Goal: Task Accomplishment & Management: Manage account settings

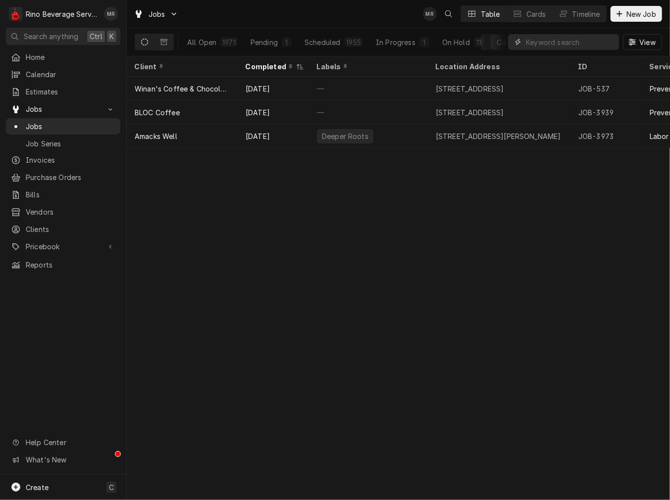
click at [541, 48] on input "Dynamic Content Wrapper" at bounding box center [570, 42] width 88 height 16
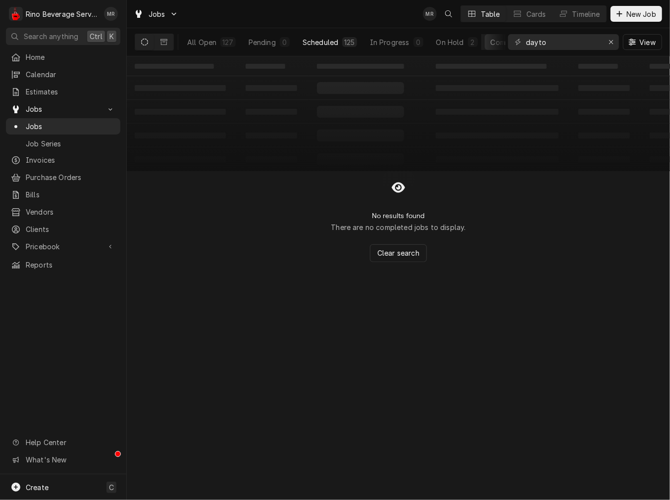
click at [330, 37] on div "Scheduled" at bounding box center [320, 42] width 36 height 10
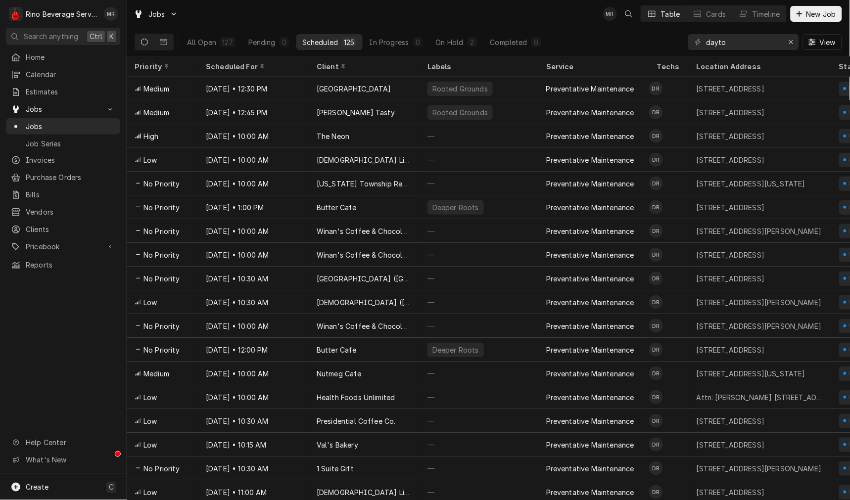
click at [461, 33] on div "All Open 127 Pending 0 Scheduled 125 In Progress 0 On Hold 2 Completed 0" at bounding box center [364, 42] width 366 height 28
click at [462, 45] on button "On Hold 2" at bounding box center [456, 42] width 53 height 16
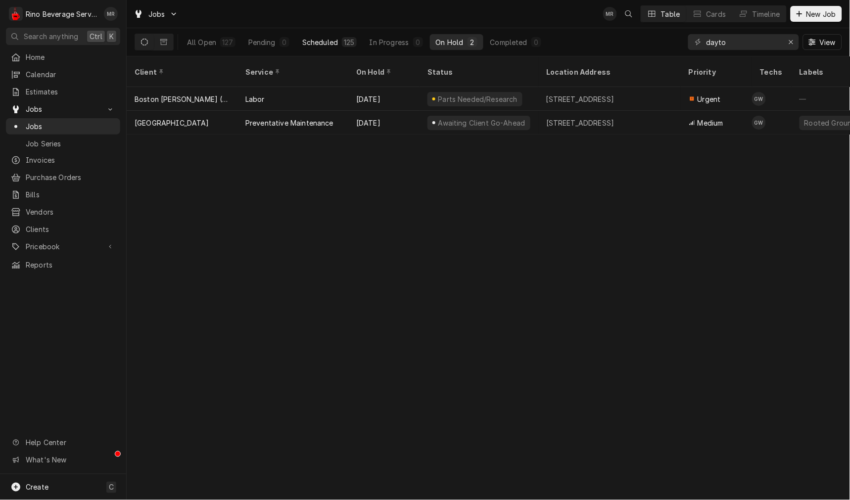
click at [313, 45] on div "Scheduled" at bounding box center [320, 42] width 36 height 10
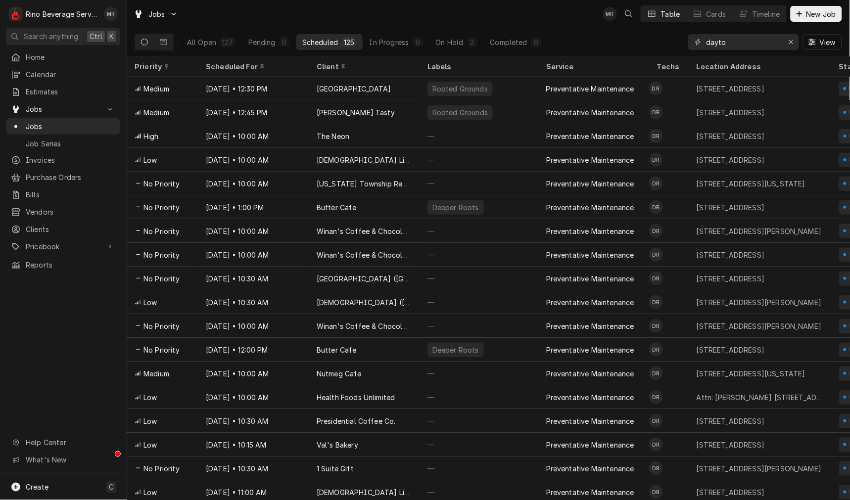
click at [669, 44] on input "dayto" at bounding box center [743, 42] width 74 height 16
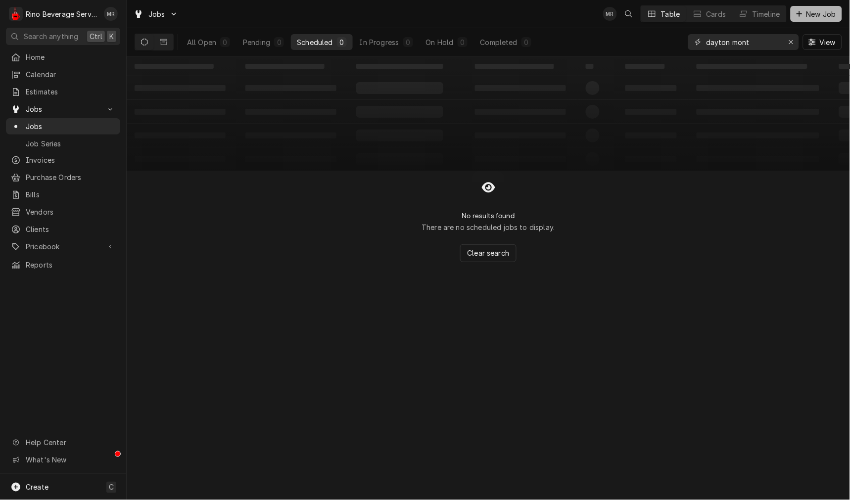
type input "dayton mont"
click at [669, 12] on span "New Job" at bounding box center [822, 14] width 34 height 10
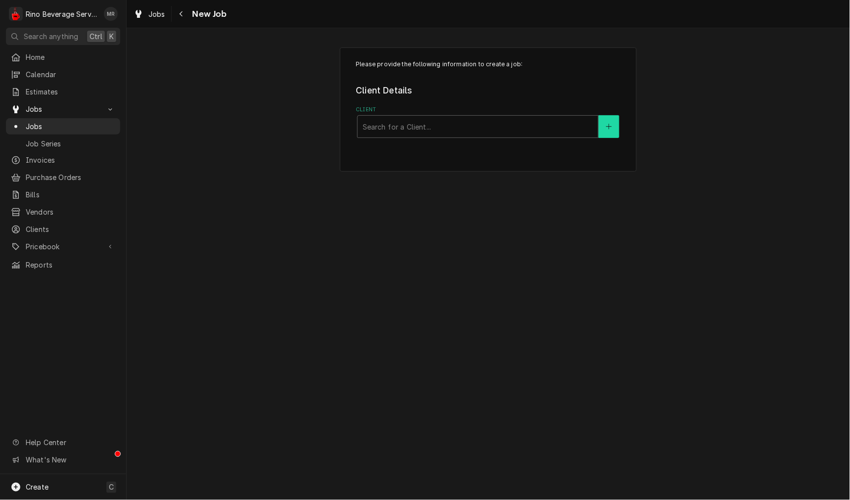
click at [615, 118] on button "Client" at bounding box center [609, 126] width 21 height 23
click at [411, 130] on div "Client" at bounding box center [478, 127] width 231 height 18
type input "dayton mon"
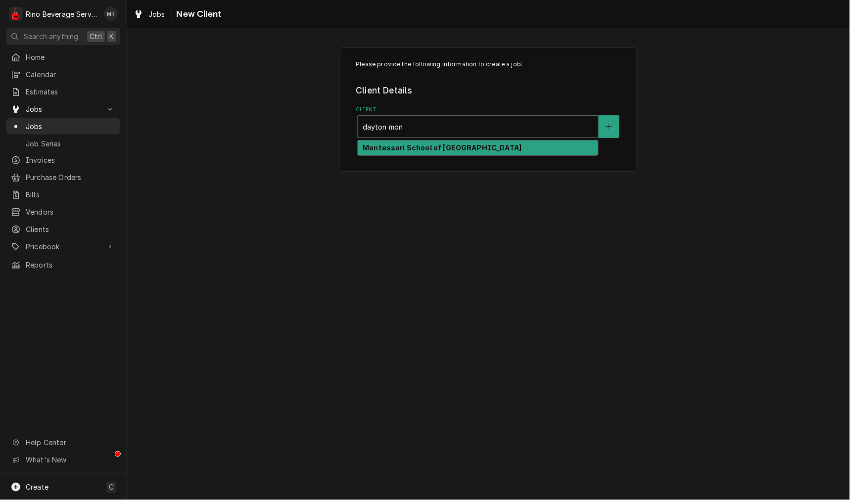
click at [418, 142] on div "Montessori School of [GEOGRAPHIC_DATA]" at bounding box center [478, 148] width 241 height 15
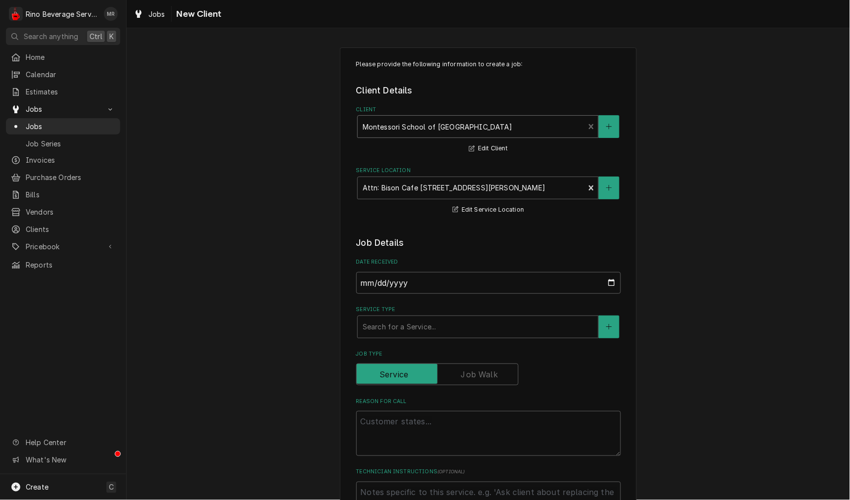
click at [407, 310] on label "Service Type" at bounding box center [488, 310] width 265 height 8
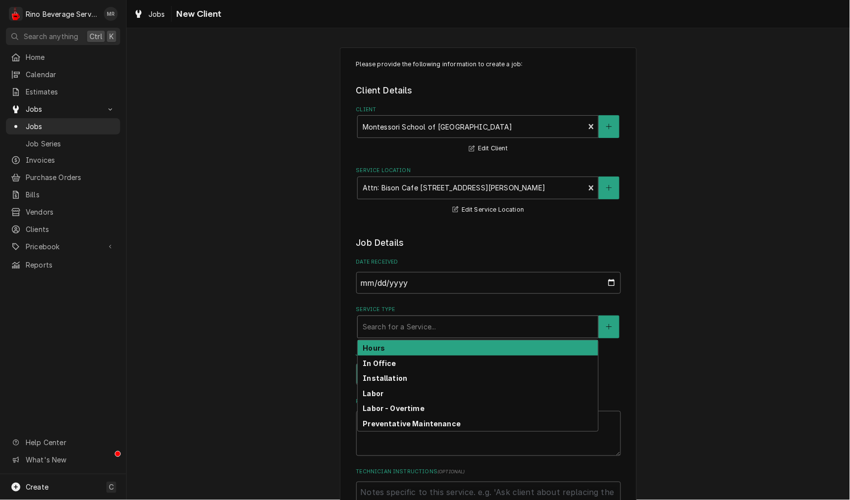
click at [407, 323] on div "Service Type" at bounding box center [478, 327] width 231 height 18
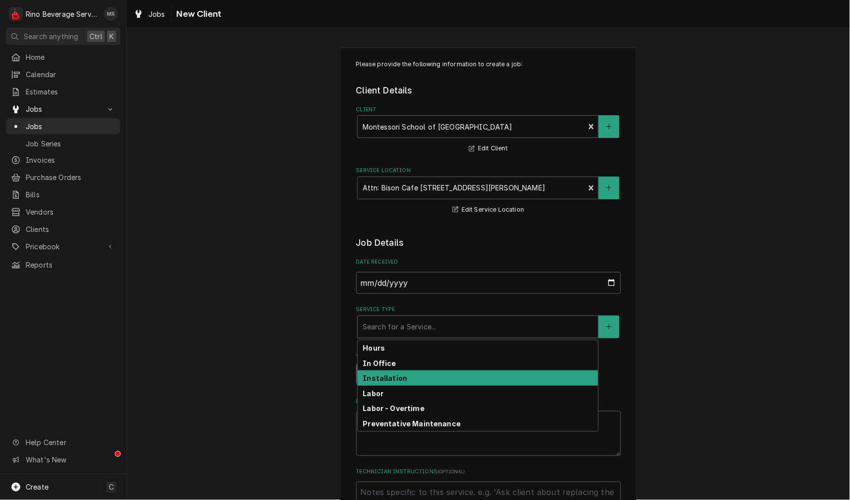
click at [368, 383] on div "Installation" at bounding box center [478, 378] width 241 height 15
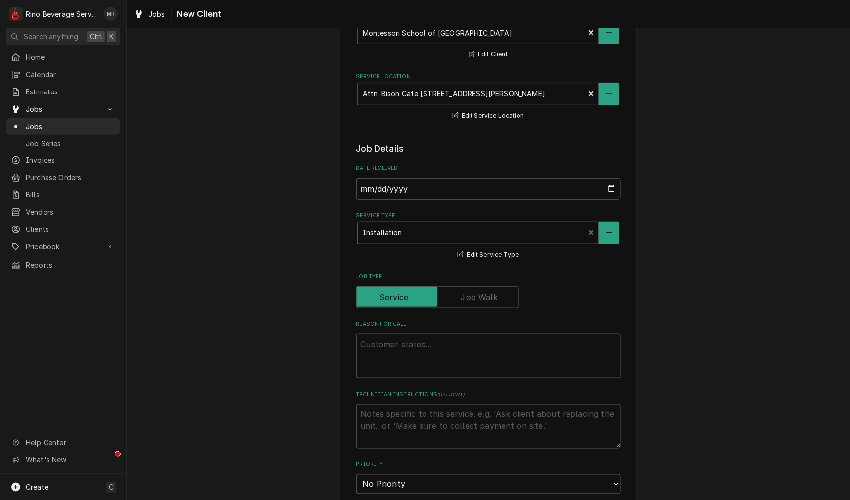
scroll to position [183, 0]
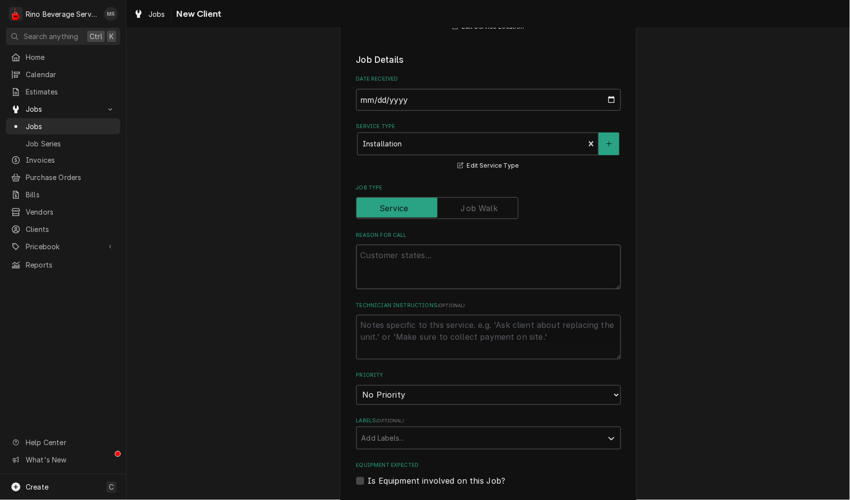
click at [356, 260] on textarea "Reason For Call" at bounding box center [488, 267] width 265 height 45
type textarea "x"
type textarea "i"
type textarea "x"
type textarea "in"
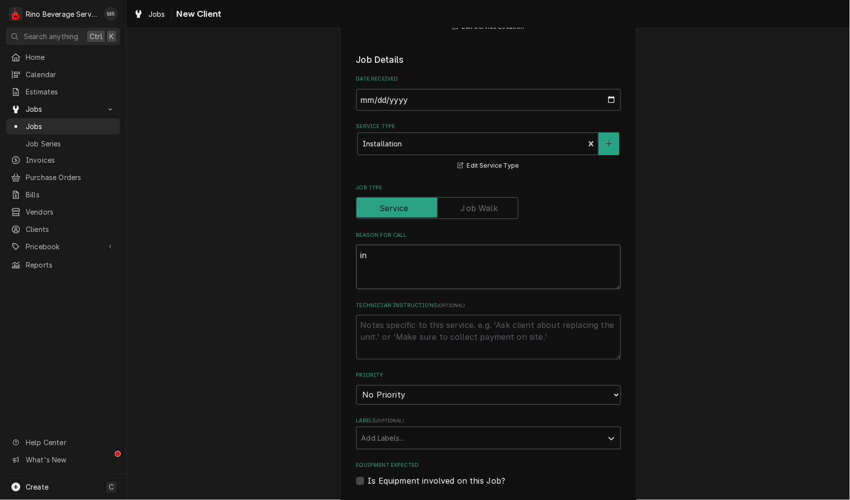
type textarea "x"
type textarea "ind"
type textarea "x"
type textarea "in"
type textarea "x"
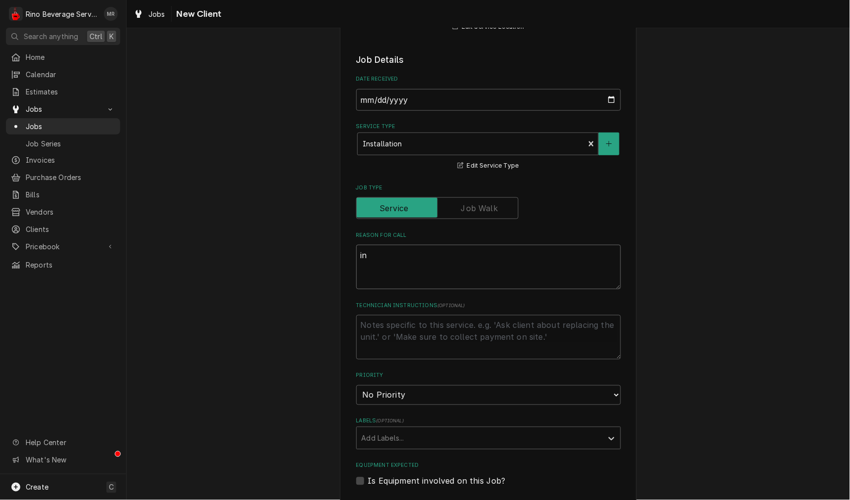
type textarea "ins"
type textarea "x"
type textarea "inst"
type textarea "x"
type textarea "insta"
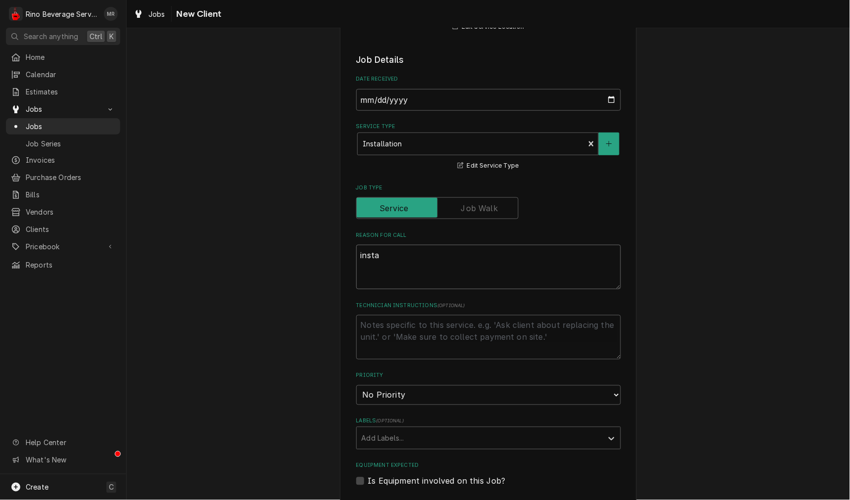
type textarea "x"
type textarea "instal"
type textarea "x"
type textarea "install"
type textarea "x"
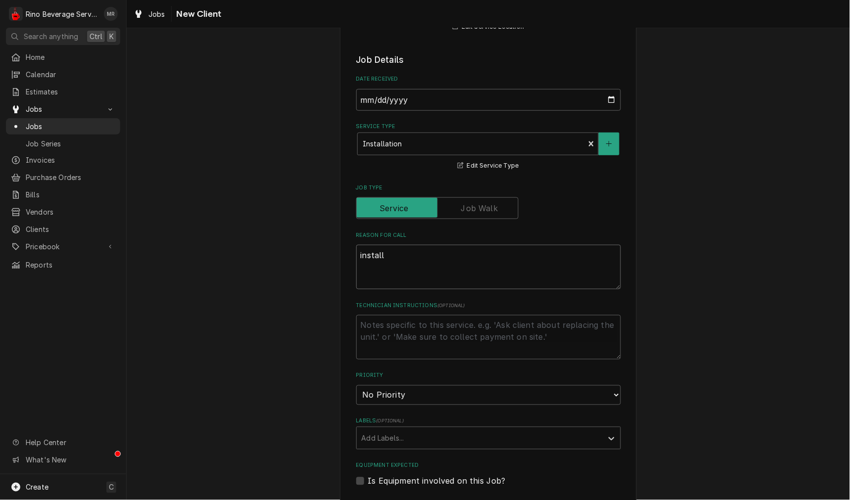
type textarea "install"
type textarea "x"
type textarea "install n"
type textarea "x"
type textarea "install ne"
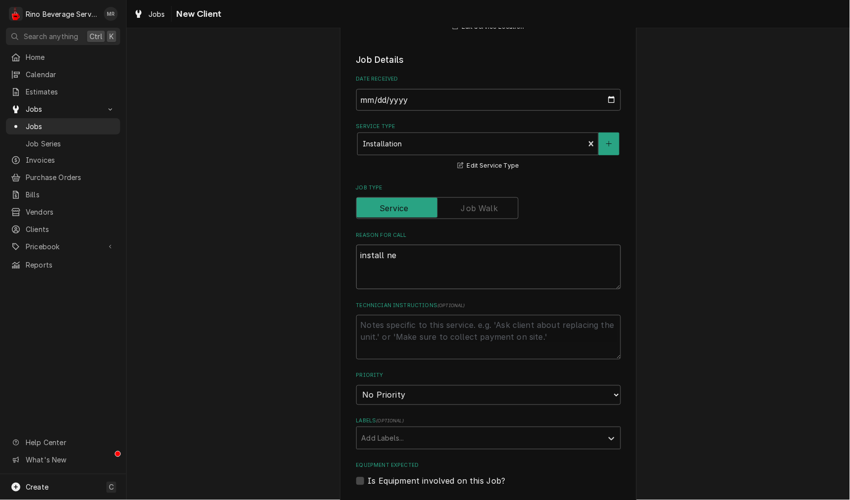
type textarea "x"
type textarea "install new"
type textarea "x"
type textarea "install new"
type textarea "x"
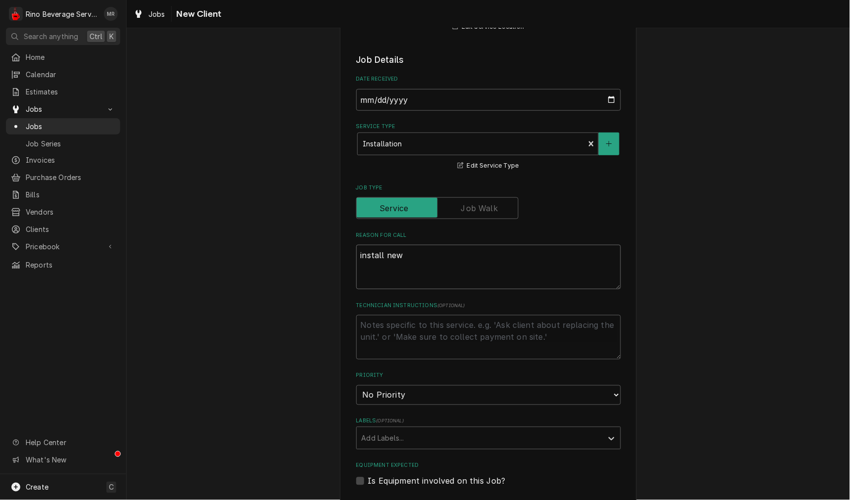
type textarea "install new e"
type textarea "x"
type textarea "install new es"
type textarea "x"
type textarea "install new esp"
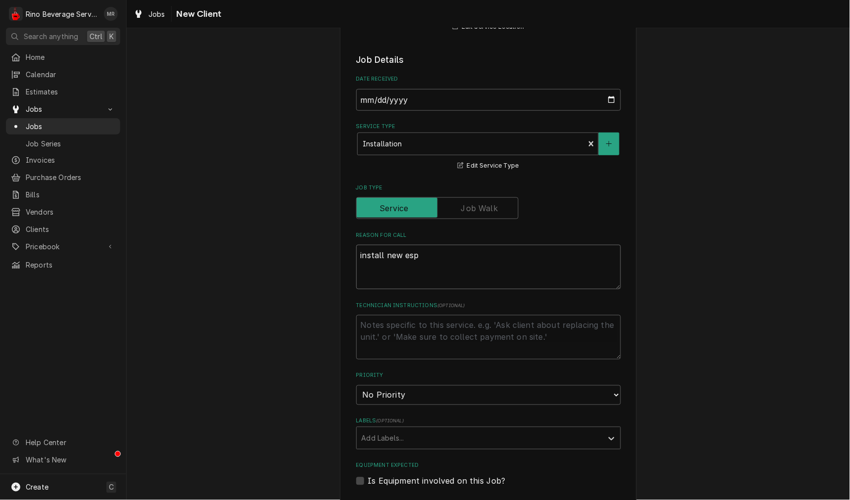
type textarea "x"
type textarea "install new espr"
type textarea "x"
type textarea "install new espre"
type textarea "x"
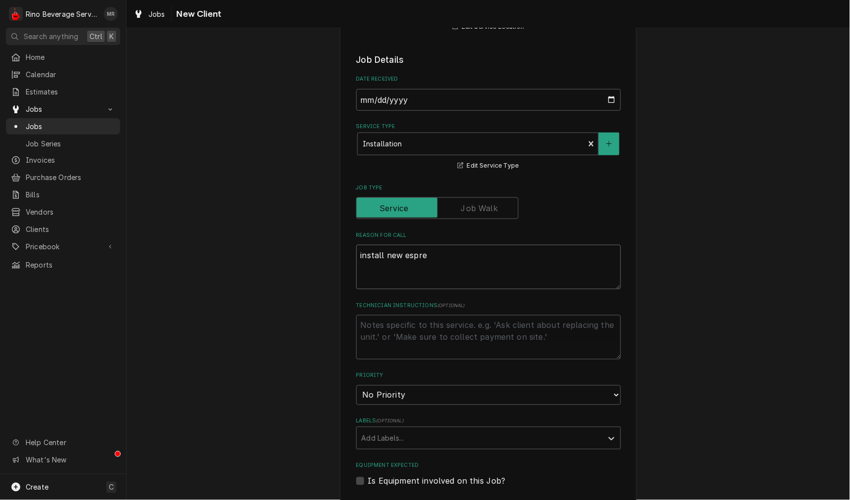
type textarea "install new espres"
type textarea "x"
type textarea "install new espress"
type textarea "x"
type textarea "install new espresso"
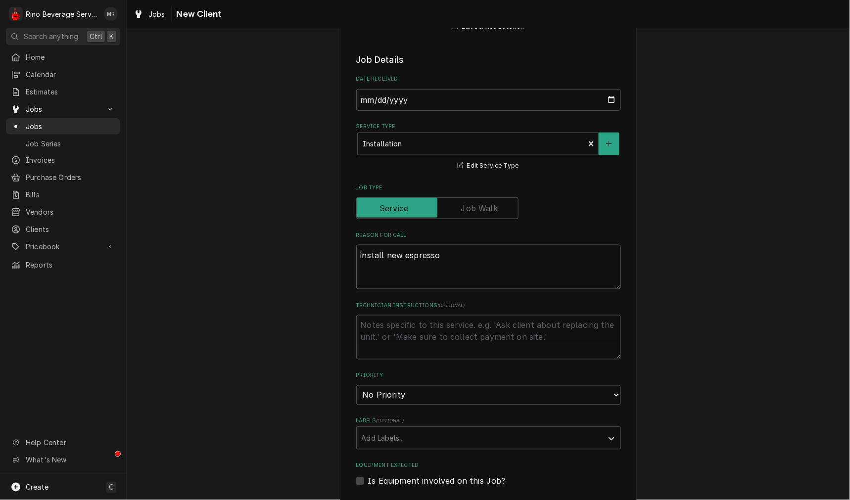
type textarea "x"
type textarea "install new espresso"
type textarea "x"
type textarea "install new espresso m"
type textarea "x"
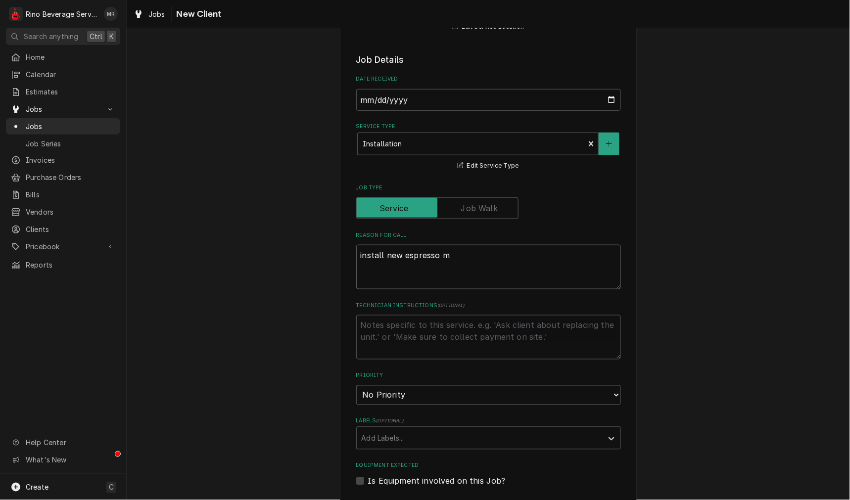
type textarea "install new espresso ma"
type textarea "x"
type textarea "install new espresso mac"
type textarea "x"
type textarea "install new espresso mach"
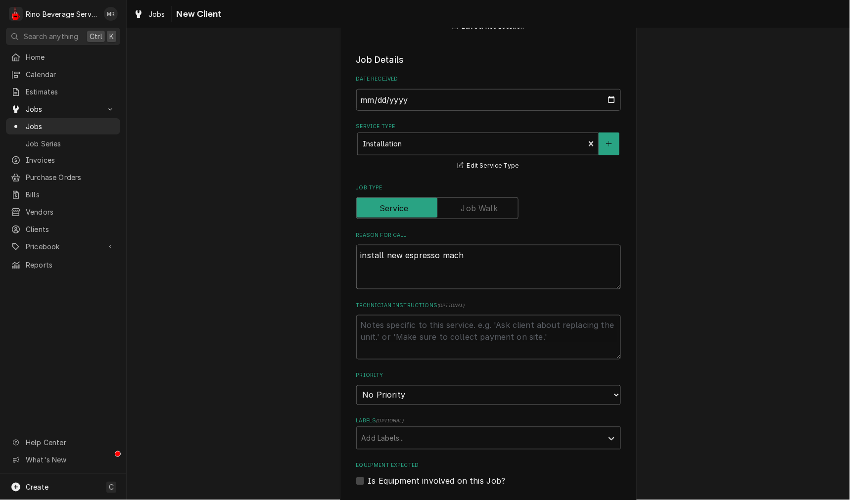
type textarea "x"
type textarea "install new espresso machi"
type textarea "x"
type textarea "install new espresso machin"
type textarea "x"
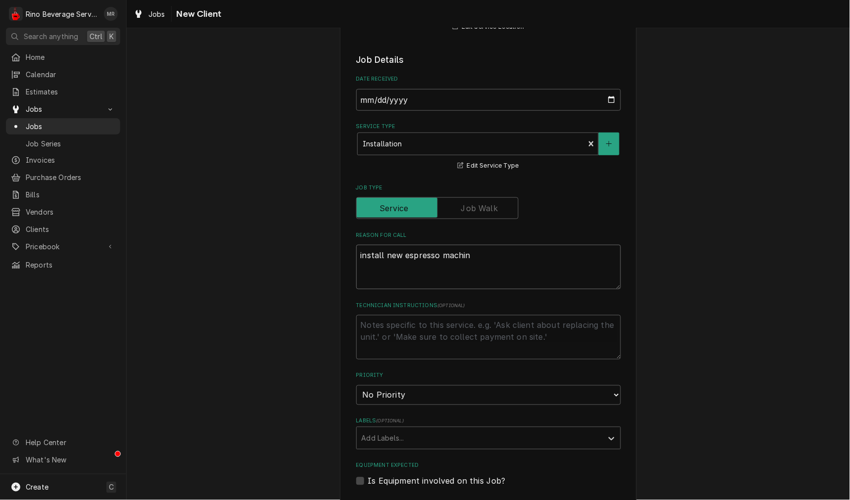
type textarea "install new espresso machine"
type textarea "x"
type textarea "install new espresso machine"
type textarea "x"
type textarea "install new espresso machine -"
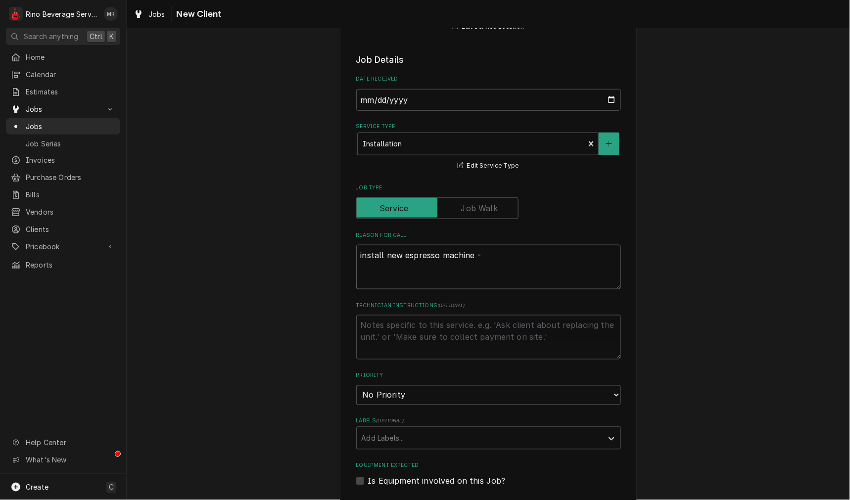
type textarea "x"
type textarea "install new espresso machine -"
type textarea "x"
type textarea "install new espresso machine -"
type textarea "x"
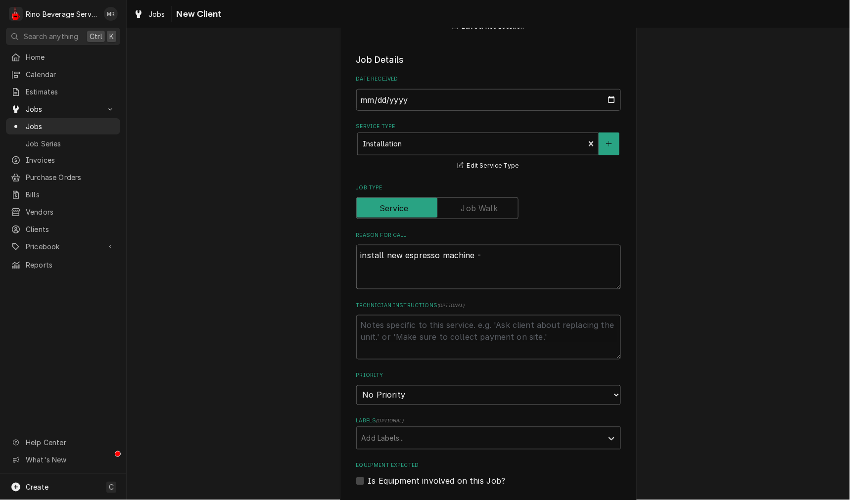
type textarea "install new espresso machine"
type textarea "x"
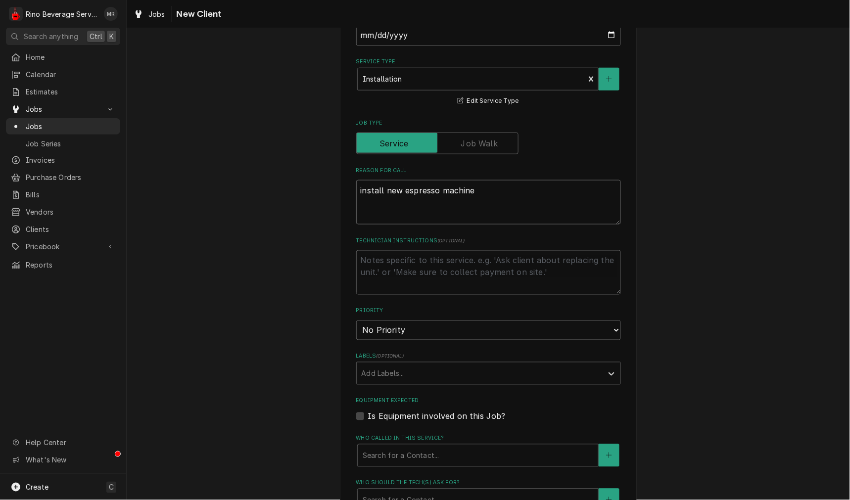
scroll to position [275, 0]
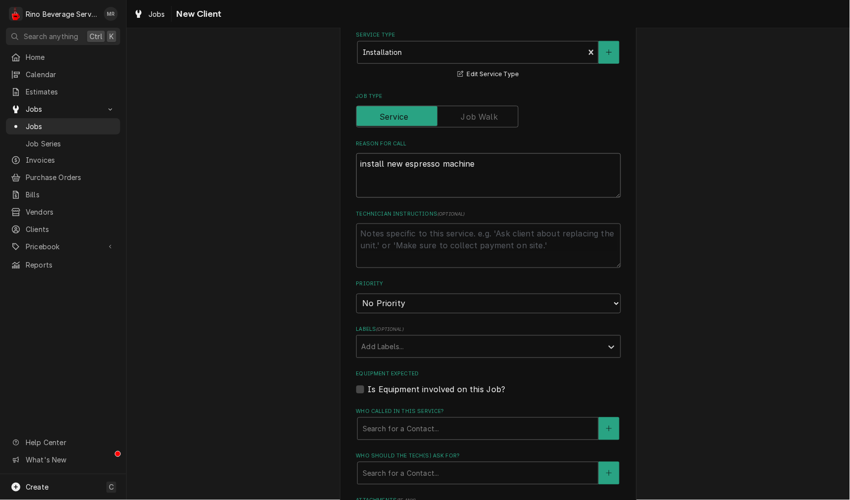
type textarea "install new espresso machine"
drag, startPoint x: 461, startPoint y: 296, endPoint x: 452, endPoint y: 303, distance: 11.2
click at [460, 296] on select "No Priority Urgent High Medium Low" at bounding box center [488, 304] width 265 height 20
select select "2"
click at [356, 294] on select "No Priority Urgent High Medium Low" at bounding box center [488, 304] width 265 height 20
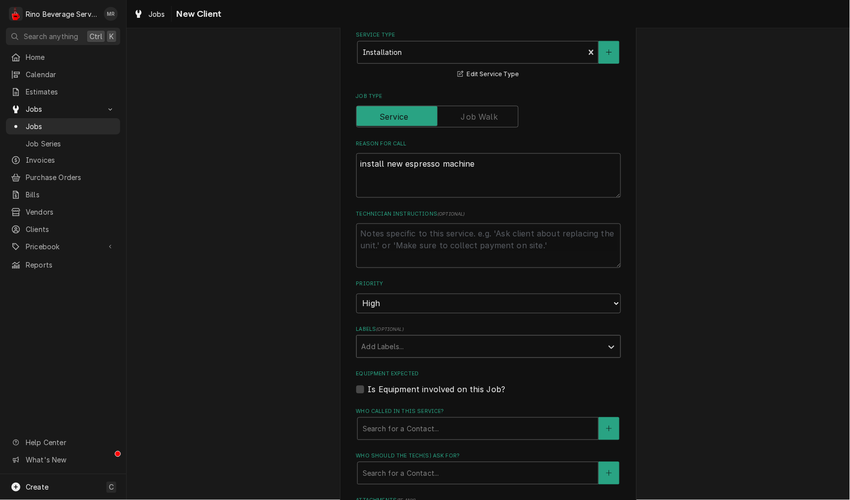
click at [442, 348] on div "Labels" at bounding box center [480, 347] width 236 height 18
type textarea "x"
click at [436, 342] on div "Labels" at bounding box center [480, 347] width 236 height 18
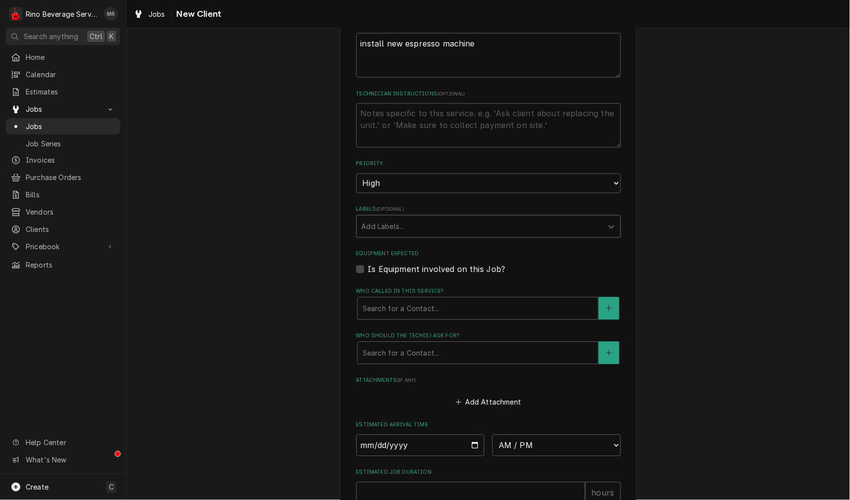
scroll to position [458, 0]
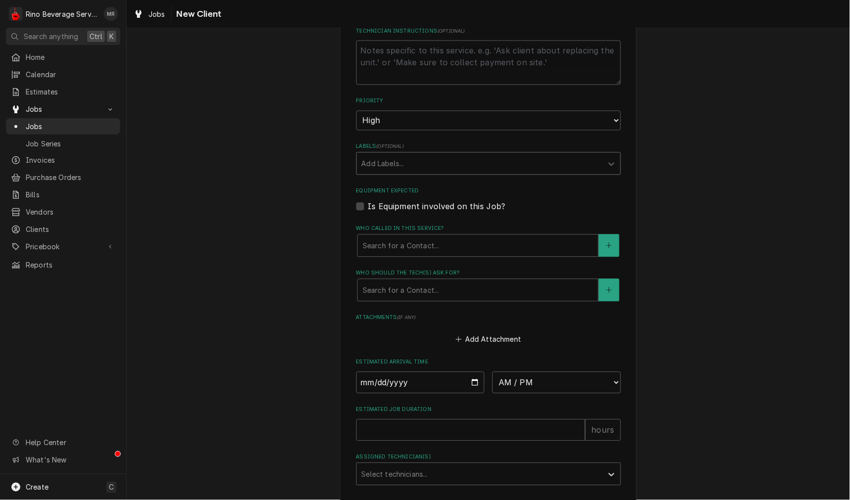
click at [432, 209] on label "Is Equipment involved on this Job?" at bounding box center [437, 207] width 138 height 12
click at [432, 209] on input "Equipment Expected" at bounding box center [500, 212] width 265 height 22
checkbox input "true"
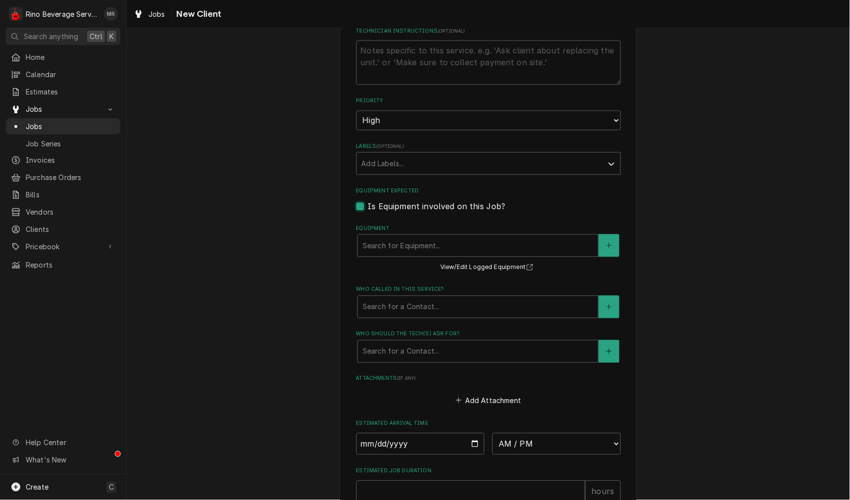
type textarea "x"
click at [432, 209] on label "Is Equipment involved on this Job?" at bounding box center [437, 207] width 138 height 12
click at [432, 209] on input "Equipment Expected" at bounding box center [500, 212] width 265 height 22
checkbox input "false"
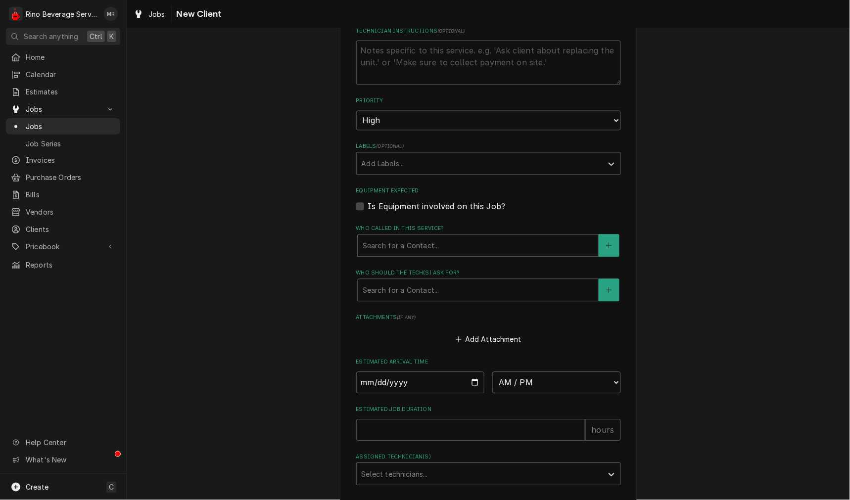
click at [428, 253] on div "Who called in this service?" at bounding box center [478, 246] width 231 height 18
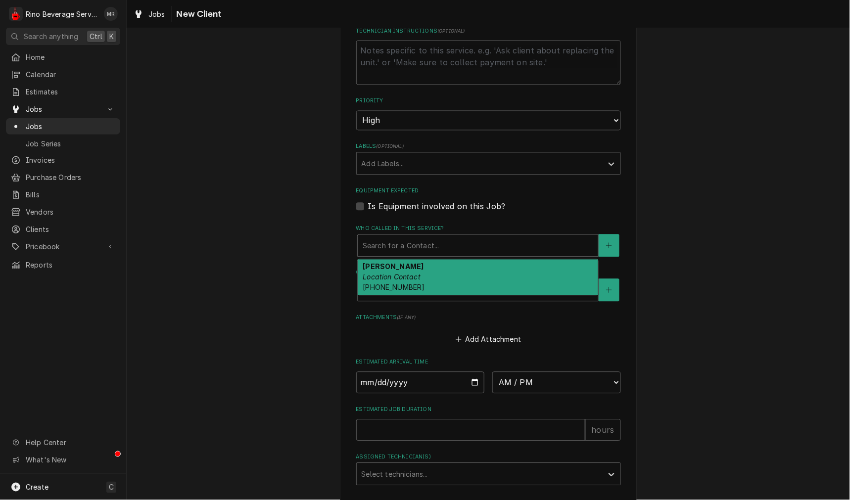
click at [423, 281] on div "Lynne Vaia Location Contact (937) 203-7413" at bounding box center [478, 278] width 241 height 36
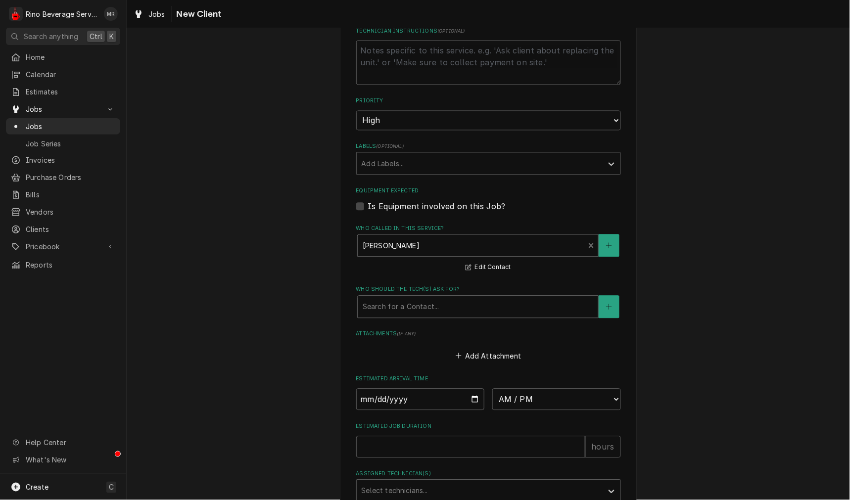
click at [428, 311] on div "Who should the tech(s) ask for?" at bounding box center [478, 307] width 231 height 18
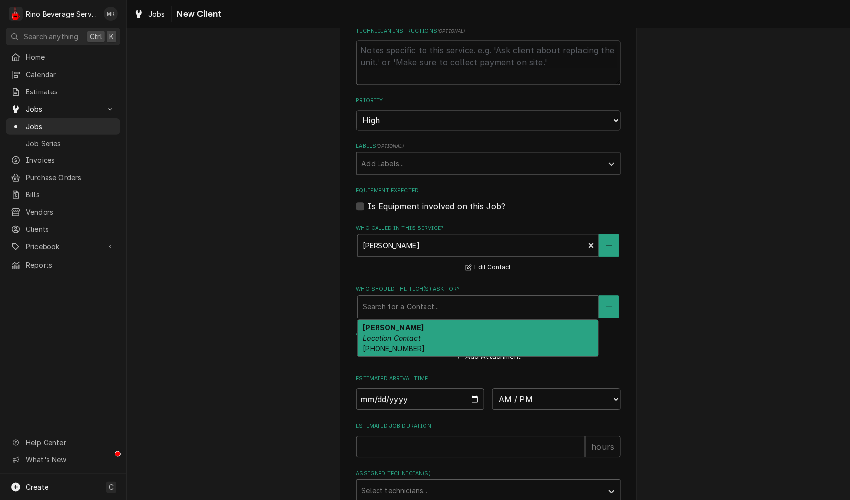
click at [428, 325] on div "Lynne Vaia Location Contact (937) 203-7413" at bounding box center [478, 339] width 241 height 36
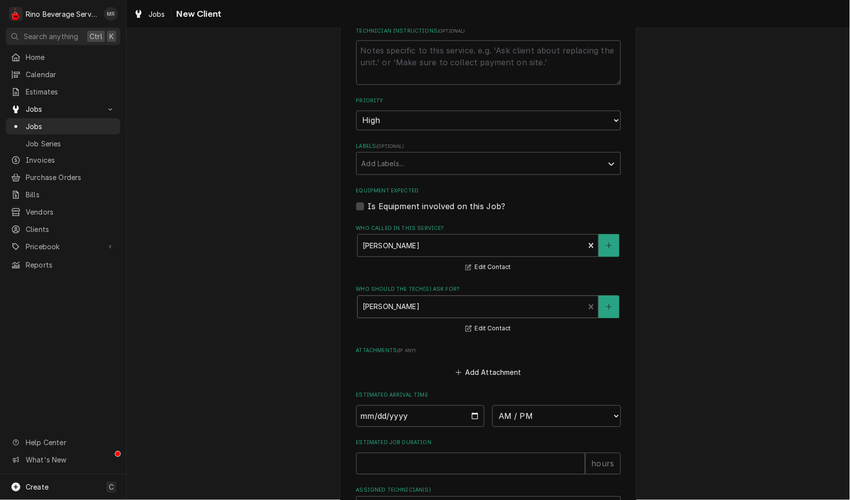
scroll to position [561, 0]
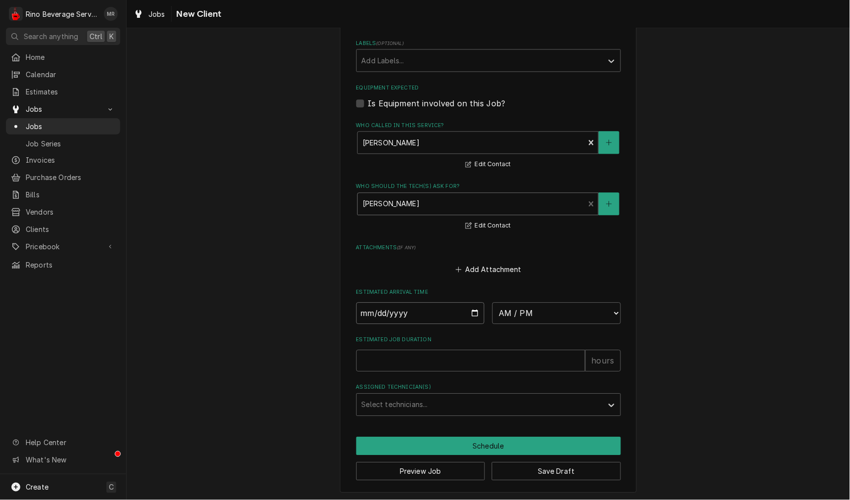
click at [470, 311] on input "Date" at bounding box center [420, 313] width 129 height 22
type textarea "x"
type input "2025-08-11"
type textarea "x"
click at [520, 319] on select "AM / PM 6:00 AM 6:15 AM 6:30 AM 6:45 AM 7:00 AM 7:15 AM 7:30 AM 7:45 AM 8:00 AM…" at bounding box center [556, 313] width 129 height 22
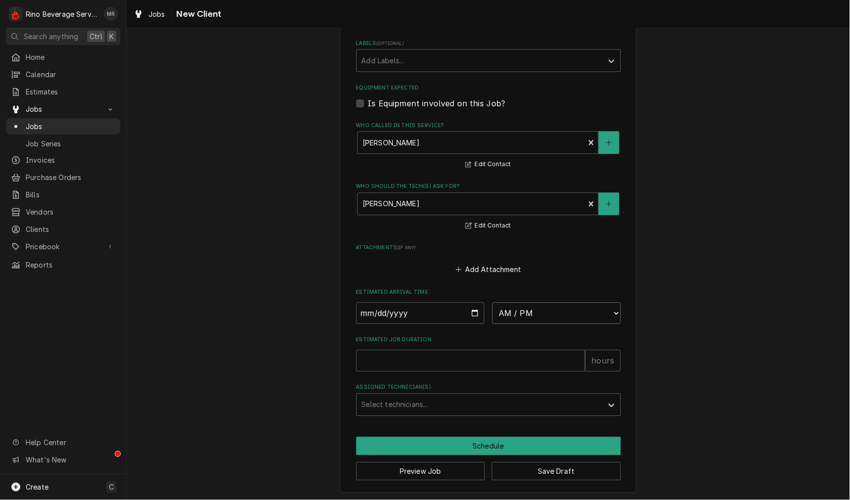
select select "15:45:00"
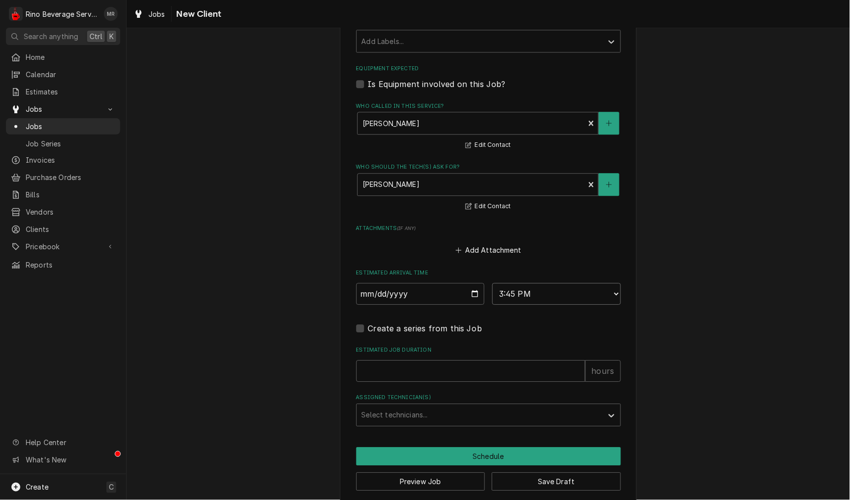
scroll to position [591, 0]
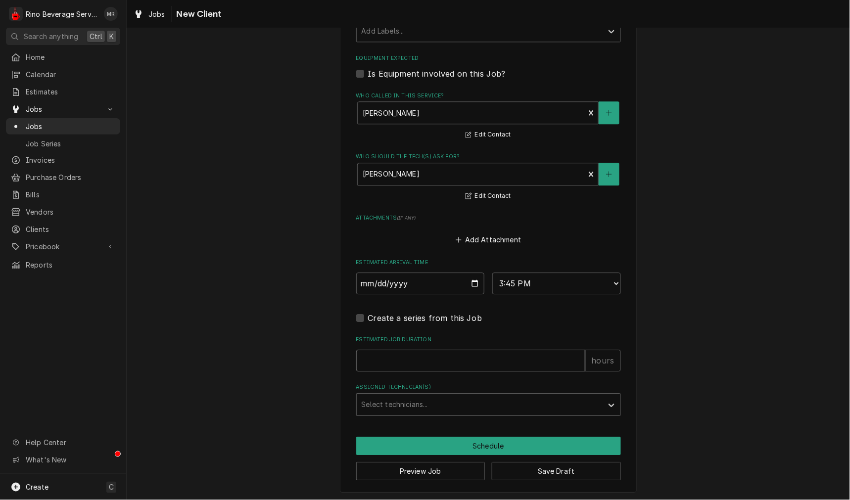
click at [408, 364] on input "Estimated Job Duration" at bounding box center [470, 361] width 229 height 22
type textarea "x"
type input "2"
type textarea "x"
type input "2"
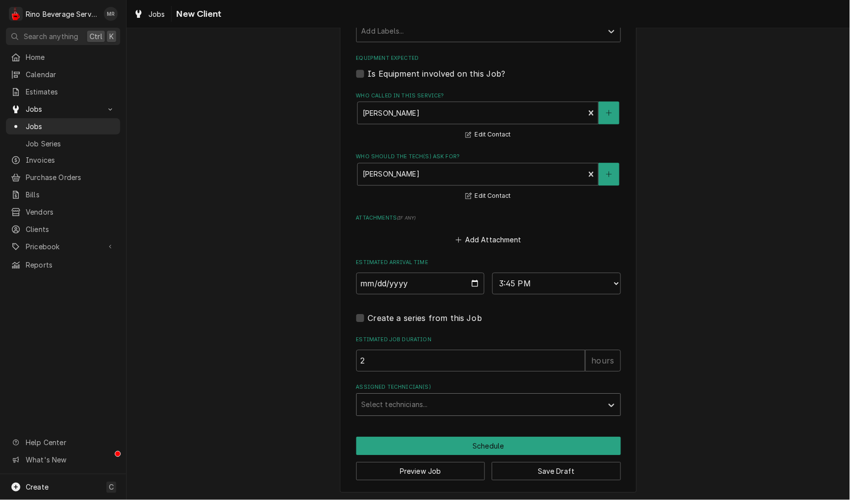
drag, startPoint x: 404, startPoint y: 389, endPoint x: 408, endPoint y: 409, distance: 20.2
click at [404, 396] on div "Assigned Technician(s) Select technicians..." at bounding box center [488, 400] width 265 height 32
click at [412, 414] on div "Select technicians..." at bounding box center [480, 405] width 246 height 22
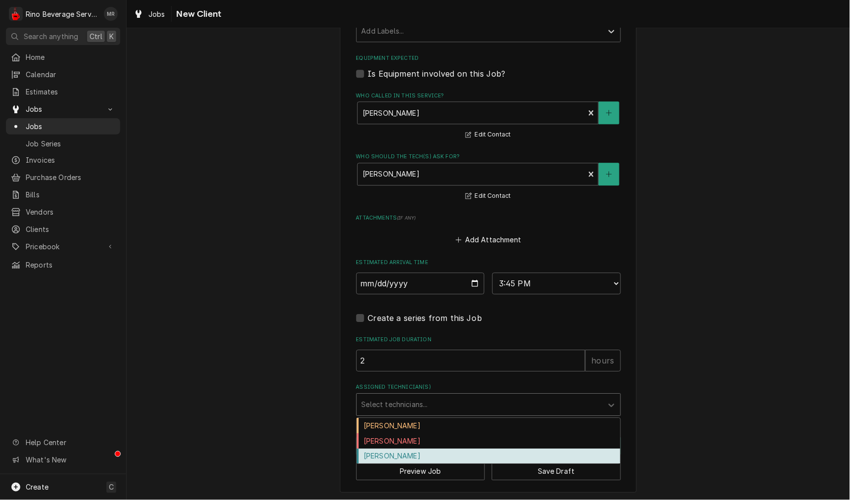
click at [386, 459] on div "Graham Wick" at bounding box center [489, 456] width 264 height 15
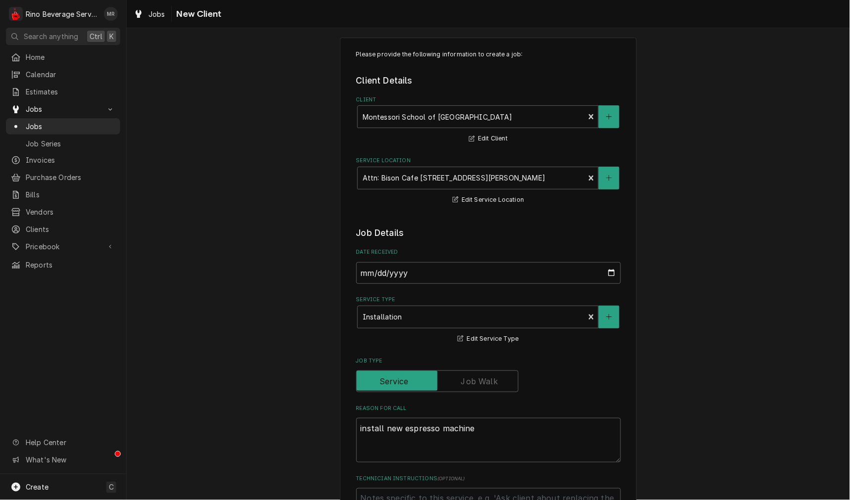
scroll to position [0, 0]
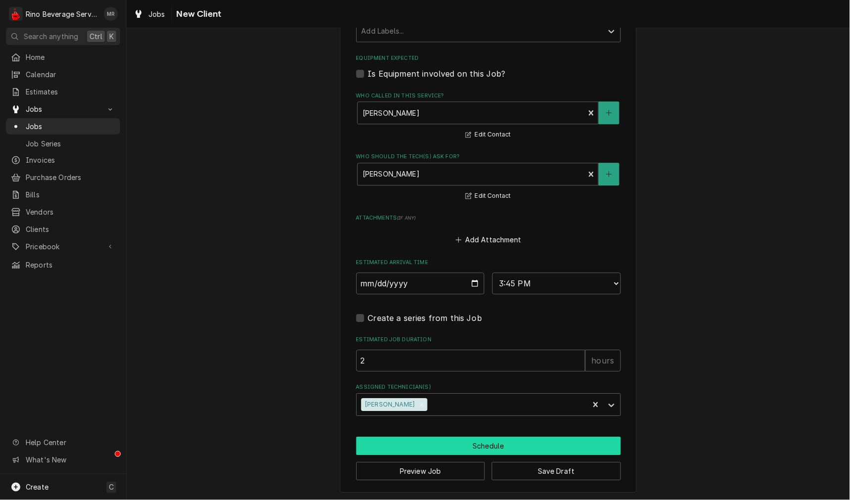
click at [511, 448] on button "Schedule" at bounding box center [488, 446] width 265 height 18
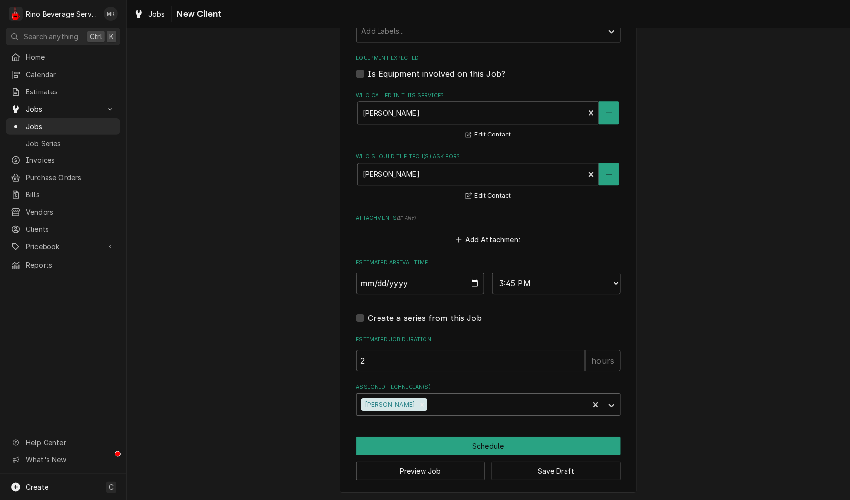
scroll to position [582, 0]
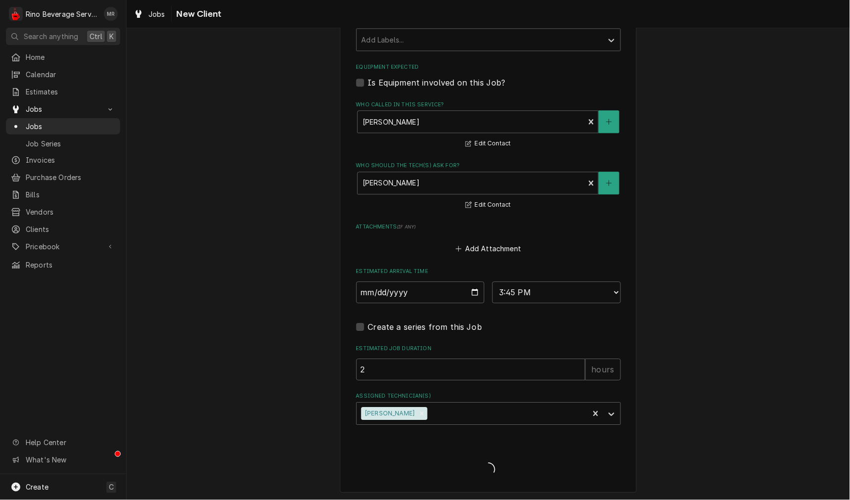
type textarea "x"
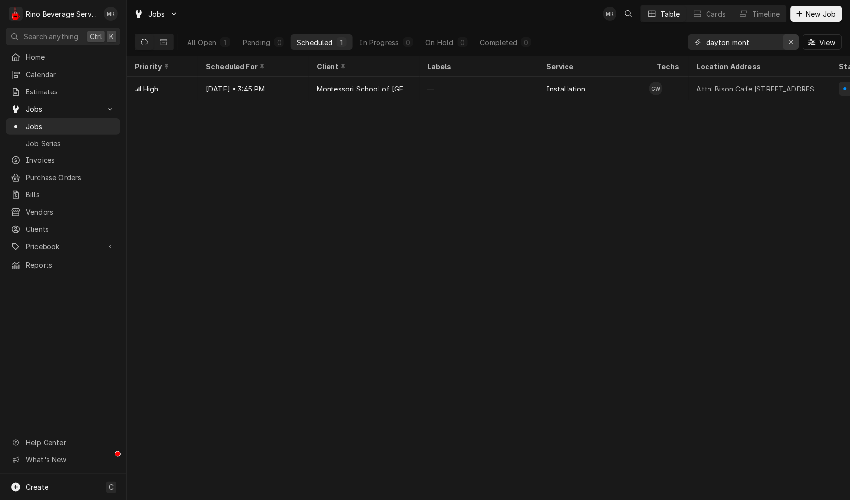
click at [797, 43] on button "Erase input" at bounding box center [791, 42] width 16 height 16
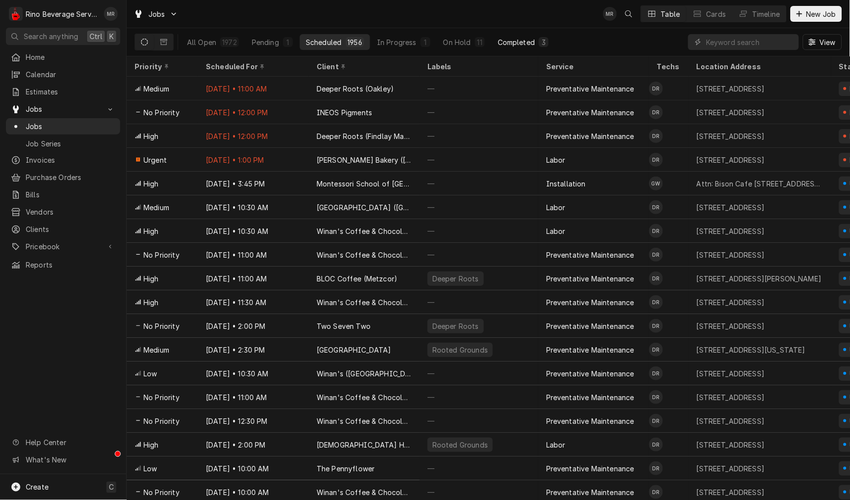
drag, startPoint x: 515, startPoint y: 46, endPoint x: 515, endPoint y: 39, distance: 7.4
click at [515, 42] on div "Completed" at bounding box center [516, 42] width 37 height 10
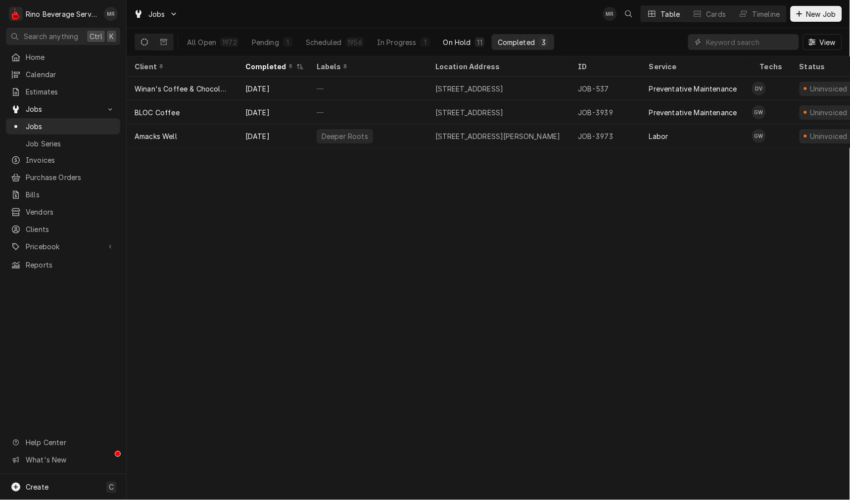
click at [466, 46] on div "On Hold" at bounding box center [457, 42] width 28 height 10
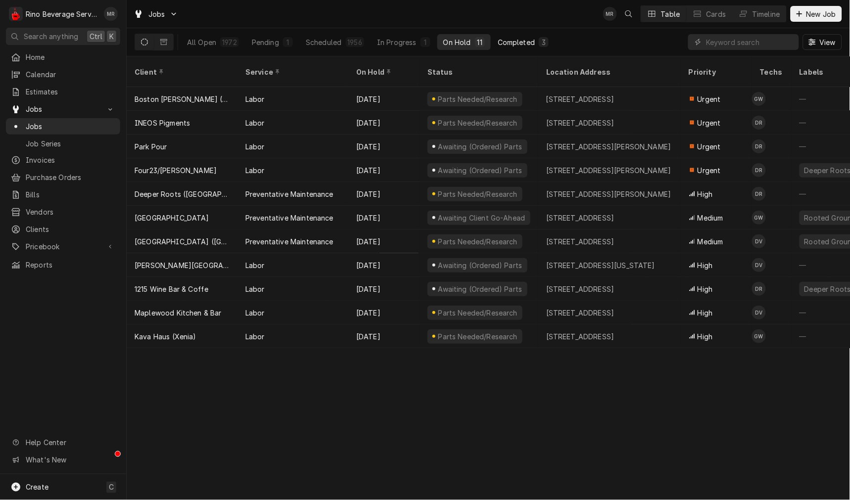
click at [531, 38] on div "Completed" at bounding box center [516, 42] width 37 height 10
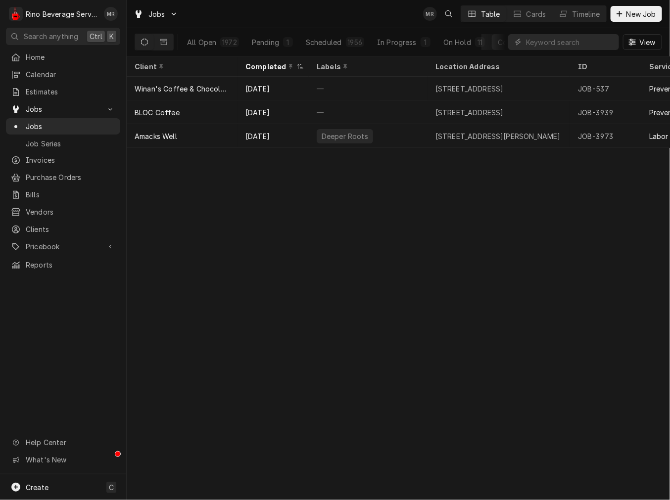
click at [169, 361] on div "Client Completed Labels Location Address ID Service Techs Status Last Modified …" at bounding box center [398, 278] width 543 height 444
drag, startPoint x: 345, startPoint y: 40, endPoint x: 397, endPoint y: 42, distance: 51.5
click at [346, 40] on div "1956" at bounding box center [355, 42] width 19 height 10
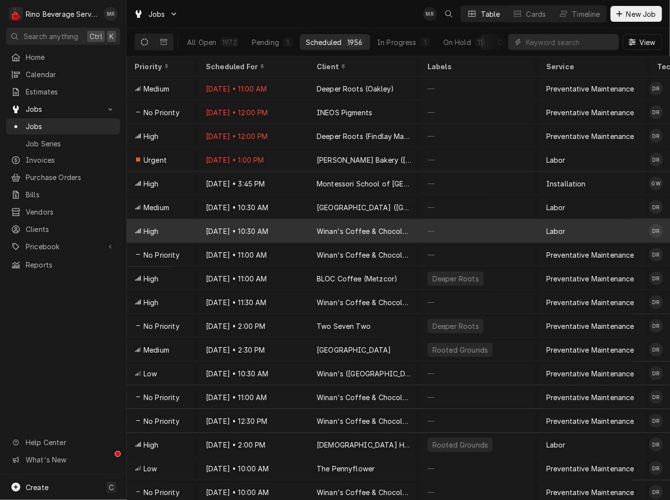
click at [303, 233] on div "Aug 12 • 10:30 AM" at bounding box center [253, 231] width 111 height 24
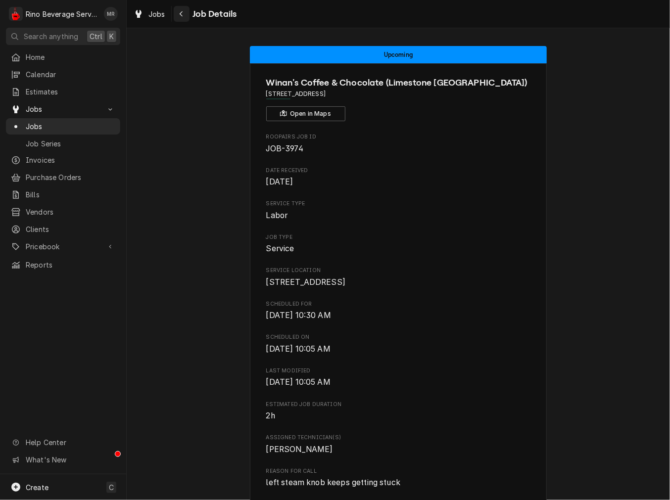
click at [179, 15] on icon "Navigate back" at bounding box center [181, 13] width 4 height 7
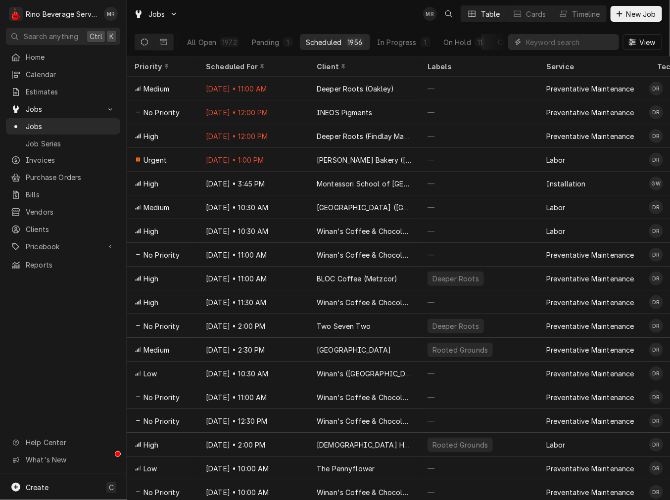
click at [583, 35] on input "Dynamic Content Wrapper" at bounding box center [570, 42] width 88 height 16
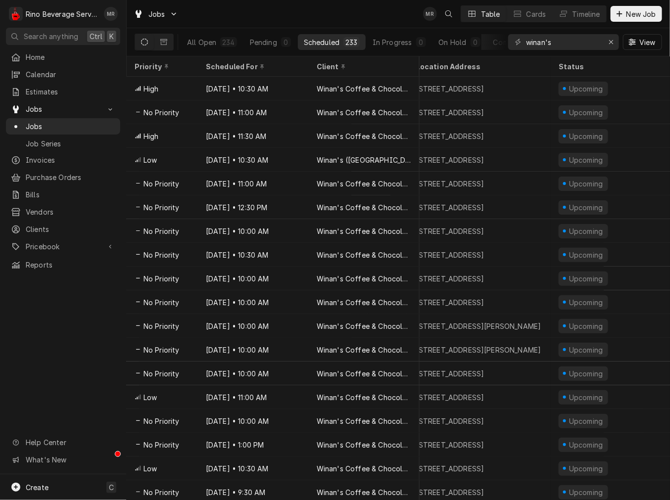
scroll to position [0, 252]
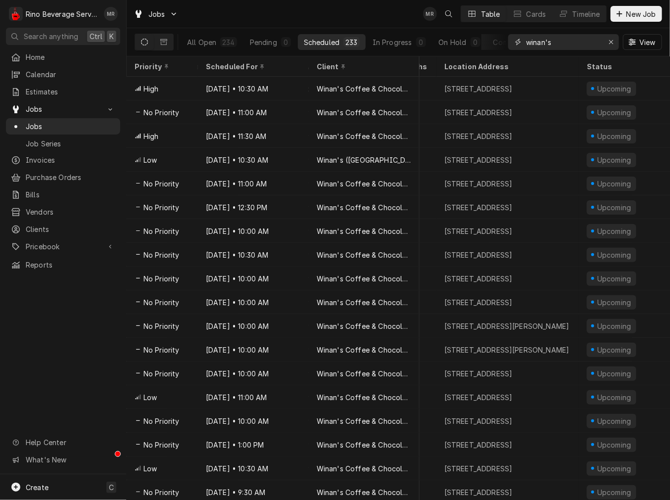
click at [565, 47] on input "winan's" at bounding box center [563, 42] width 74 height 16
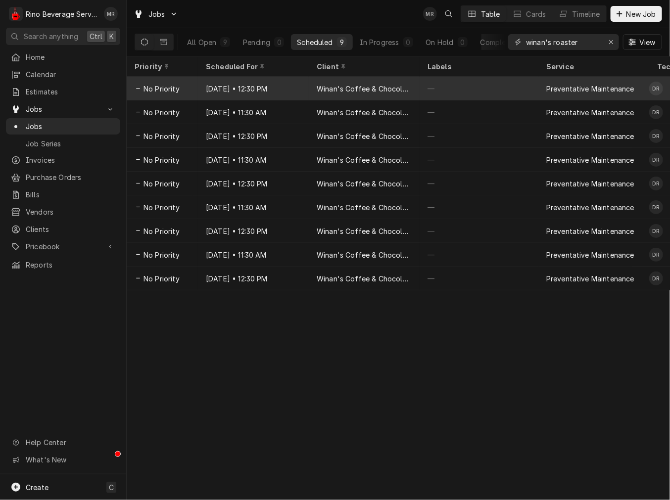
type input "winan's roaster"
click at [345, 90] on div "Winan's Coffee & Chocolate (Roastery and Office)" at bounding box center [364, 89] width 95 height 10
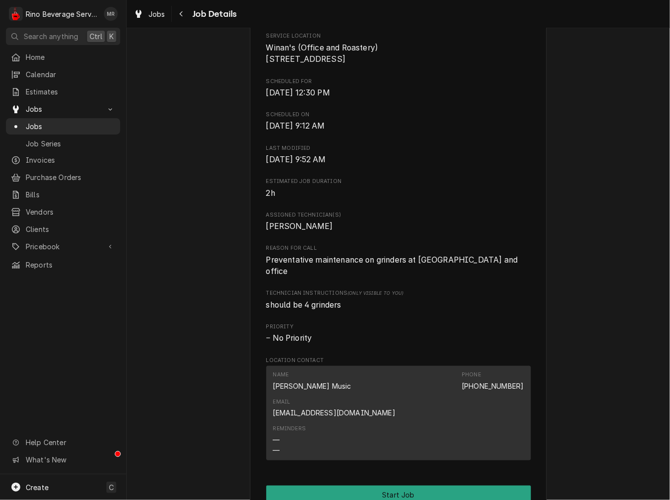
scroll to position [275, 0]
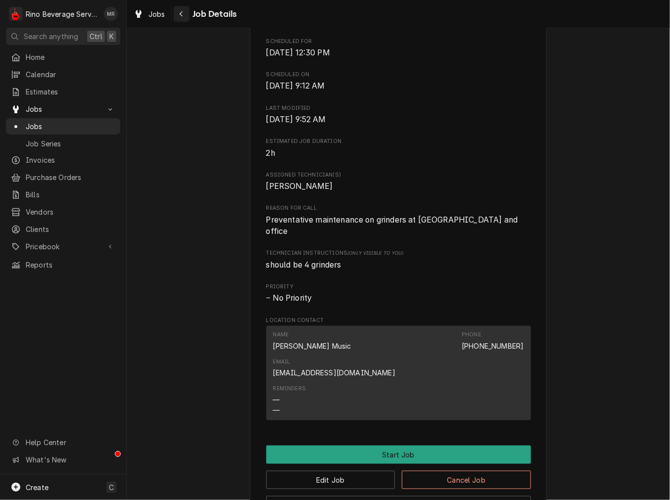
click at [177, 10] on div "Navigate back" at bounding box center [182, 14] width 10 height 10
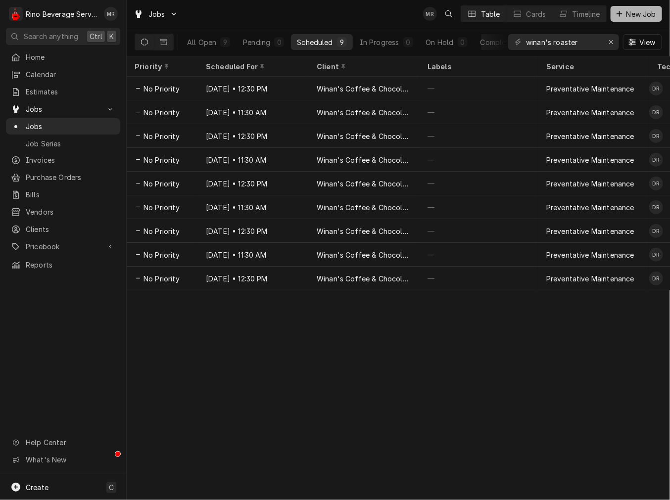
drag, startPoint x: 648, startPoint y: 13, endPoint x: 643, endPoint y: 12, distance: 5.0
click at [648, 13] on span "New Job" at bounding box center [642, 14] width 34 height 10
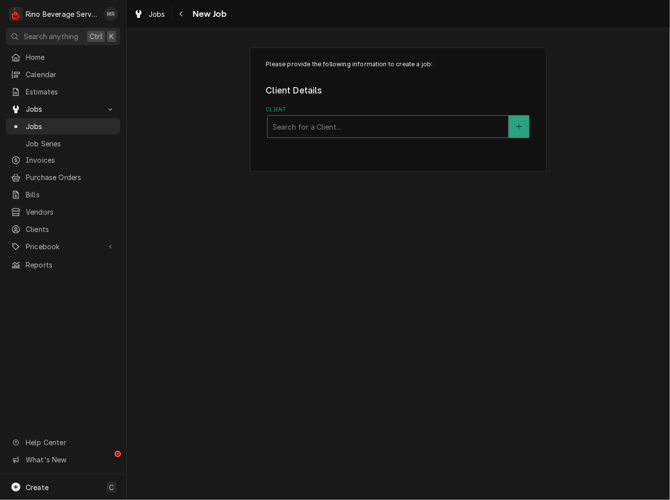
click at [319, 125] on div "Client" at bounding box center [388, 127] width 231 height 18
type input "winan's roast"
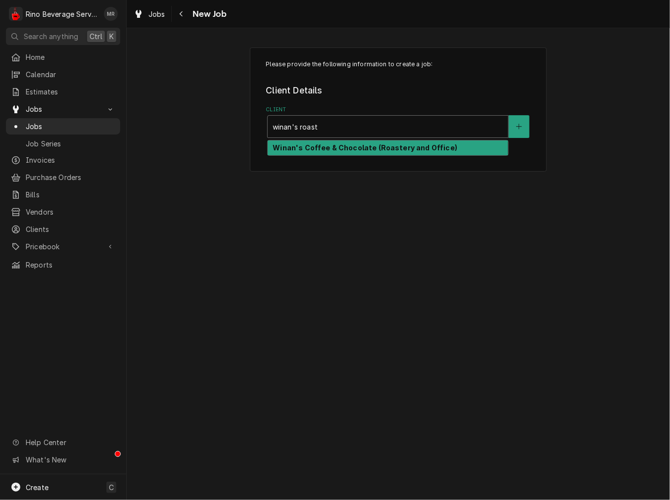
click at [403, 145] on strong "Winan's Coffee & Chocolate (Roastery and Office)" at bounding box center [365, 148] width 185 height 8
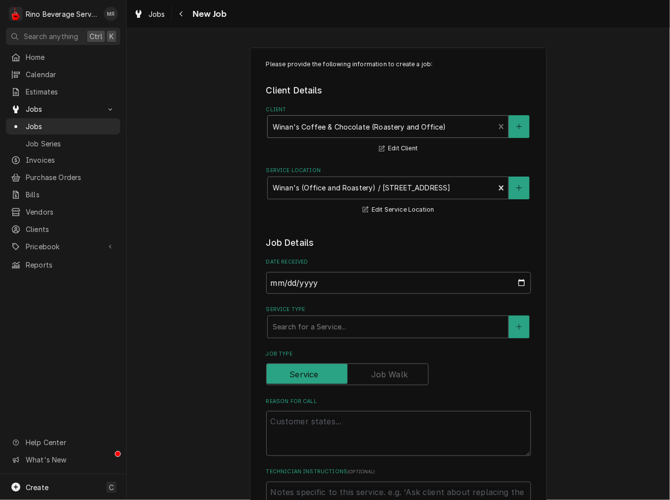
click at [384, 125] on div "Client" at bounding box center [381, 127] width 217 height 18
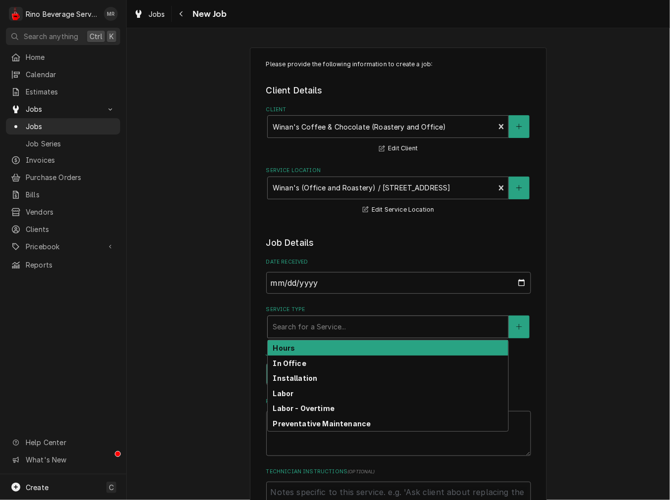
click at [324, 337] on div "Search for a Service..." at bounding box center [388, 327] width 241 height 22
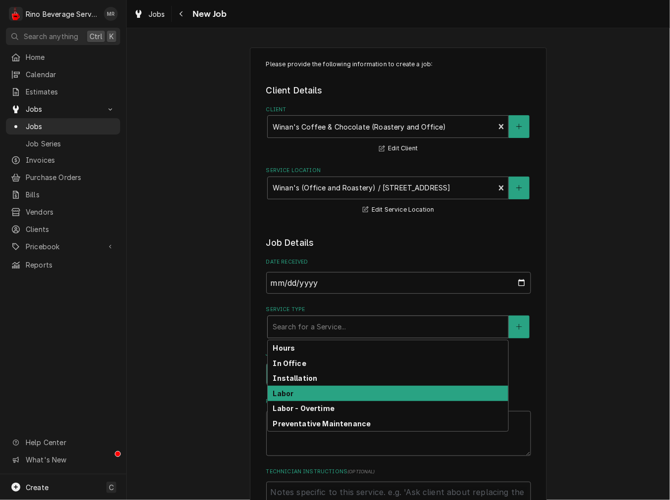
click at [328, 397] on div "Labor" at bounding box center [388, 393] width 241 height 15
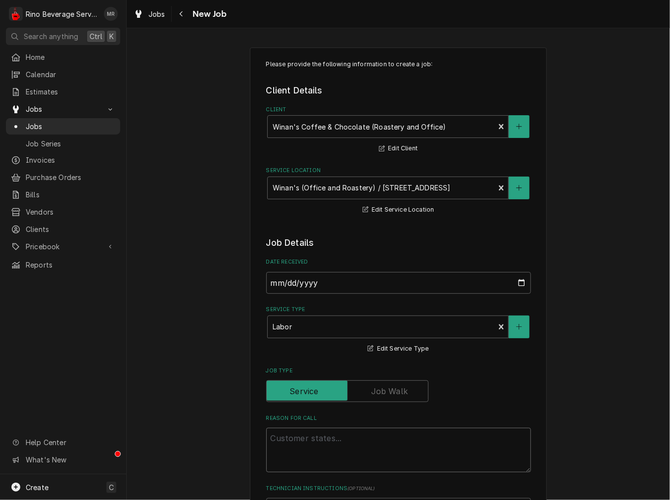
click at [322, 443] on textarea "Reason For Call" at bounding box center [398, 450] width 265 height 45
type textarea "x"
type textarea "b"
type textarea "x"
type textarea "bu"
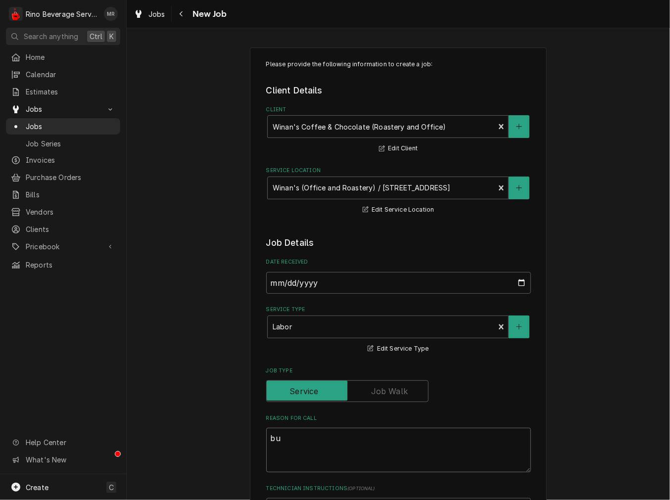
type textarea "x"
type textarea "bul"
type textarea "x"
type textarea "bulk"
type textarea "x"
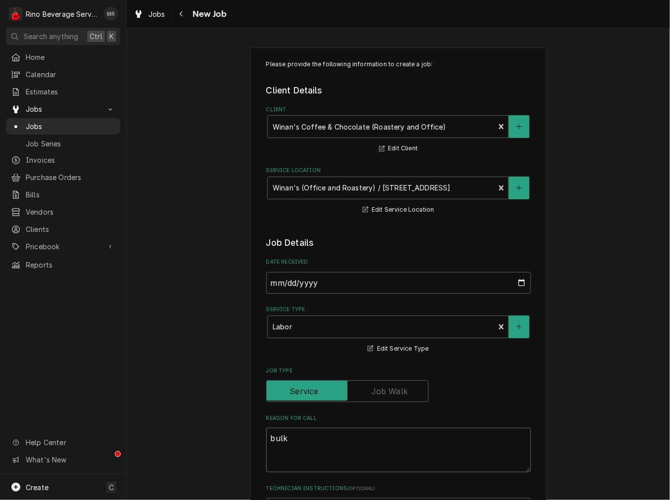
type textarea "bulk"
type textarea "x"
type textarea "bulk gr"
type textarea "x"
type textarea "bulk gri"
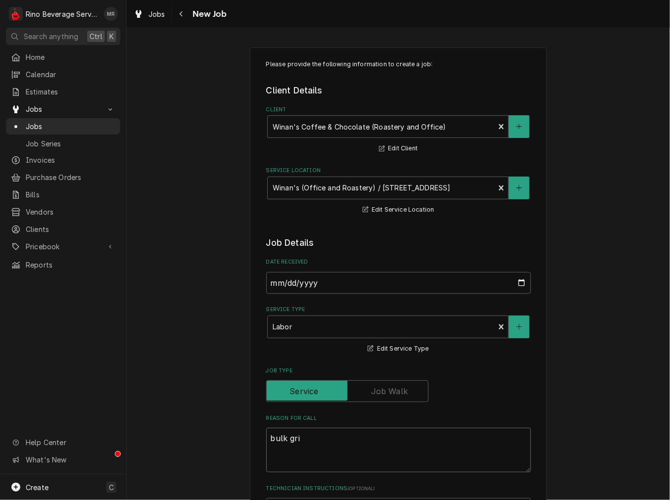
type textarea "x"
type textarea "bulk grin"
type textarea "x"
type textarea "bulk grind"
type textarea "x"
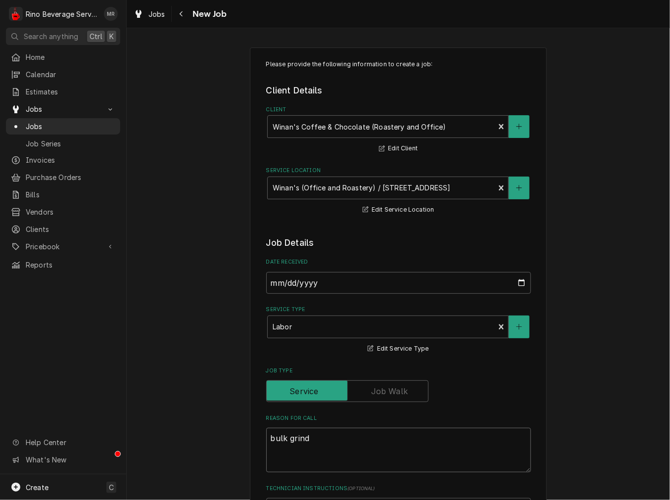
type textarea "bulk grinde"
type textarea "x"
type textarea "bulk grinder"
type textarea "x"
type textarea "bulk grinders"
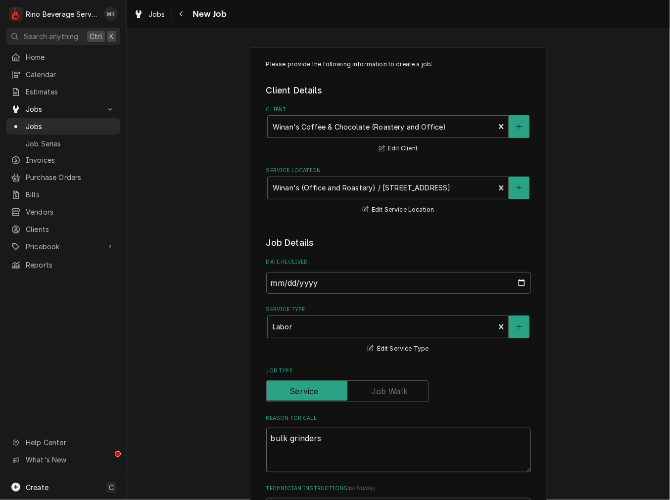
type textarea "x"
type textarea "bulk grinders"
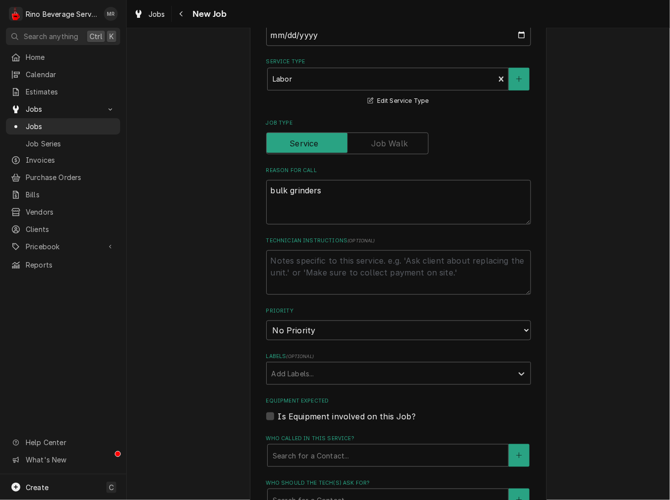
scroll to position [275, 0]
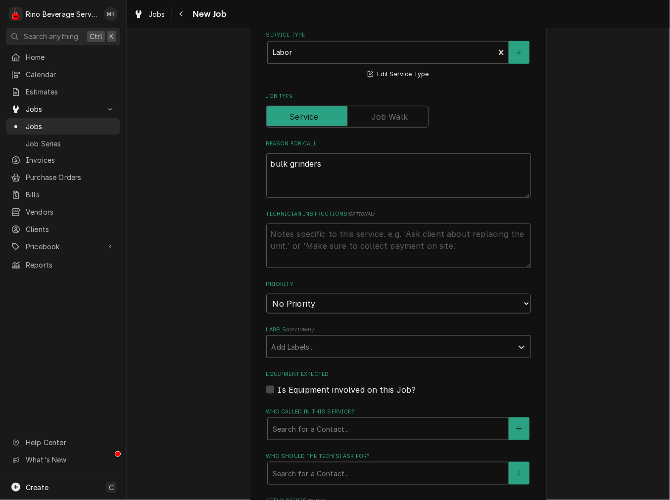
click at [305, 310] on select "No Priority Urgent High Medium Low" at bounding box center [398, 304] width 265 height 20
select select "2"
click at [266, 294] on select "No Priority Urgent High Medium Low" at bounding box center [398, 304] width 265 height 20
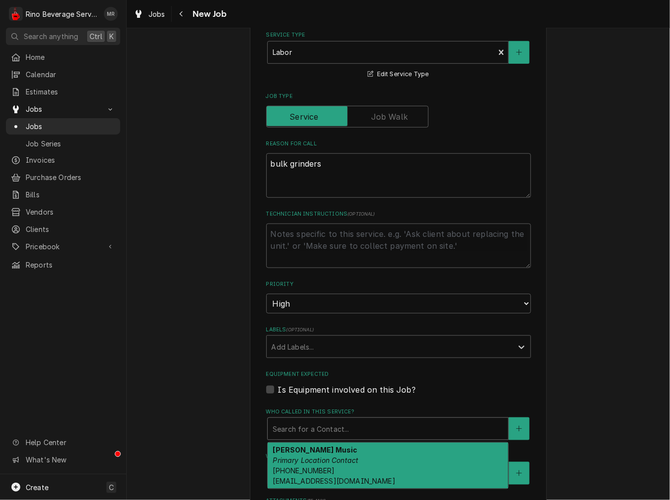
click at [300, 428] on div "Who called in this service?" at bounding box center [388, 429] width 231 height 18
click at [304, 456] on em "Primary Location Contact" at bounding box center [316, 460] width 86 height 8
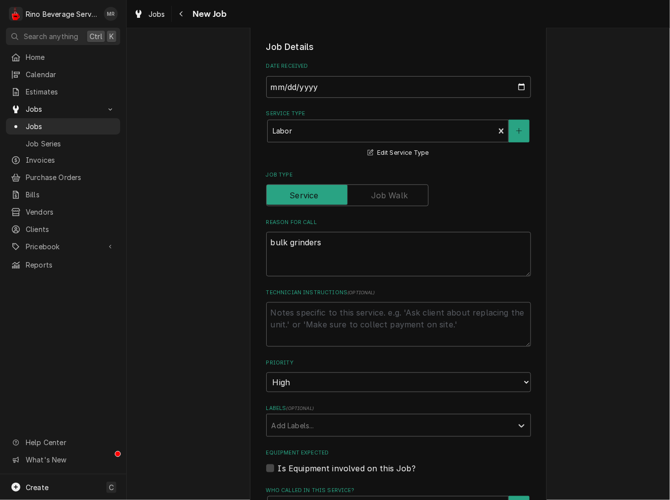
scroll to position [183, 0]
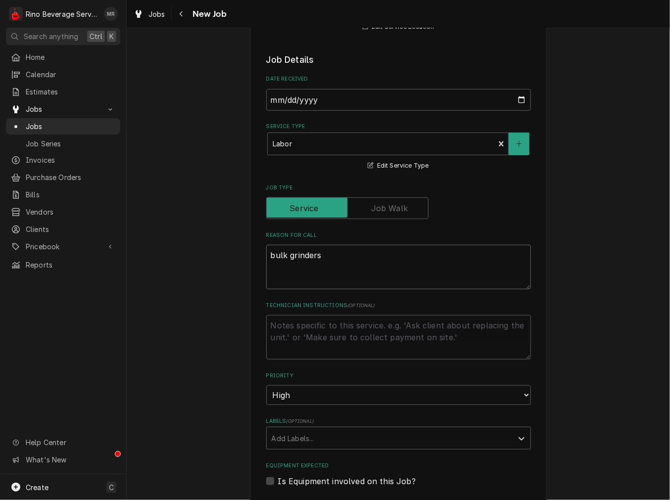
click at [266, 260] on textarea "bulk grinders" at bounding box center [398, 267] width 265 height 45
type textarea "x"
type textarea "Pbulk grinders"
type textarea "x"
type textarea "PMbulk grinders"
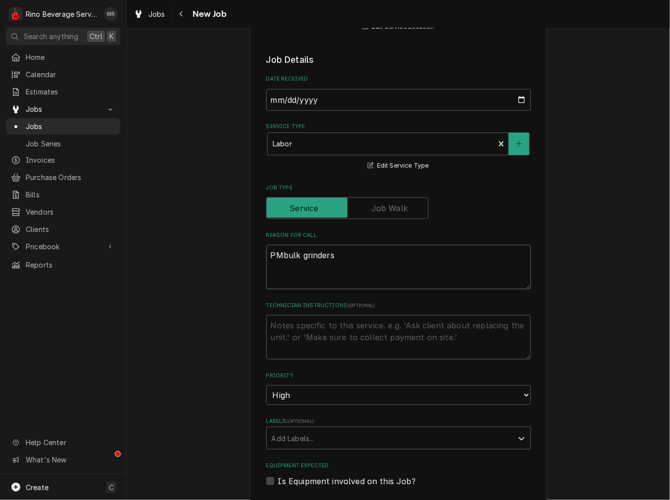
type textarea "x"
type textarea "PM bulk grinders"
type textarea "x"
type textarea "PM gbulk grinders"
type textarea "x"
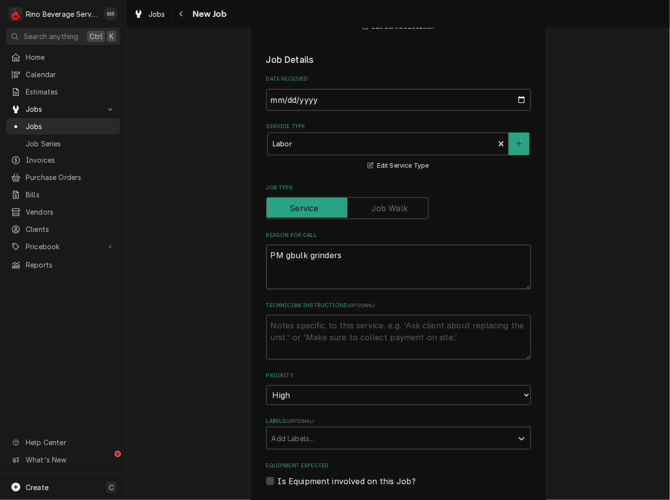
type textarea "PM grbulk grinders"
type textarea "x"
type textarea "PM gribulk grinders"
type textarea "x"
type textarea "PM grinbulk grinders"
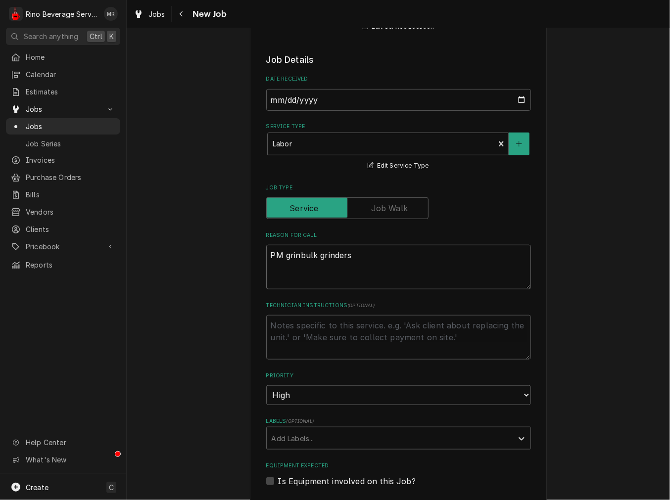
type textarea "x"
type textarea "PM grindebulk grinders"
type textarea "x"
type textarea "PM grinderbulk grinders"
type textarea "x"
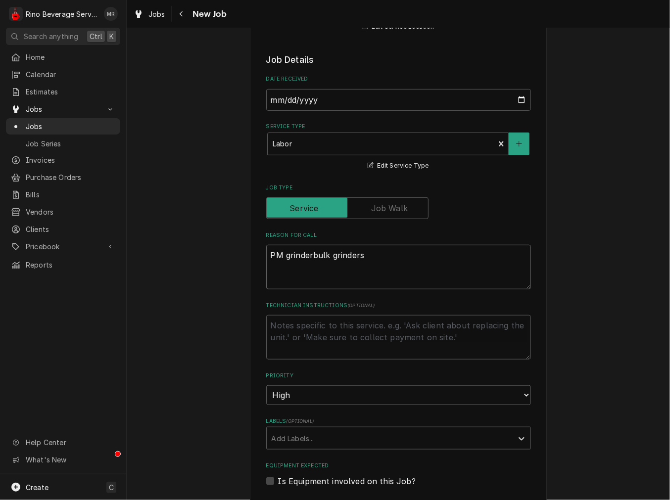
type textarea "PM grindersbulk grinders"
type textarea "x"
type textarea "PM grinders bulk grinders"
type textarea "x"
type textarea "PM grinders ulk grinders"
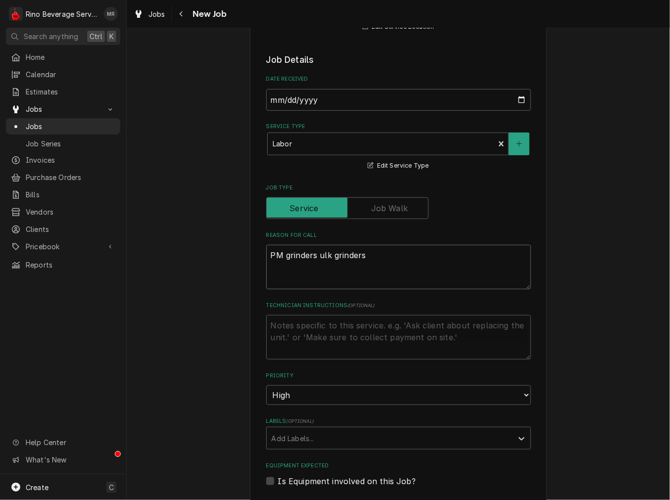
type textarea "x"
type textarea "PM grinders lk grinders"
type textarea "x"
type textarea "PM grinders k grinders"
type textarea "x"
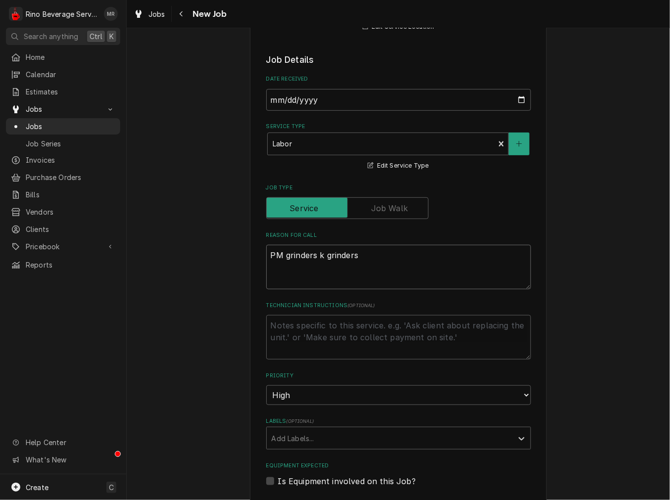
type textarea "PM grinders grinders"
type textarea "x"
type textarea "PM grinders grinders"
type textarea "x"
type textarea "PM grinders rinders"
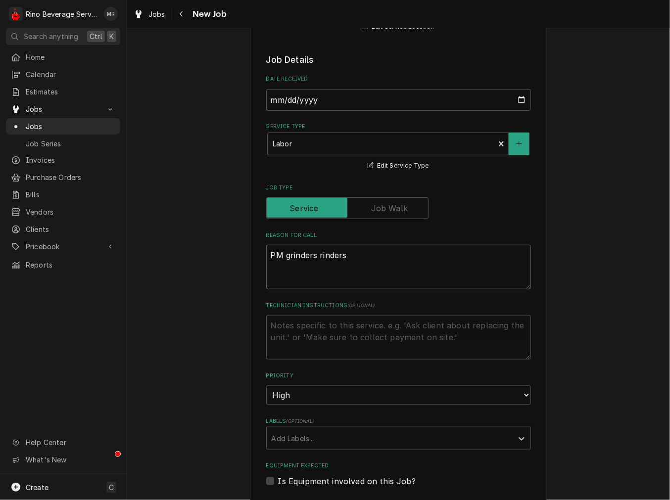
type textarea "x"
type textarea "PM grinders inders"
type textarea "x"
type textarea "PM grinders nders"
type textarea "x"
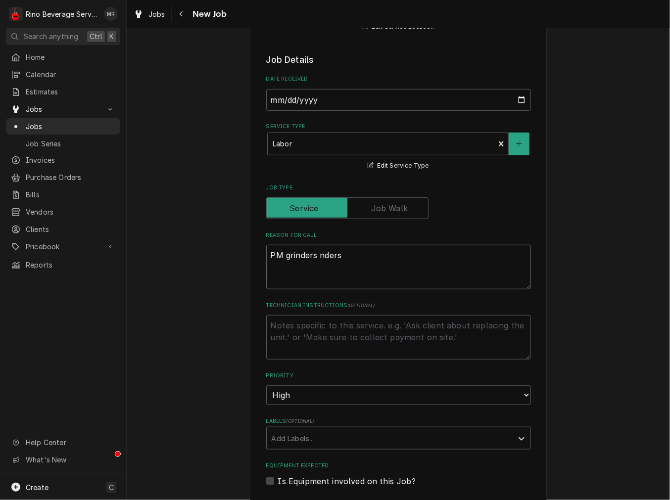
type textarea "PM grinders ders"
type textarea "x"
type textarea "PM grinders ers"
type textarea "x"
type textarea "PM grinders rs"
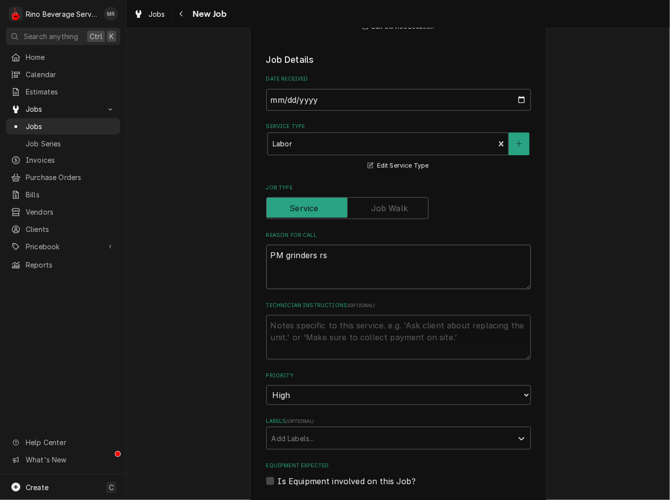
type textarea "x"
type textarea "PM grinders s"
type textarea "x"
type textarea "PM grinders"
type textarea "x"
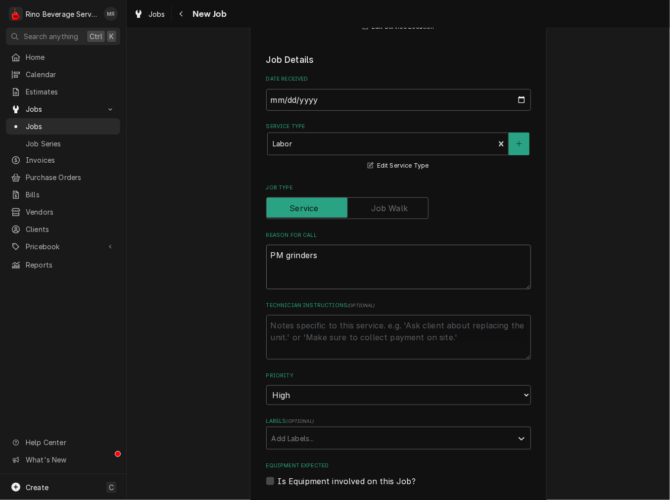
type textarea "PM grinders"
type textarea "x"
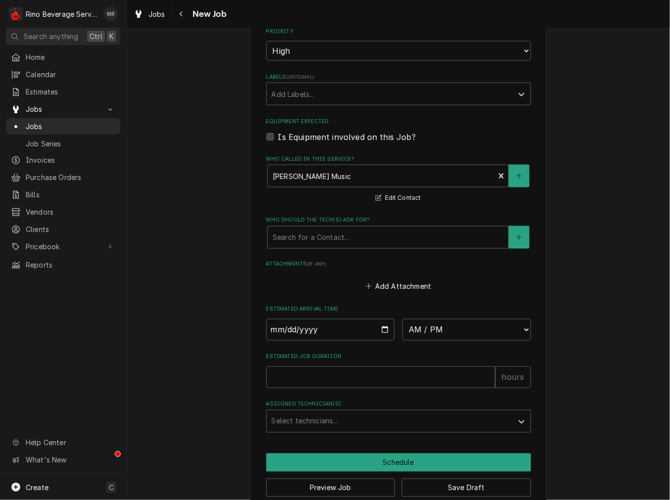
scroll to position [545, 0]
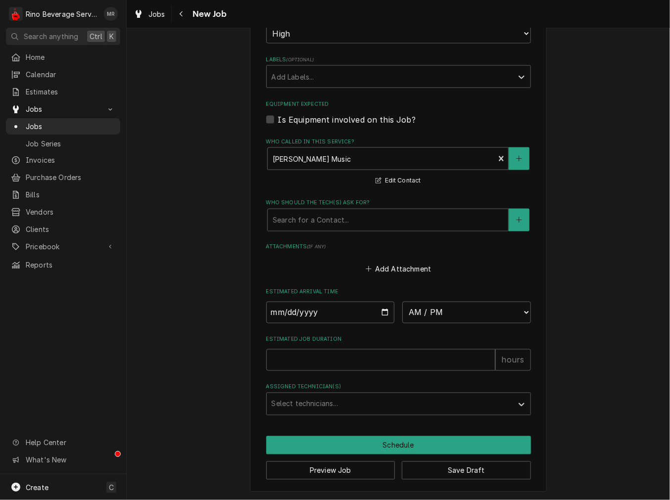
type textarea "PM grinders"
click at [381, 309] on input "Date" at bounding box center [330, 313] width 129 height 22
type textarea "x"
type input "2025-08-11"
drag, startPoint x: 425, startPoint y: 317, endPoint x: 426, endPoint y: 327, distance: 10.0
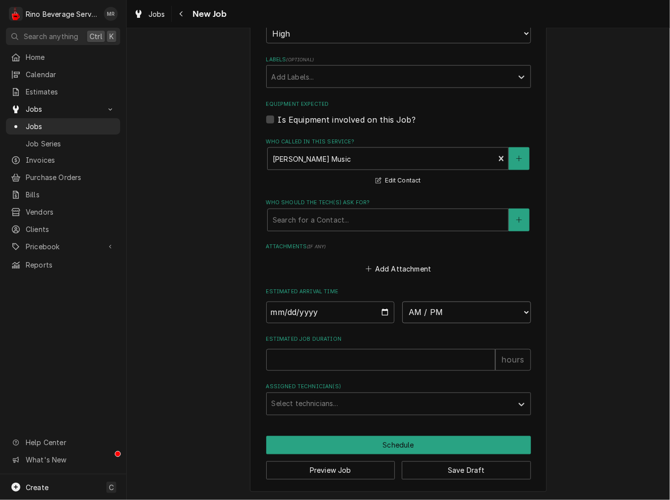
click at [425, 317] on select "AM / PM 6:00 AM 6:15 AM 6:30 AM 6:45 AM 7:00 AM 7:15 AM 7:30 AM 7:45 AM 8:00 AM…" at bounding box center [466, 313] width 129 height 22
type textarea "x"
select select "15:45:00"
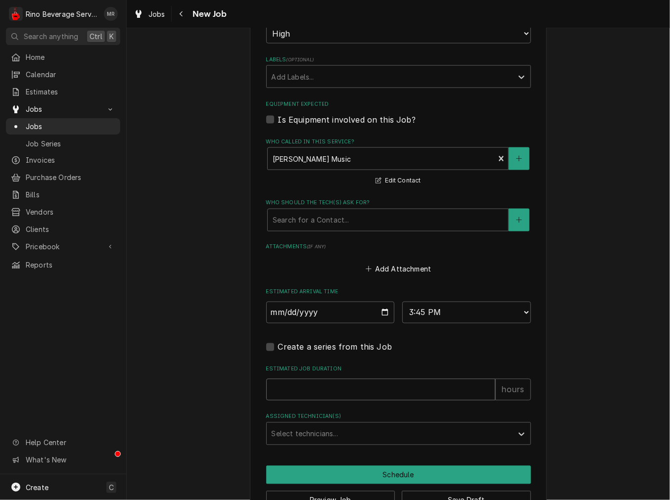
click at [393, 397] on input "Estimated Job Duration" at bounding box center [380, 390] width 229 height 22
type textarea "x"
type input "2"
type textarea "x"
type input "2"
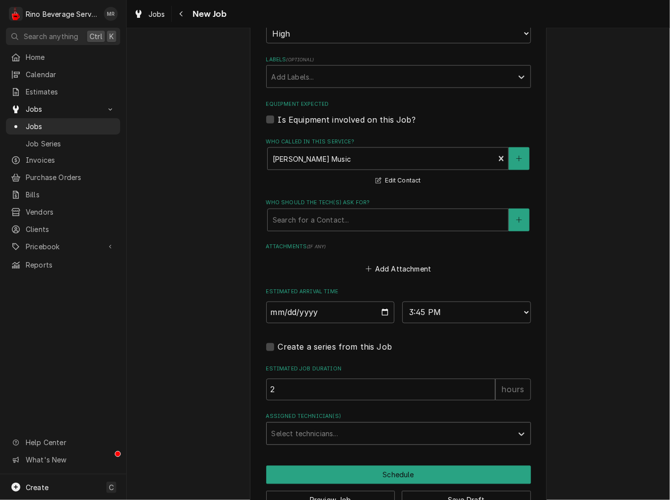
click at [365, 433] on div "Assigned Technician(s)" at bounding box center [390, 434] width 236 height 18
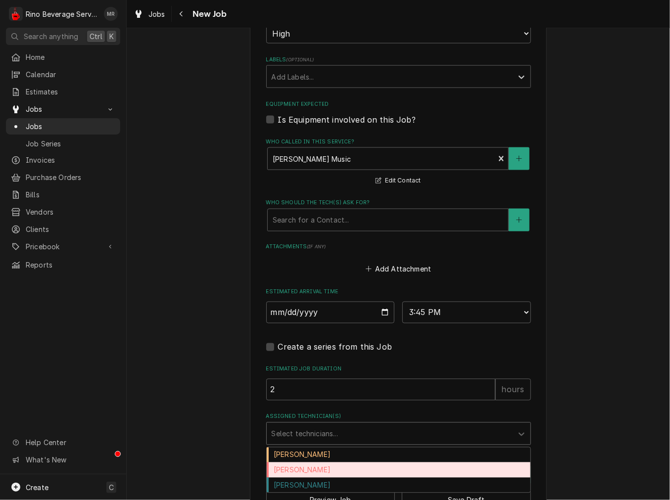
drag, startPoint x: 347, startPoint y: 456, endPoint x: 339, endPoint y: 467, distance: 14.1
click at [339, 467] on div "Damon Rinehart Dane Vagedes Graham Wick" at bounding box center [399, 471] width 264 height 46
click at [339, 467] on div "Dane Vagedes" at bounding box center [399, 470] width 264 height 15
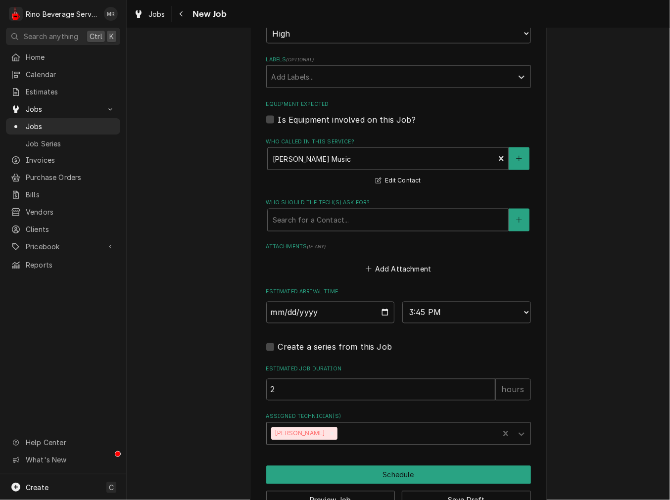
scroll to position [453, 0]
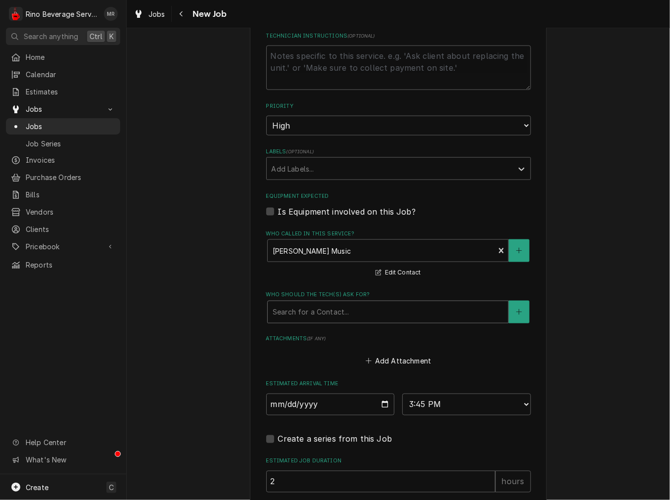
click at [323, 309] on div "Who should the tech(s) ask for?" at bounding box center [388, 312] width 231 height 18
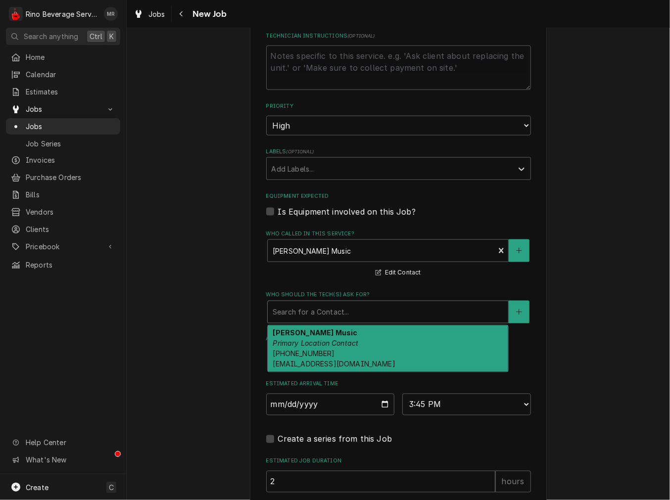
click at [323, 309] on div "Who should the tech(s) ask for?" at bounding box center [388, 312] width 231 height 18
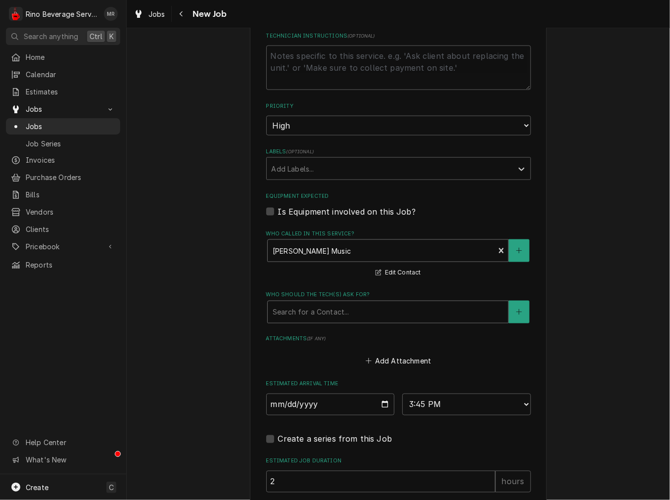
click at [308, 244] on div "Who called in this service?" at bounding box center [381, 251] width 217 height 18
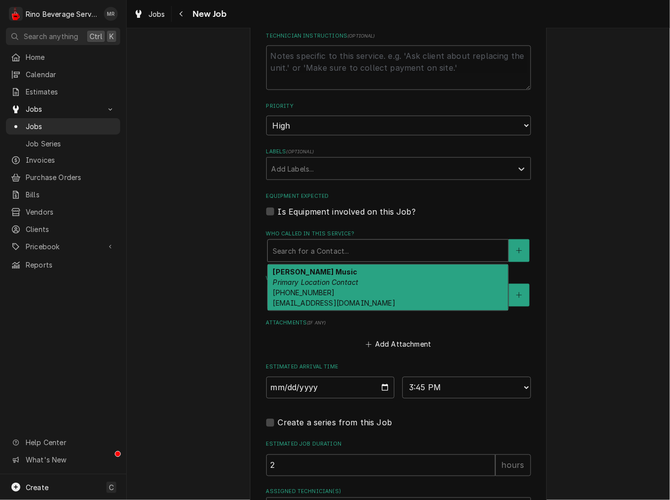
click at [374, 333] on div "Add Attachment" at bounding box center [398, 342] width 265 height 19
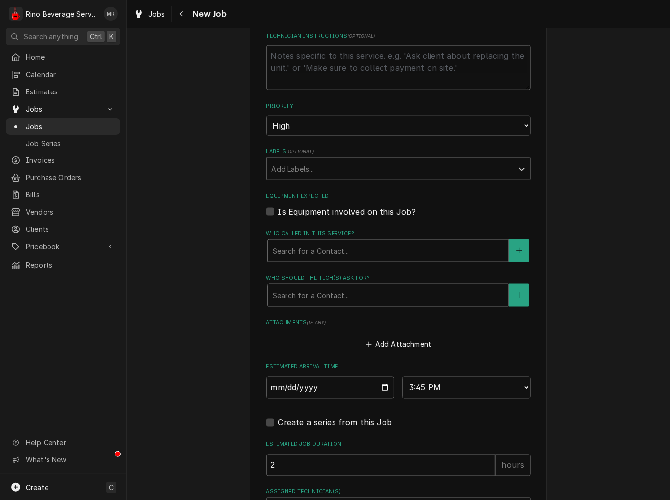
click at [298, 290] on div "Who should the tech(s) ask for?" at bounding box center [388, 296] width 231 height 18
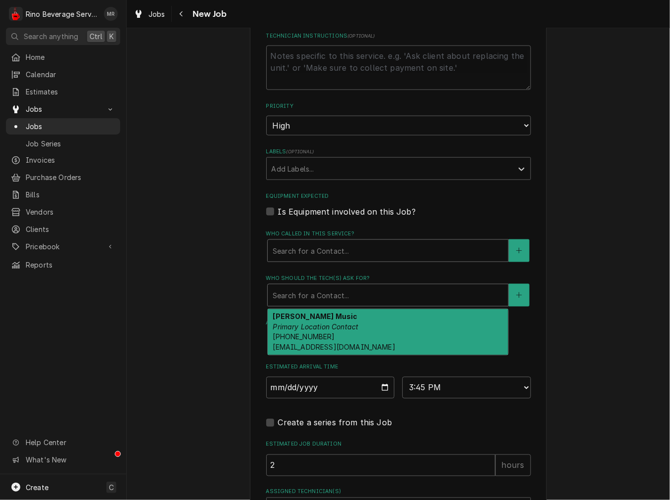
click at [305, 315] on strong "Haley Music" at bounding box center [315, 316] width 85 height 8
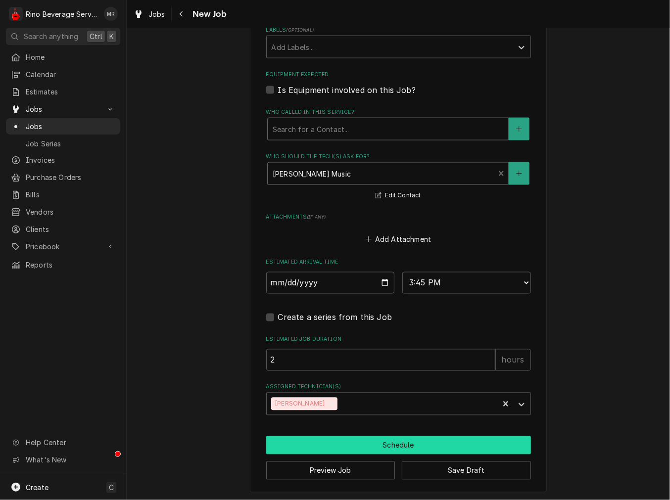
click at [332, 443] on button "Schedule" at bounding box center [398, 446] width 265 height 18
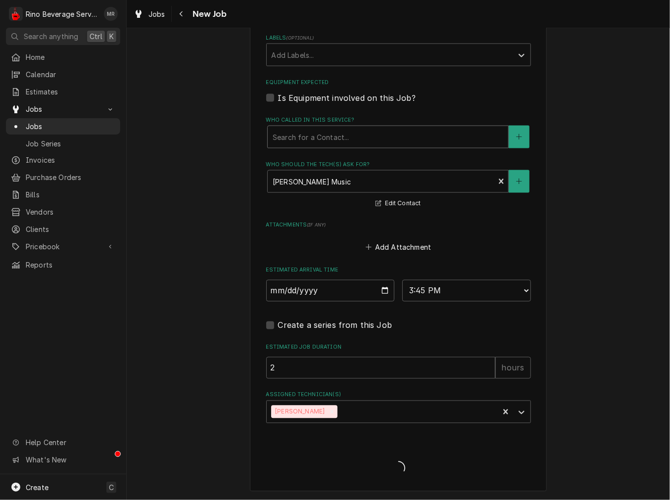
scroll to position [566, 0]
type textarea "x"
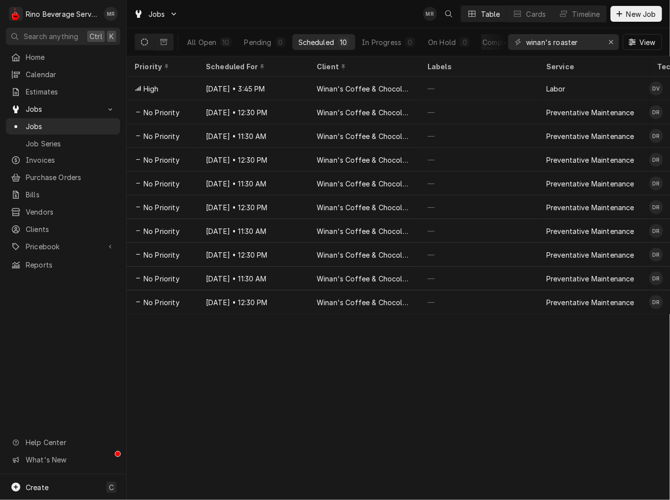
drag, startPoint x: 319, startPoint y: 320, endPoint x: 405, endPoint y: 324, distance: 86.2
click at [405, 324] on div "Priority Scheduled For Client Labels Service Techs Location Address Status ID L…" at bounding box center [398, 278] width 543 height 444
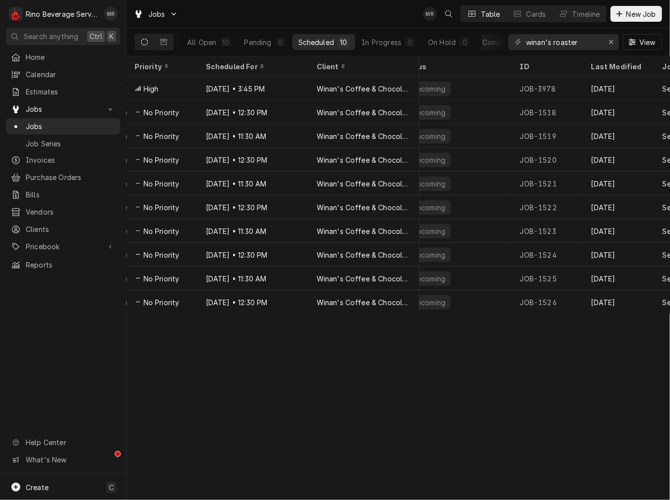
scroll to position [0, 485]
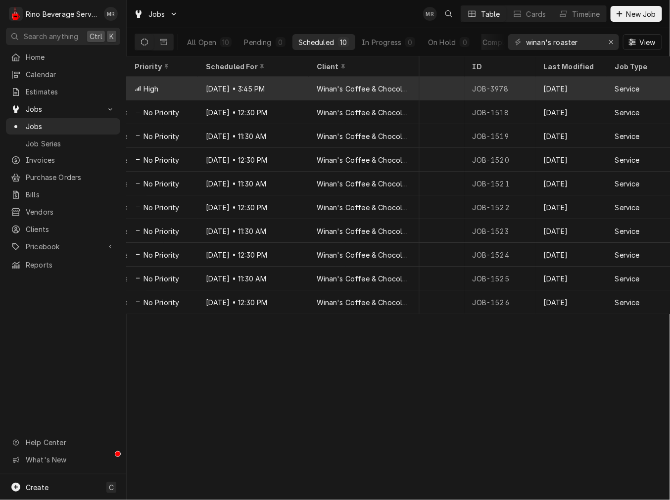
click at [570, 86] on div "[DATE]" at bounding box center [571, 89] width 71 height 24
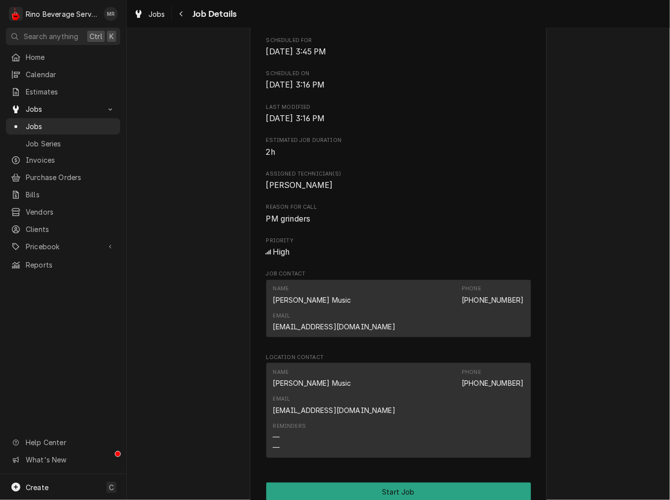
scroll to position [450, 0]
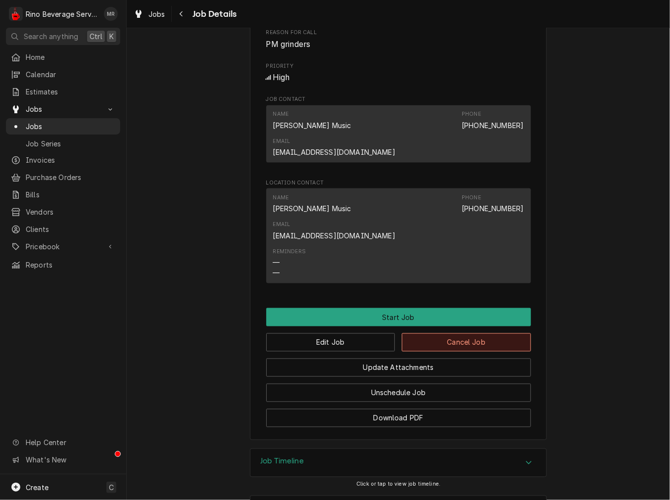
click at [449, 334] on button "Cancel Job" at bounding box center [466, 343] width 129 height 18
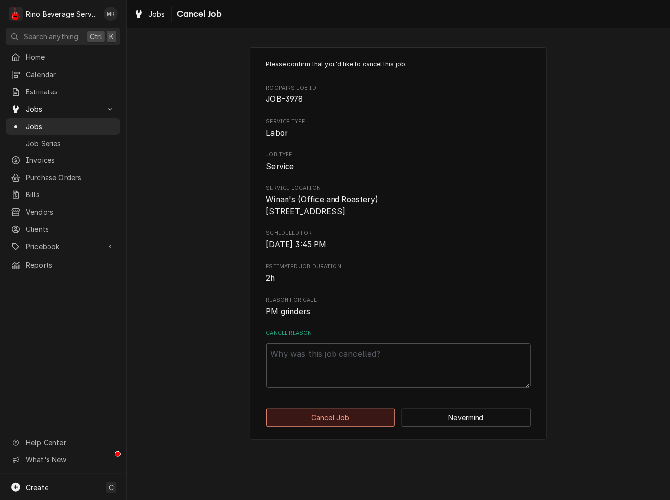
click at [350, 427] on button "Cancel Job" at bounding box center [330, 418] width 129 height 18
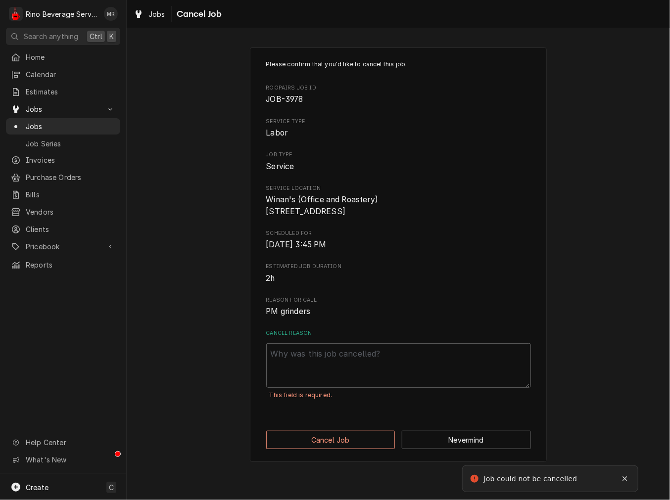
click at [378, 380] on textarea "Cancel Reason" at bounding box center [398, 365] width 265 height 45
type textarea "x"
type textarea "d"
type textarea "x"
type textarea "du"
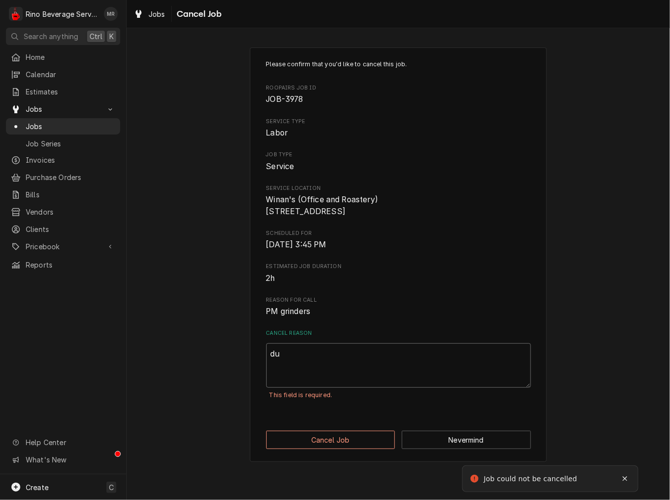
type textarea "x"
type textarea "dup"
type textarea "x"
type textarea "dupl"
type textarea "x"
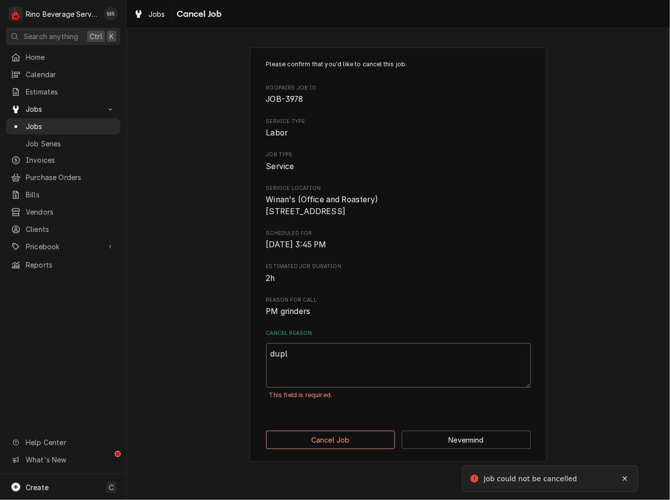
type textarea "dupli"
type textarea "x"
type textarea "duplic"
type textarea "x"
type textarea "duplica"
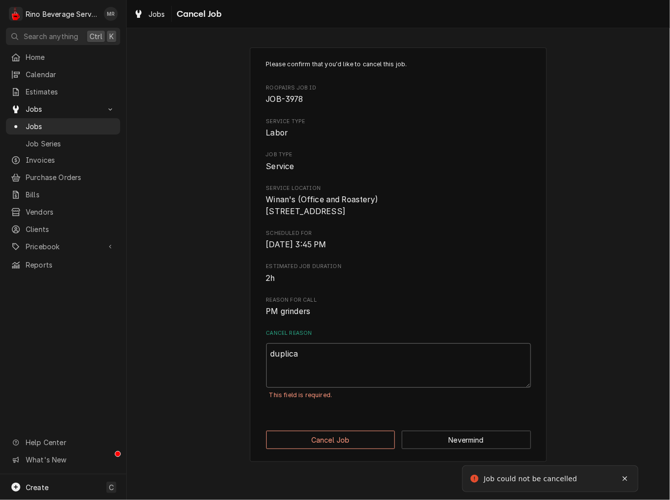
type textarea "x"
type textarea "duplicat"
type textarea "x"
type textarea "duplicate"
type textarea "x"
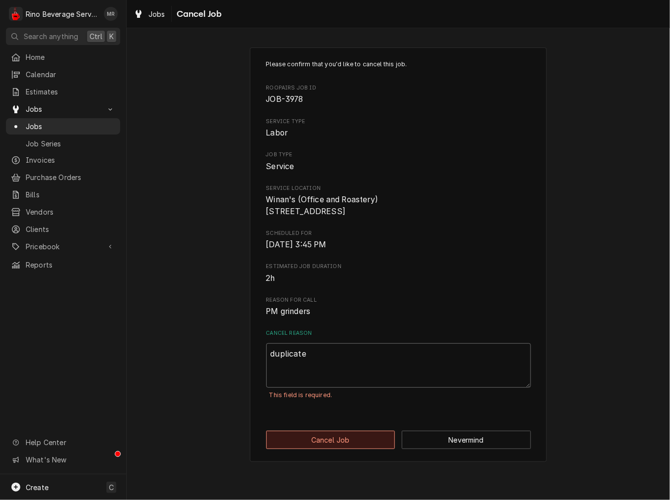
type textarea "duplicate"
click at [327, 447] on button "Cancel Job" at bounding box center [330, 440] width 129 height 18
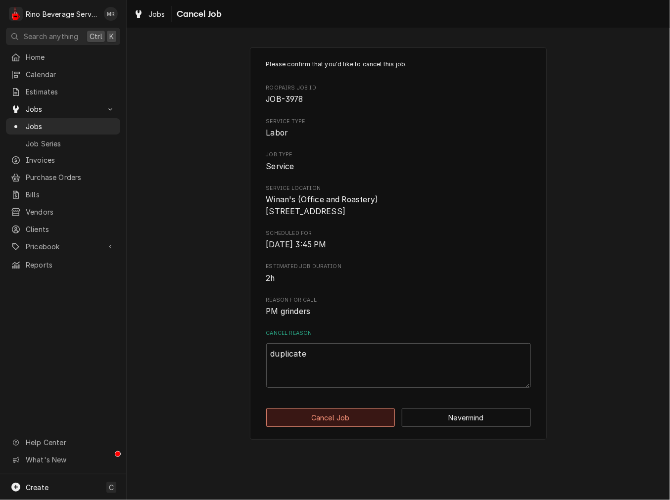
type textarea "x"
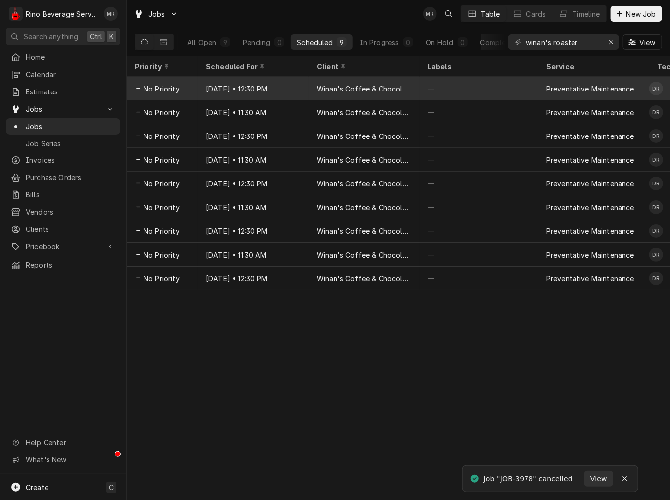
click at [449, 85] on div "—" at bounding box center [479, 89] width 119 height 24
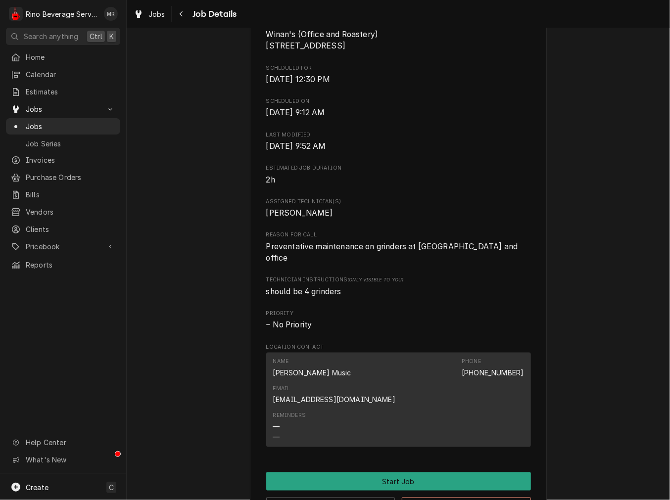
scroll to position [367, 0]
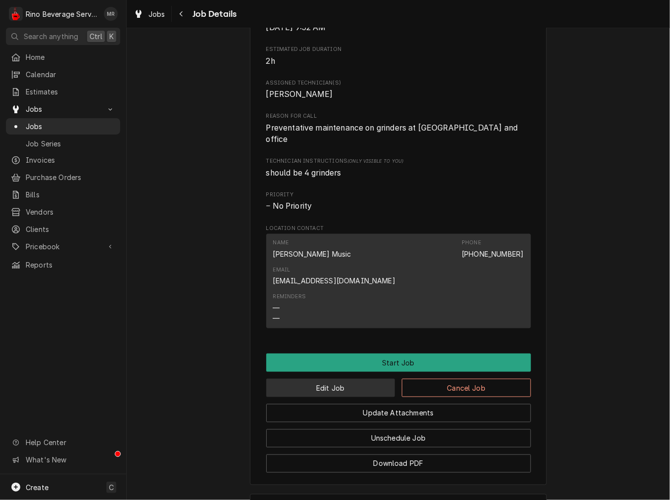
click at [363, 379] on button "Edit Job" at bounding box center [330, 388] width 129 height 18
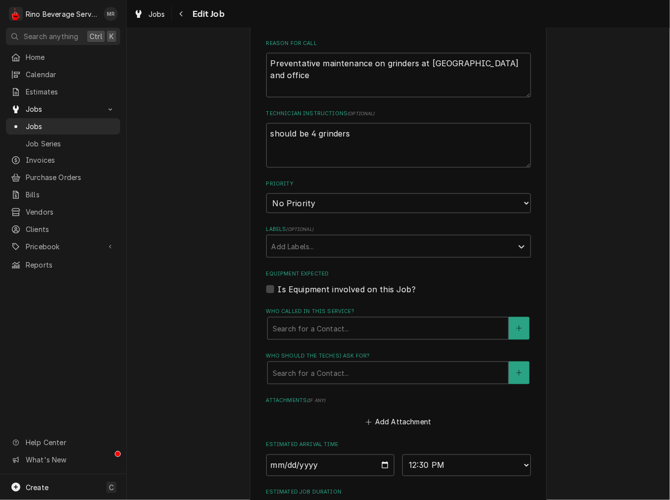
scroll to position [503, 0]
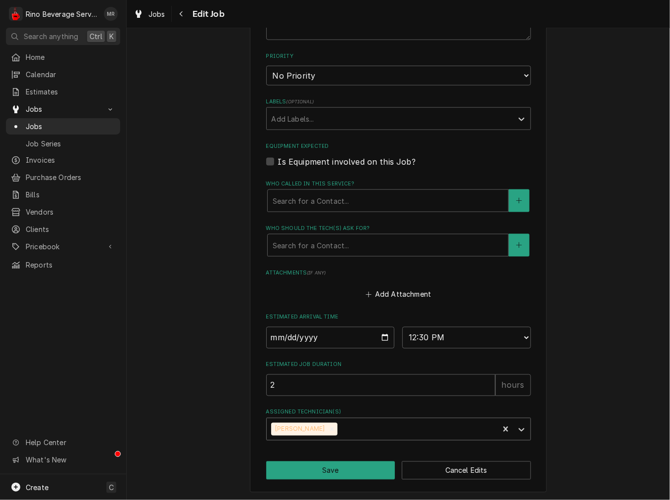
click at [329, 429] on icon "Remove Damon Rinehart" at bounding box center [332, 429] width 7 height 7
click at [332, 426] on div "Assigned Technician(s)" at bounding box center [390, 430] width 236 height 18
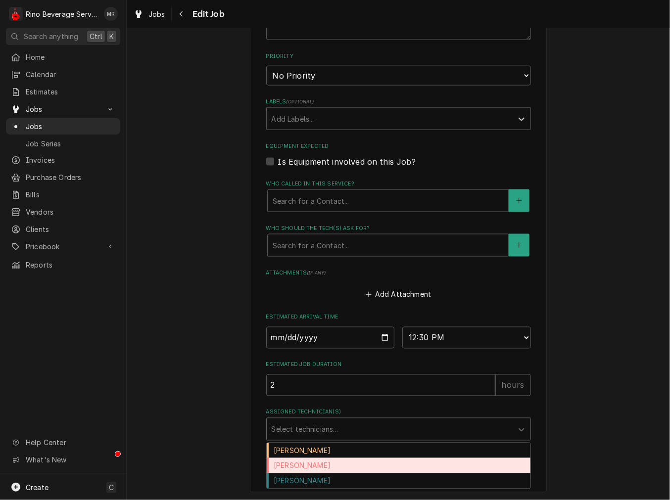
click at [292, 466] on div "[PERSON_NAME]" at bounding box center [399, 465] width 264 height 15
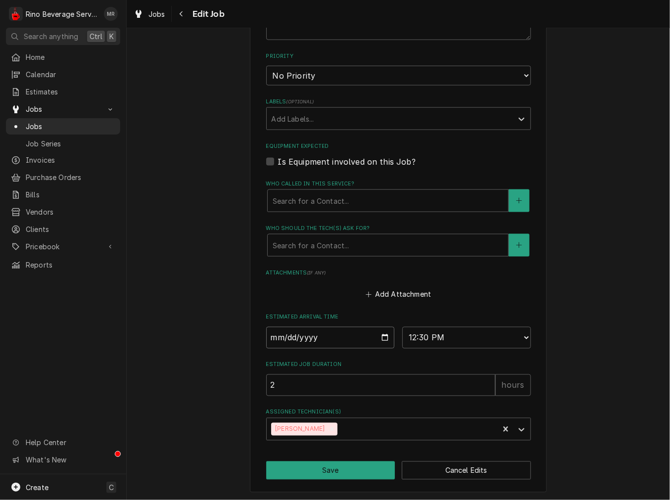
click at [382, 341] on input "2025-08-13" at bounding box center [330, 338] width 129 height 22
click at [380, 333] on input "2025-08-13" at bounding box center [330, 338] width 129 height 22
type textarea "x"
type input "2025-08-11"
type textarea "x"
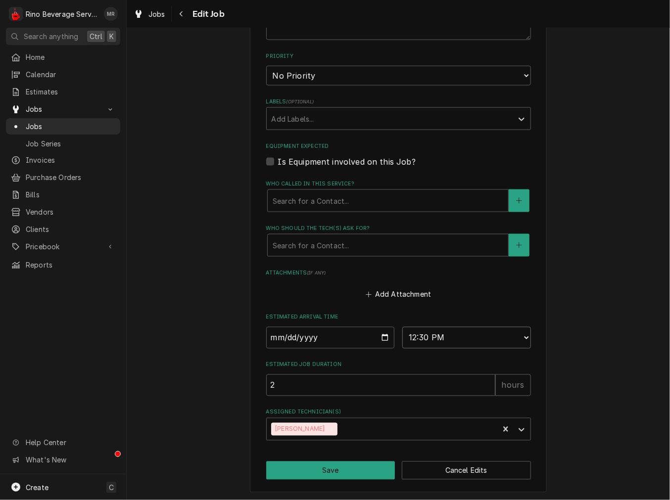
click at [433, 328] on select "AM / PM 6:00 AM 6:15 AM 6:30 AM 6:45 AM 7:00 AM 7:15 AM 7:30 AM 7:45 AM 8:00 AM…" at bounding box center [466, 338] width 129 height 22
select select "15:45:00"
click at [402, 327] on select "AM / PM 6:00 AM 6:15 AM 6:30 AM 6:45 AM 7:00 AM 7:15 AM 7:30 AM 7:45 AM 8:00 AM…" at bounding box center [466, 338] width 129 height 22
click at [322, 472] on button "Save" at bounding box center [330, 471] width 129 height 18
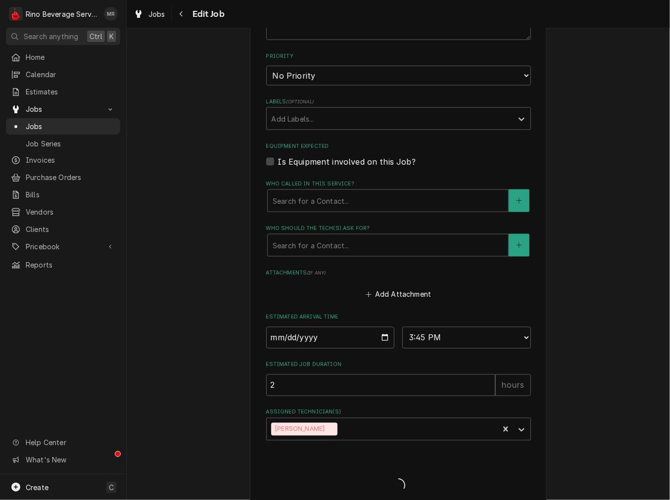
type textarea "x"
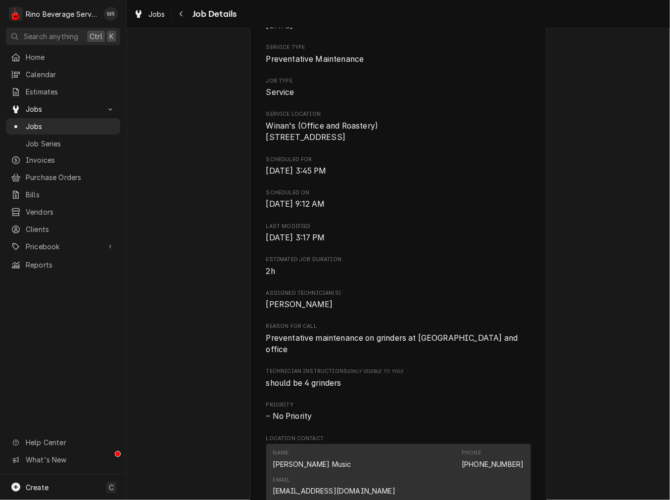
scroll to position [183, 0]
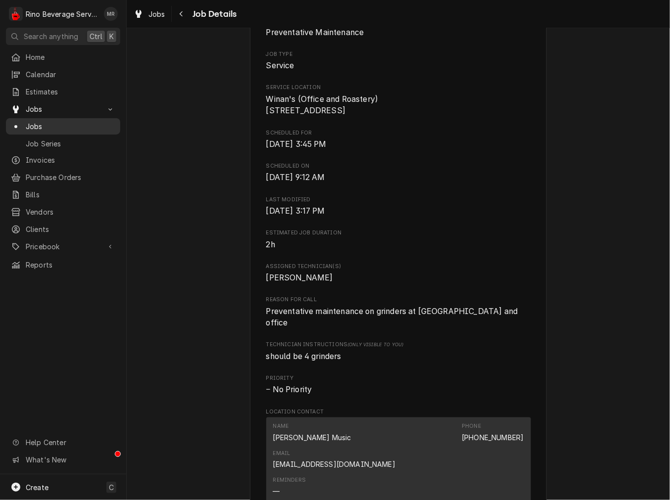
click at [43, 126] on span "Jobs" at bounding box center [71, 126] width 90 height 10
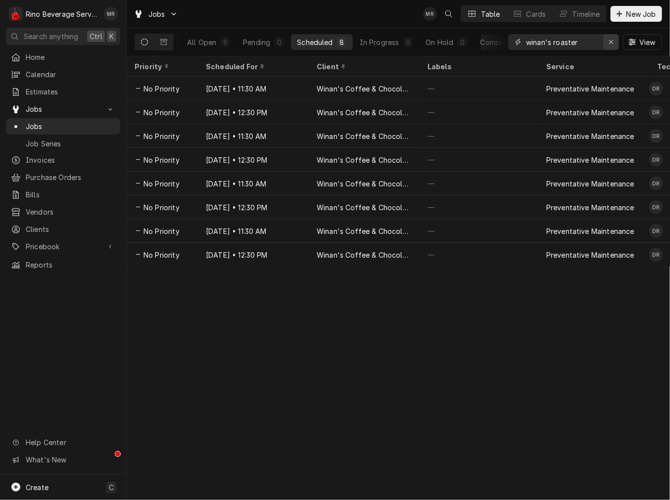
click at [604, 40] on button "Erase input" at bounding box center [611, 42] width 16 height 16
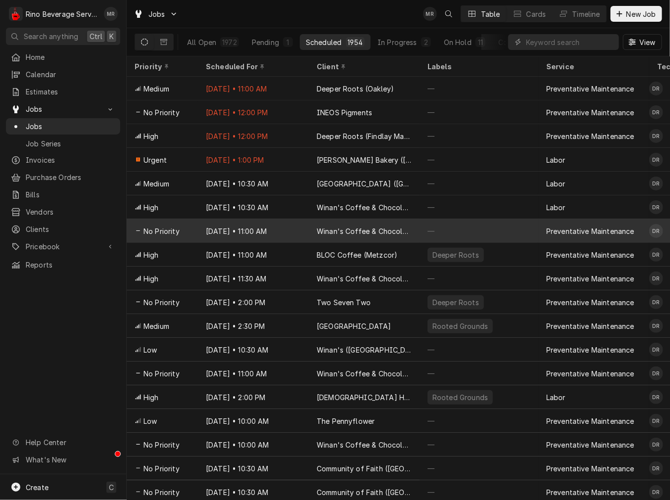
click at [323, 228] on div "Winan's Coffee & Chocolate (Limestone [GEOGRAPHIC_DATA])" at bounding box center [364, 231] width 95 height 10
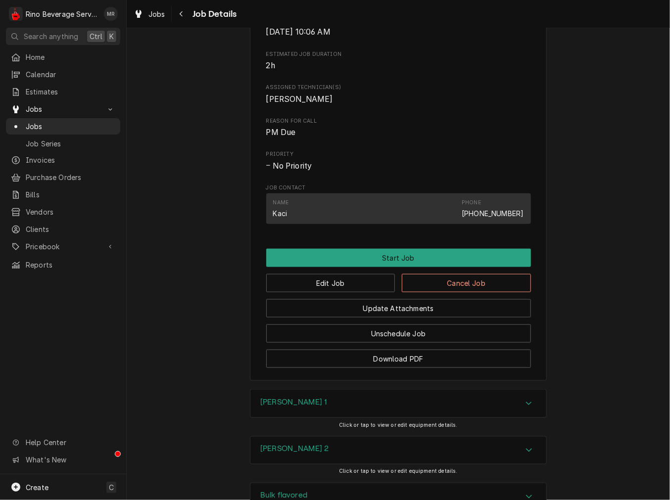
scroll to position [367, 0]
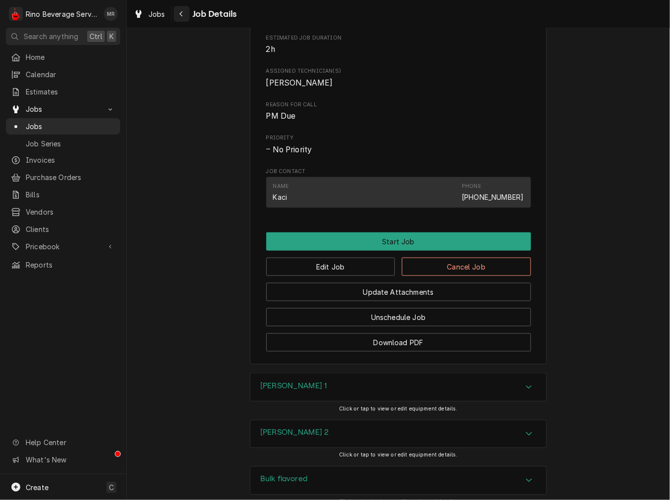
click at [185, 16] on div "Navigate back" at bounding box center [182, 14] width 10 height 10
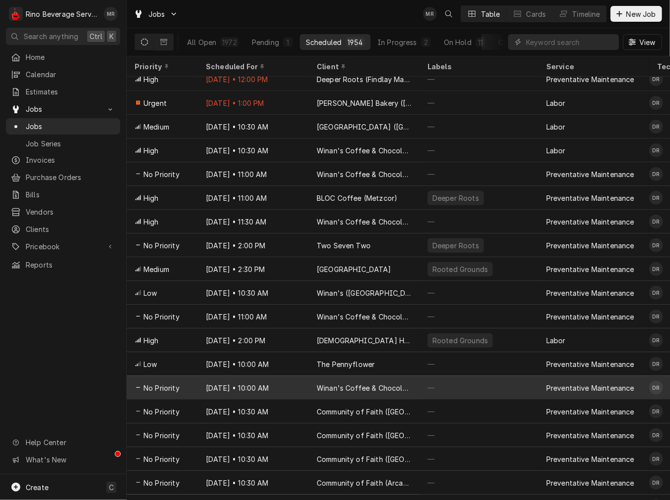
scroll to position [129, 0]
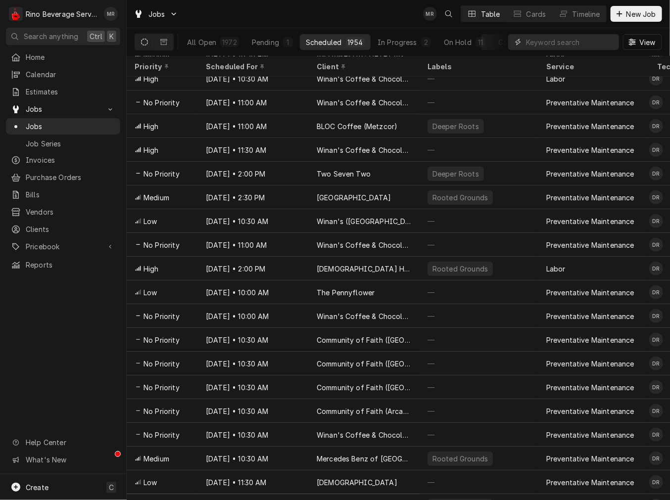
click at [526, 45] on input "Dynamic Content Wrapper" at bounding box center [570, 42] width 88 height 16
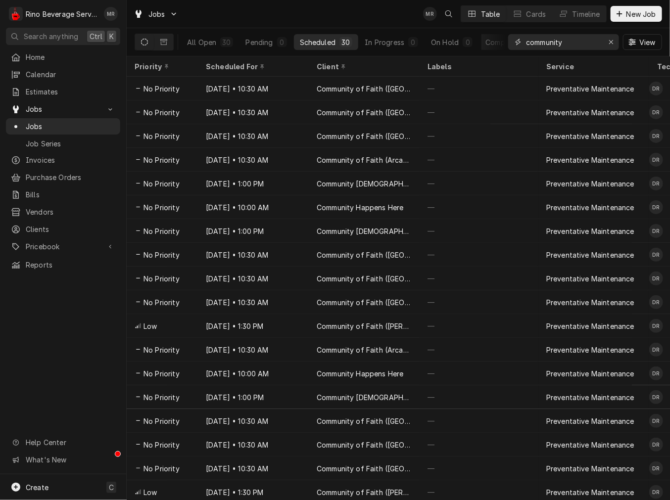
type input "community"
click at [611, 36] on button "Erase input" at bounding box center [611, 42] width 16 height 16
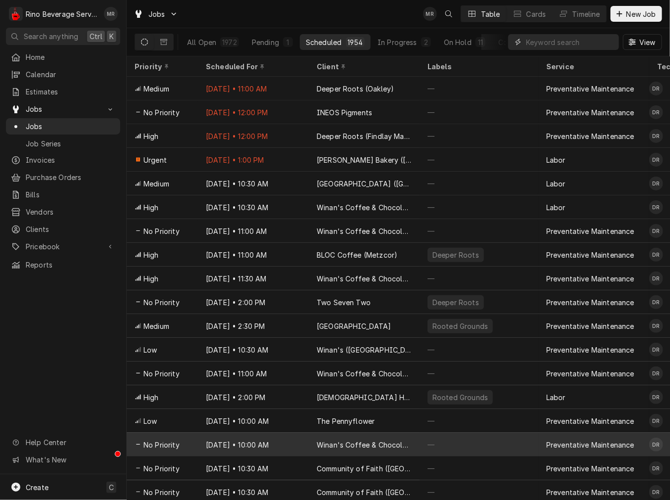
scroll to position [57, 0]
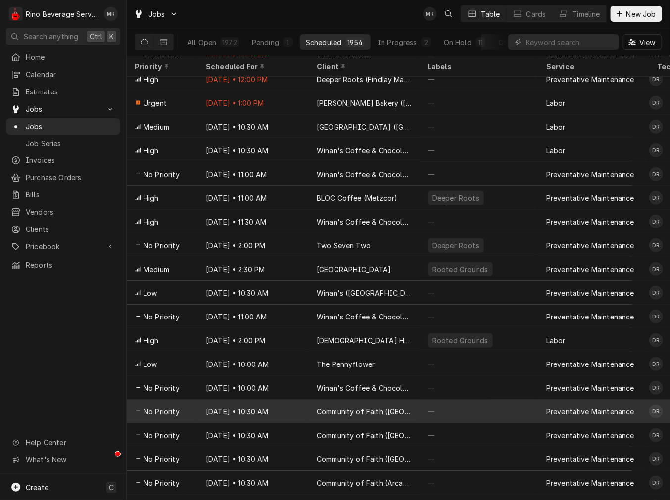
click at [340, 411] on div "Community of Faith ([GEOGRAPHIC_DATA])" at bounding box center [364, 412] width 95 height 10
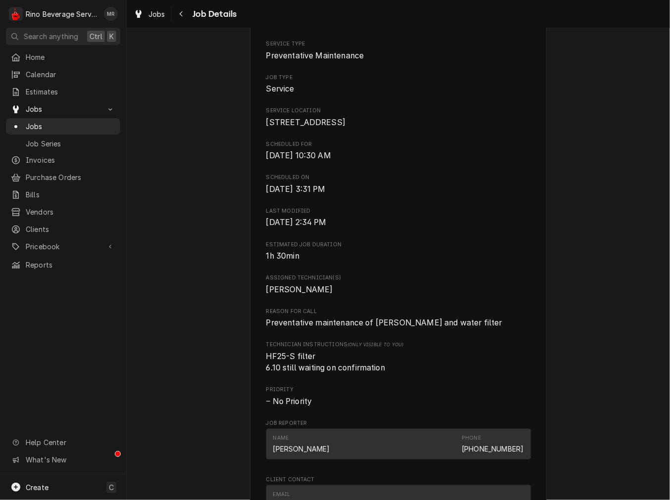
scroll to position [367, 0]
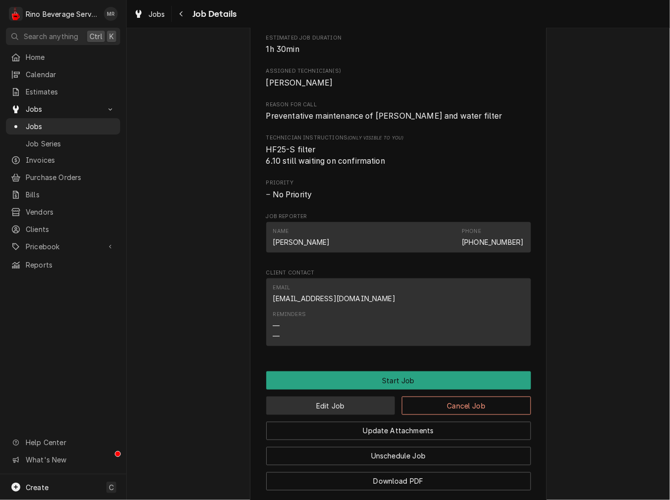
click at [349, 415] on button "Edit Job" at bounding box center [330, 406] width 129 height 18
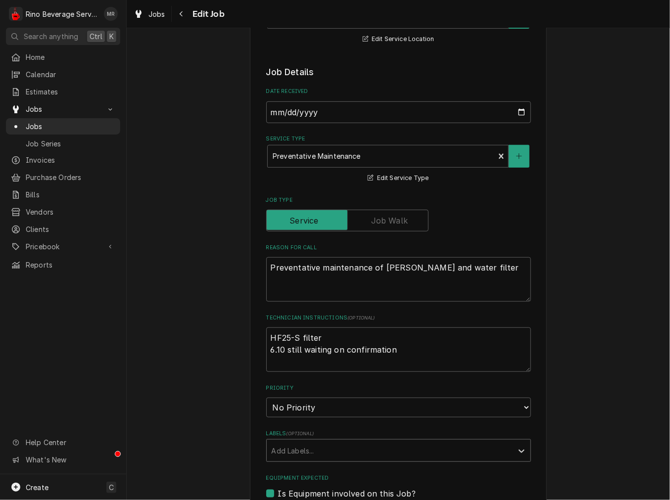
scroll to position [367, 0]
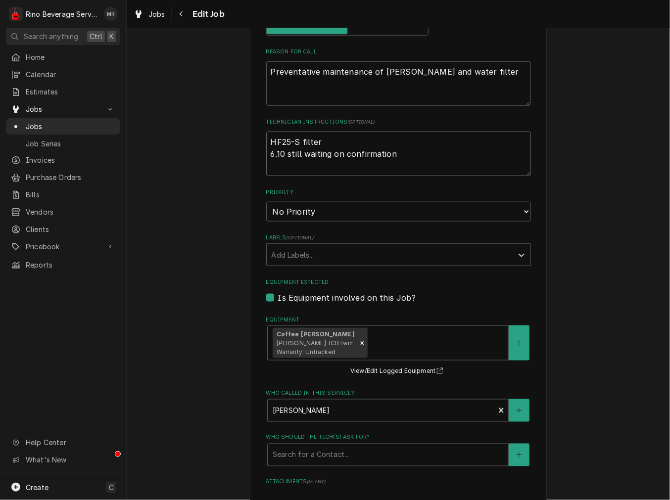
click at [442, 157] on textarea "HF25-S filter 6.10 still waiting on confirmation" at bounding box center [398, 154] width 265 height 45
type textarea "x"
type textarea "HF25-S filter 6.10 still waiting on confirmation"
paste textarea "emailed admin 8-11"
type textarea "x"
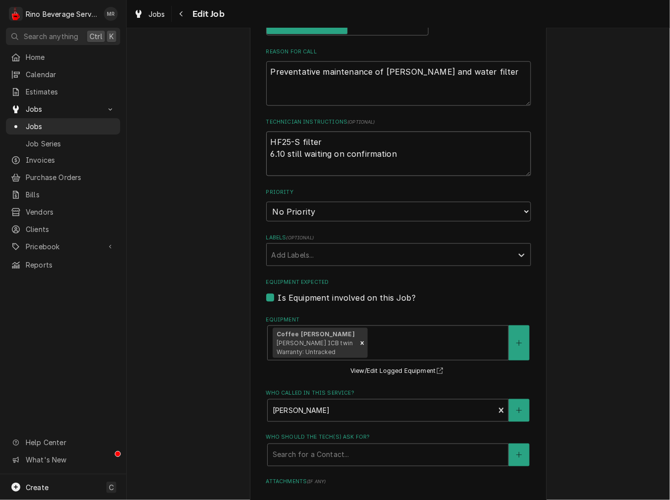
type textarea "HF25-S filter 6.10 still waiting on confirmation emailed admin 8-11"
type textarea "x"
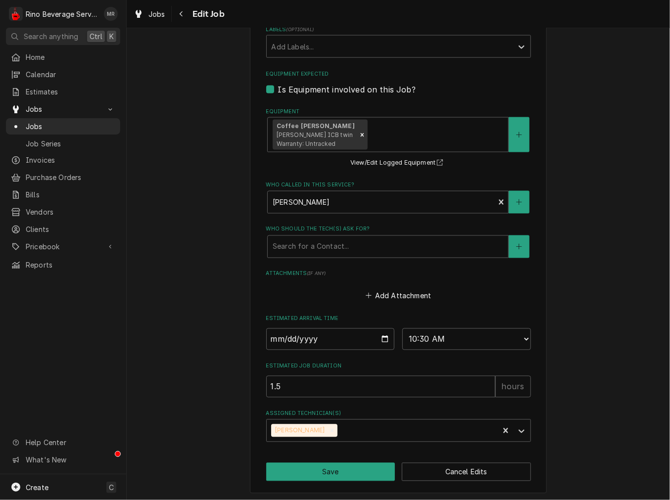
scroll to position [576, 0]
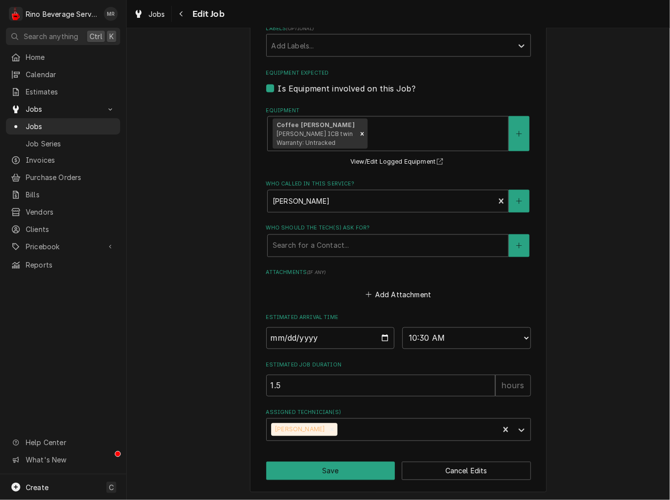
type textarea "HF25-S filter 6.10 still waiting on confirmation emailed admin 8-11"
click at [379, 337] on input "2025-08-15" at bounding box center [330, 339] width 129 height 22
type textarea "x"
type input "2025-09-03"
click at [357, 474] on button "Save" at bounding box center [330, 471] width 129 height 18
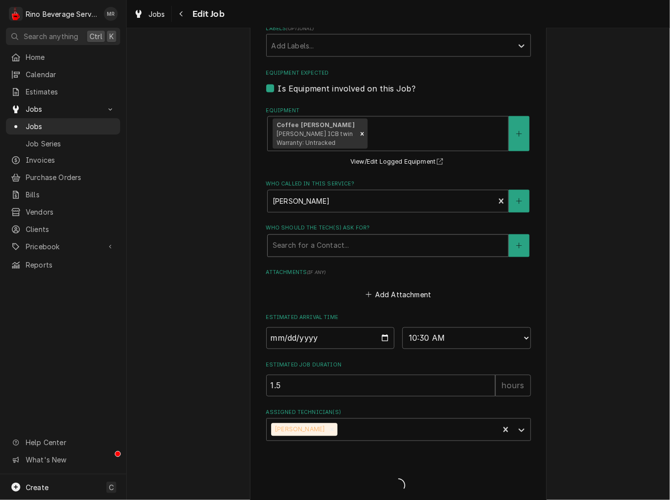
type textarea "x"
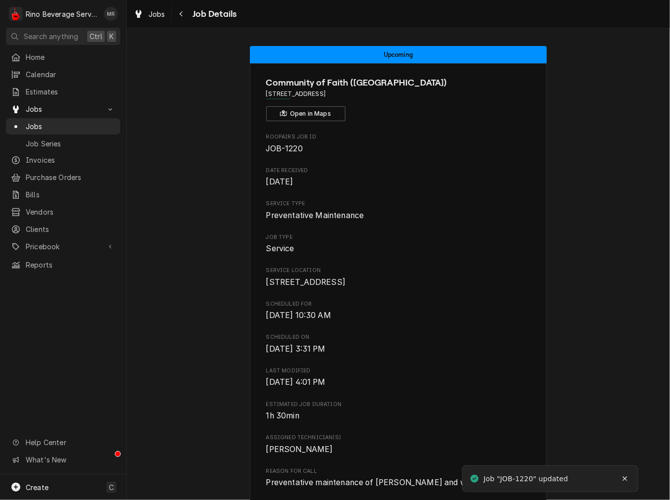
scroll to position [367, 0]
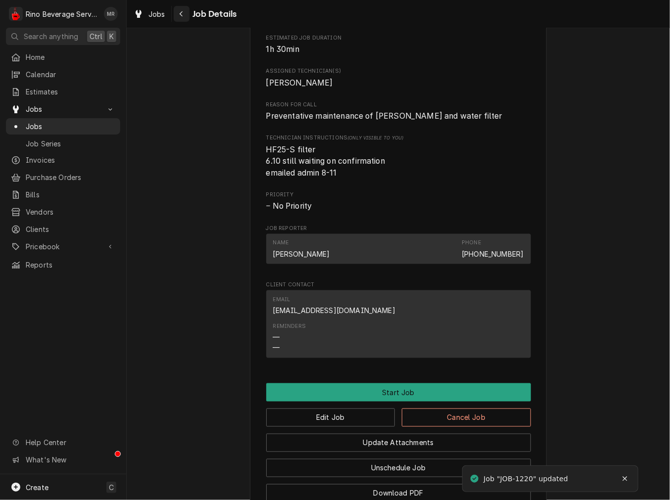
click at [186, 12] on div "Navigate back" at bounding box center [182, 14] width 10 height 10
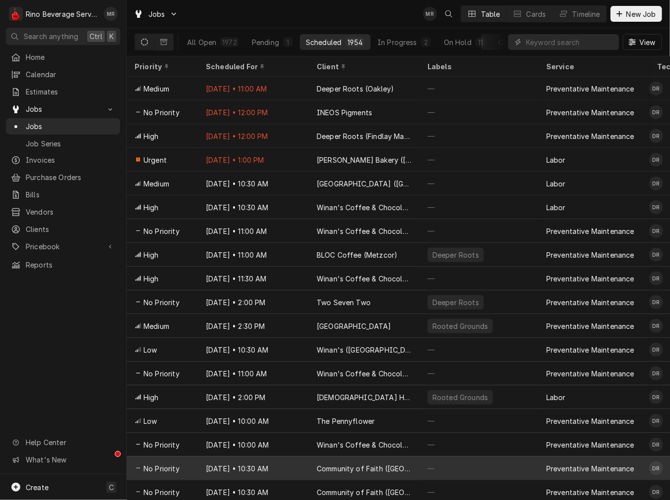
click at [354, 473] on div "Community of Faith ([GEOGRAPHIC_DATA])" at bounding box center [364, 469] width 111 height 24
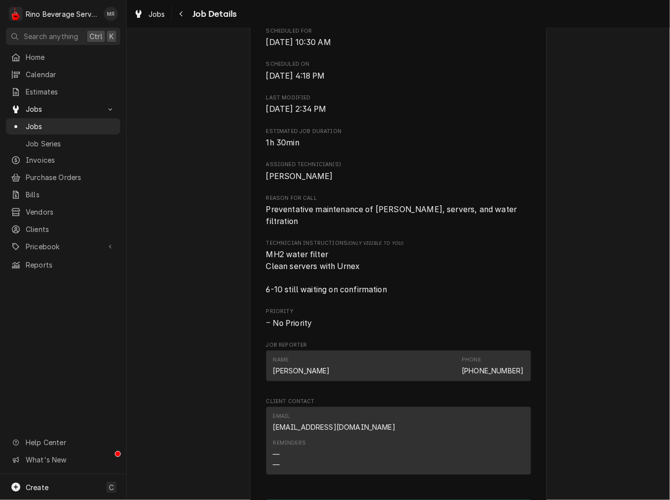
scroll to position [367, 0]
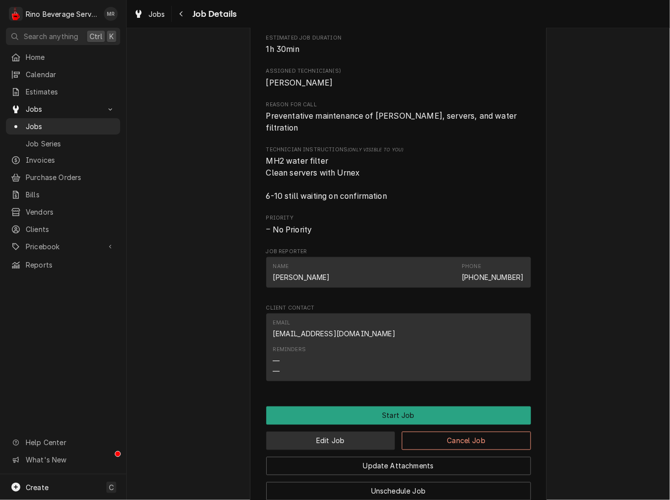
click at [352, 442] on button "Edit Job" at bounding box center [330, 441] width 129 height 18
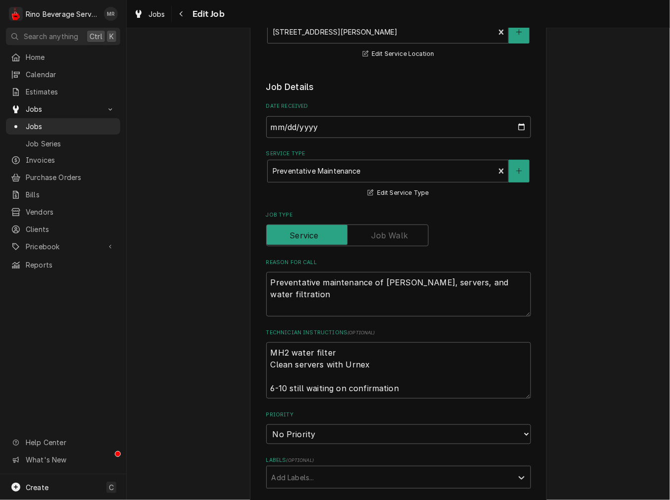
scroll to position [458, 0]
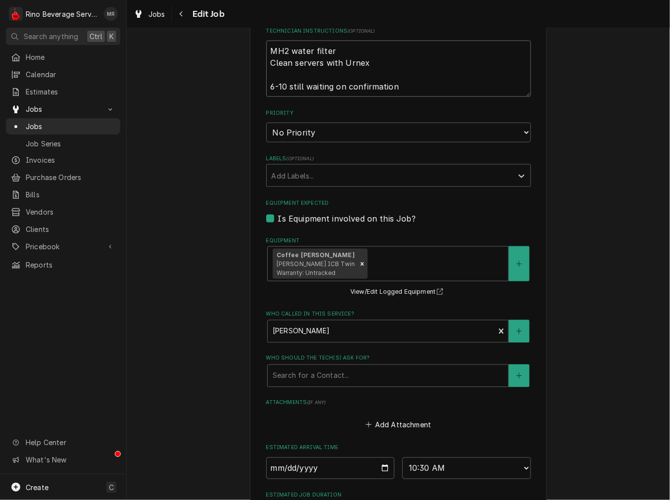
click at [405, 88] on textarea "MH2 water filter Clean servers with Urnex 6-10 still waiting on confirmation" at bounding box center [398, 69] width 265 height 56
type textarea "x"
type textarea "MH2 water filter Clean servers with Urnex 6-10 still waiting on confirmation"
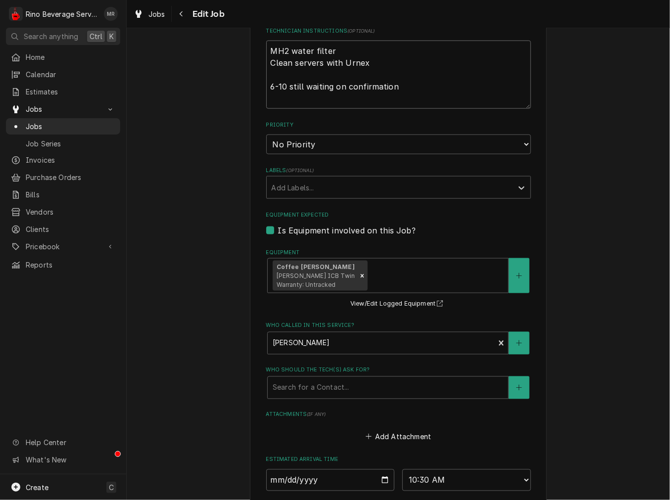
paste textarea "emailed admin 8-11"
type textarea "x"
type textarea "MH2 water filter Clean servers with Urnex 6-10 still waiting on confirmation em…"
type textarea "x"
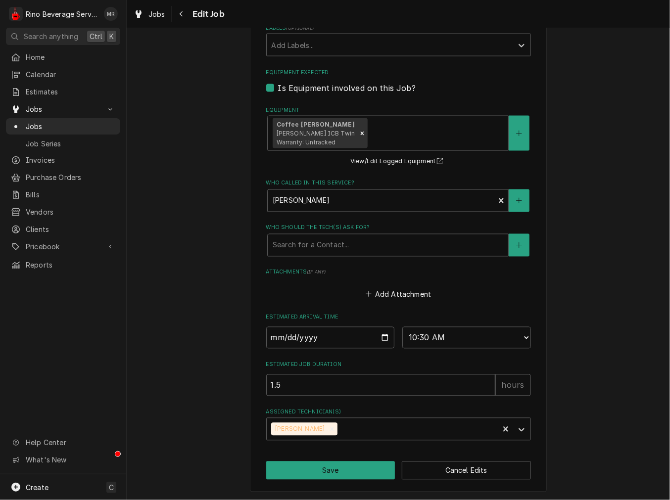
type textarea "MH2 water filter Clean servers with Urnex 6-10 still waiting on confirmation em…"
click at [374, 335] on input "2025-08-15" at bounding box center [330, 338] width 129 height 22
click at [376, 334] on input "2025-08-15" at bounding box center [330, 338] width 129 height 22
type input "2025-09-03"
click at [310, 469] on button "Save" at bounding box center [330, 471] width 129 height 18
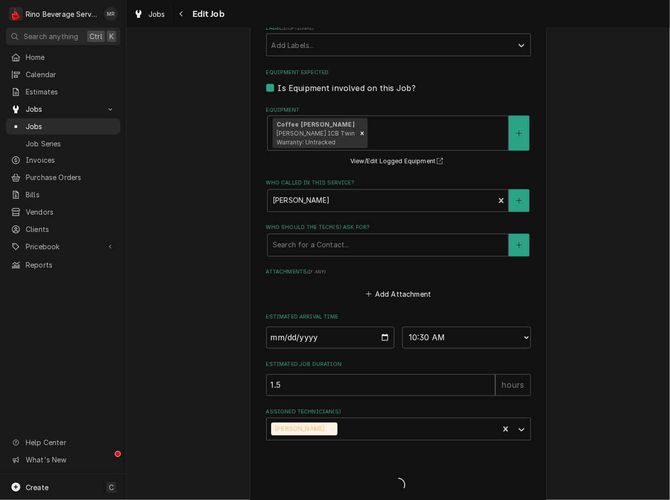
type textarea "x"
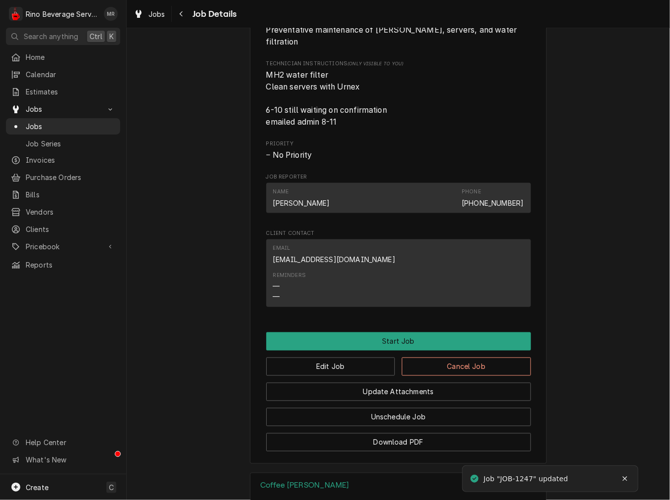
scroll to position [458, 0]
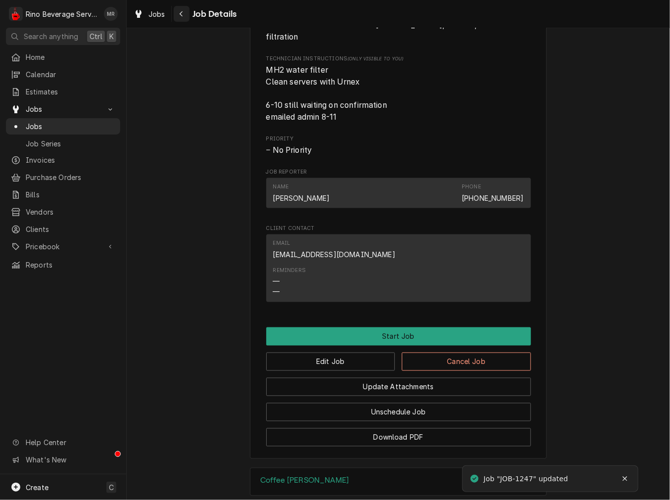
click at [177, 11] on div "Navigate back" at bounding box center [182, 14] width 10 height 10
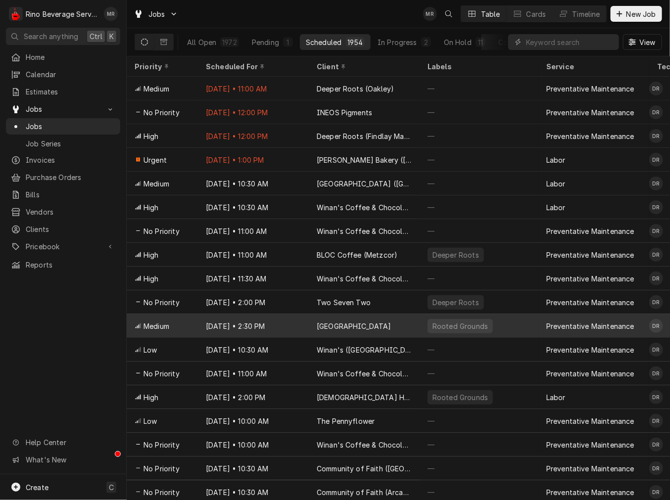
scroll to position [57, 0]
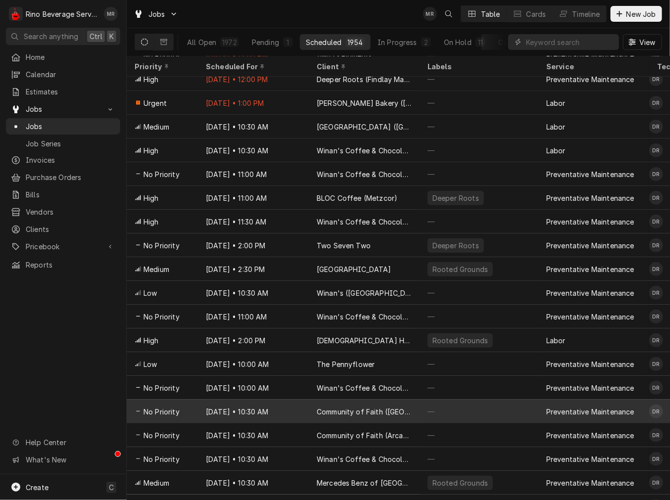
click at [310, 406] on div "Community of Faith (Richmond, IN)" at bounding box center [364, 412] width 111 height 24
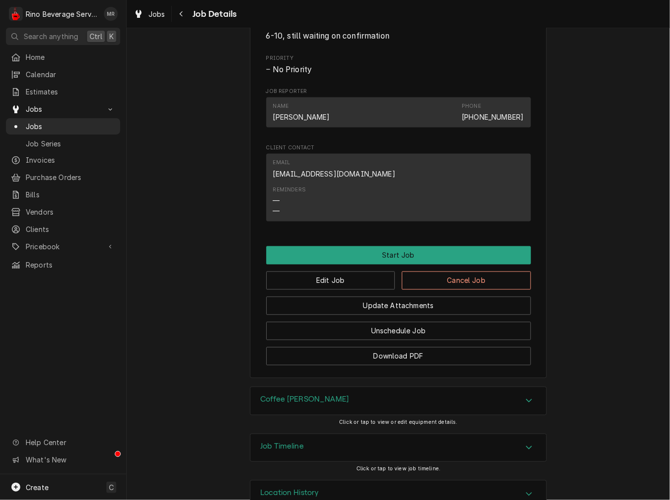
scroll to position [542, 0]
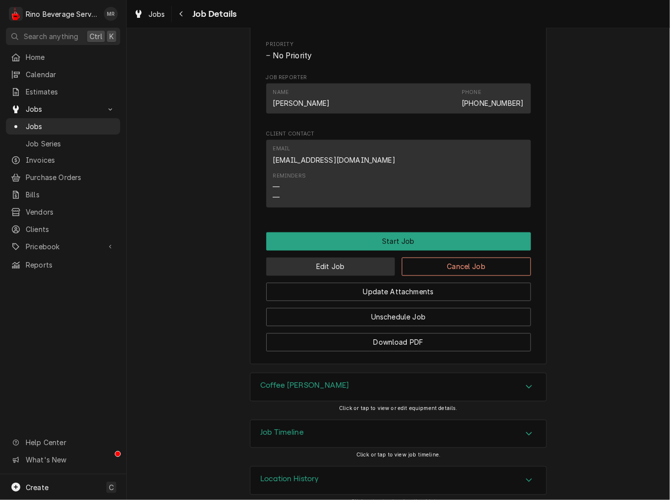
click at [369, 259] on button "Edit Job" at bounding box center [330, 267] width 129 height 18
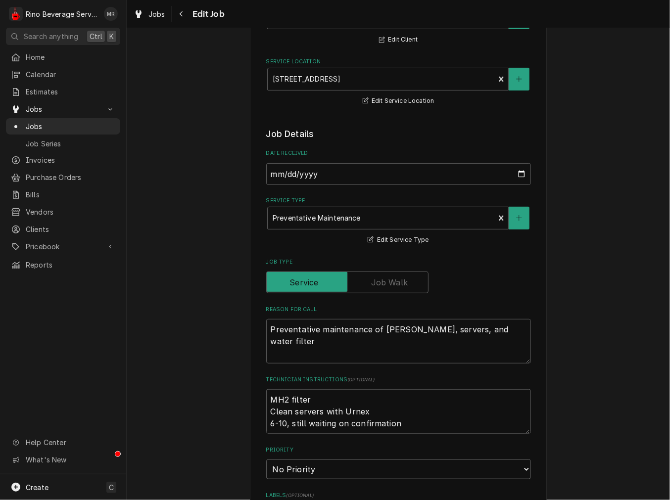
scroll to position [183, 0]
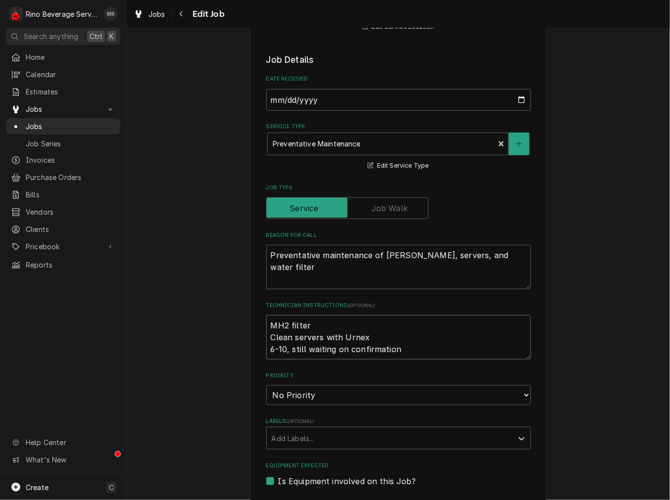
click at [418, 351] on textarea "MH2 filter Clean servers with Urnex 6-10, still waiting on confirmation" at bounding box center [398, 337] width 265 height 45
type textarea "x"
type textarea "MH2 filter Clean servers with Urnex 6-10, still waiting on confirmation"
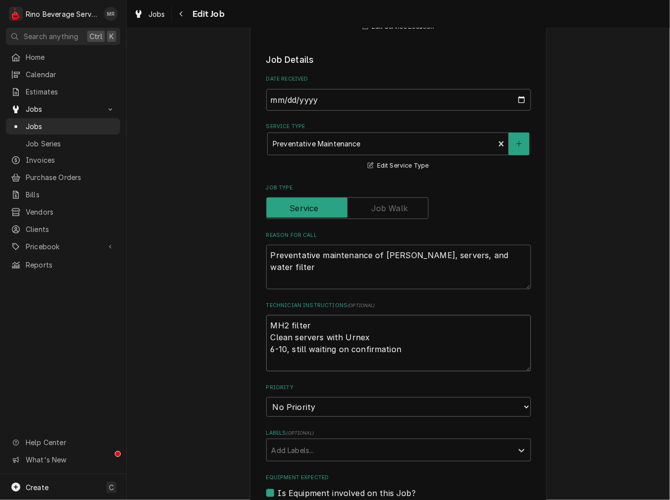
paste textarea "emailed admin 8-11"
type textarea "x"
type textarea "MH2 filter Clean servers with Urnex 6-10, still waiting on confirmation emailed…"
type textarea "x"
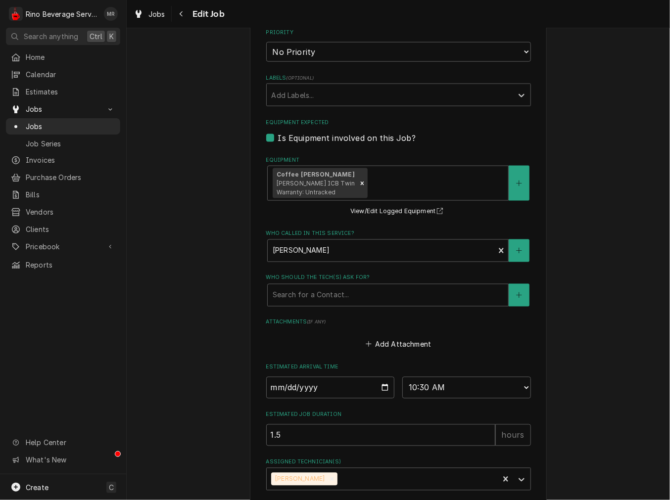
scroll to position [588, 0]
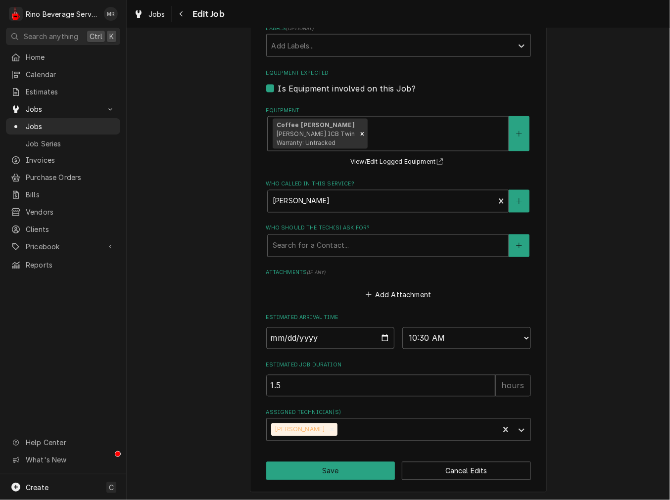
type textarea "MH2 filter Clean servers with Urnex 6-10, still waiting on confirmation emailed…"
click at [380, 334] on input "2025-08-15" at bounding box center [330, 339] width 129 height 22
type input "2025-09-03"
click at [316, 465] on button "Save" at bounding box center [330, 471] width 129 height 18
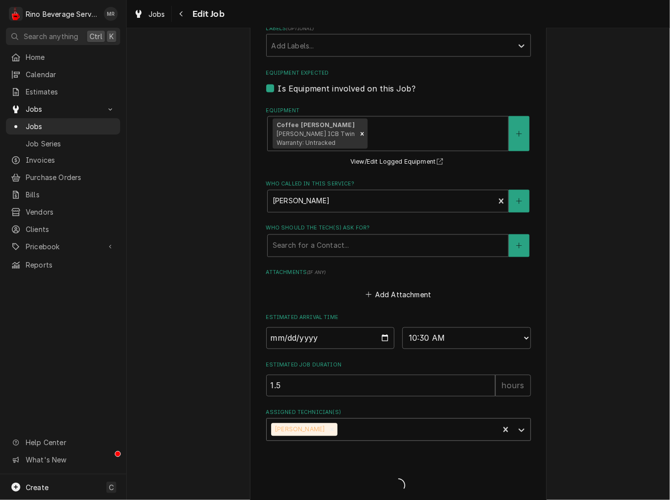
type textarea "x"
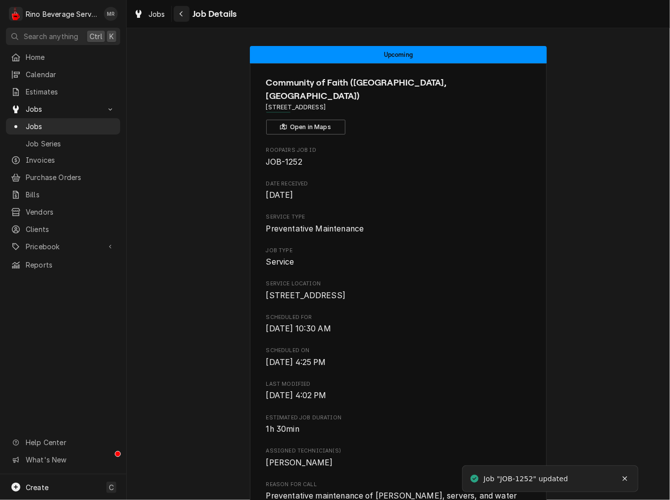
click at [183, 15] on icon "Navigate back" at bounding box center [181, 13] width 4 height 7
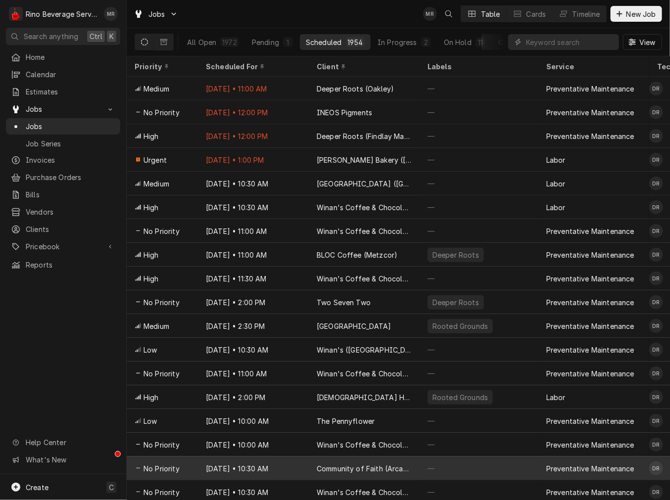
click at [373, 458] on div "Community of Faith (Arcanum)" at bounding box center [364, 469] width 111 height 24
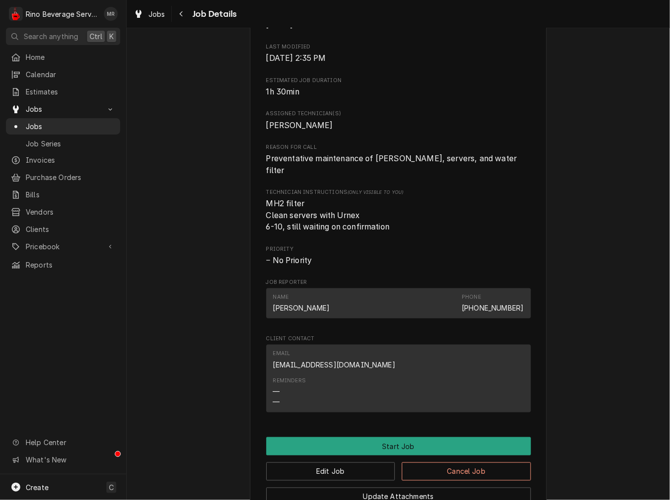
scroll to position [367, 0]
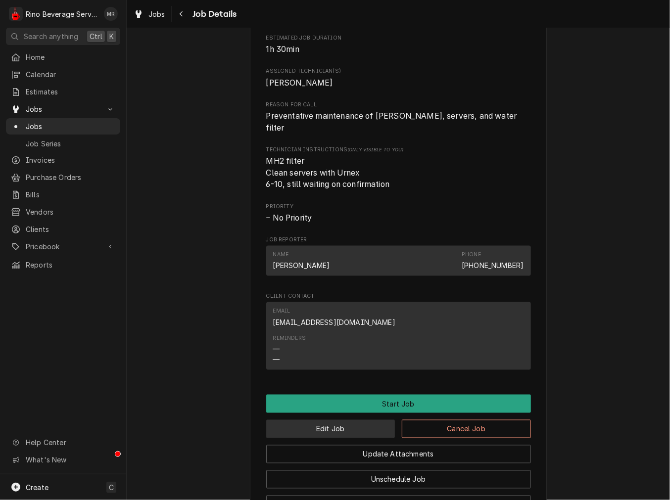
click at [354, 424] on button "Edit Job" at bounding box center [330, 429] width 129 height 18
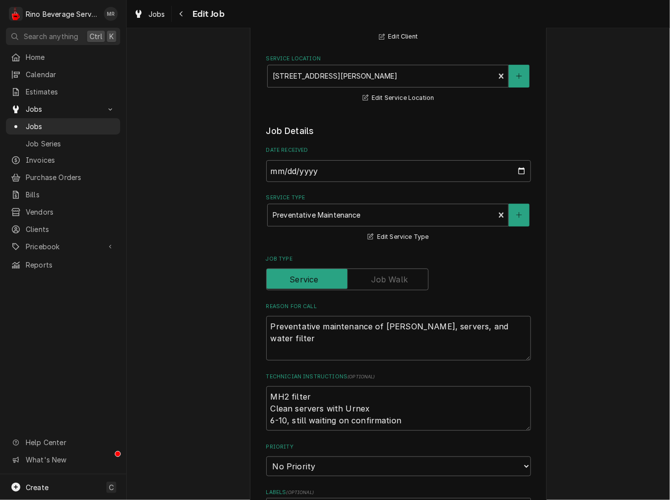
scroll to position [183, 0]
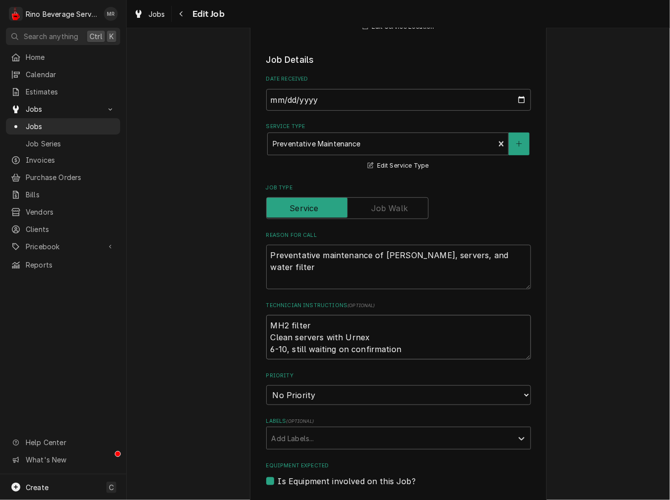
click at [418, 354] on textarea "MH2 filter Clean servers with Urnex 6-10, still waiting on confirmation" at bounding box center [398, 337] width 265 height 45
type textarea "x"
type textarea "MH2 filter Clean servers with Urnex 6-10, still waiting on confirmation"
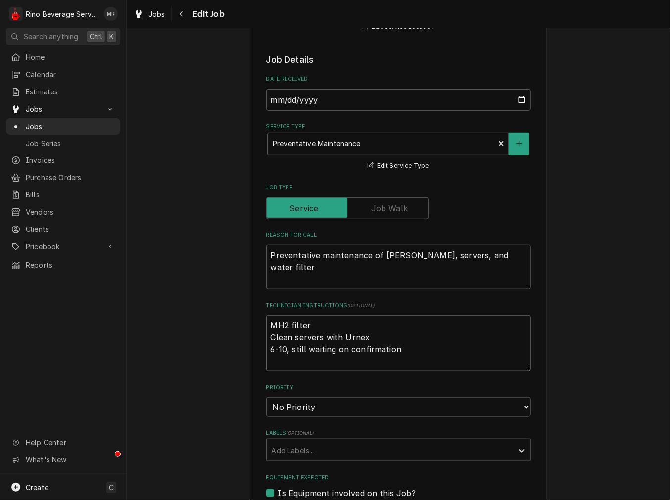
paste textarea "emailed admin 8-11"
type textarea "x"
type textarea "MH2 filter Clean servers with Urnex 6-10, still waiting on confirmation emailed…"
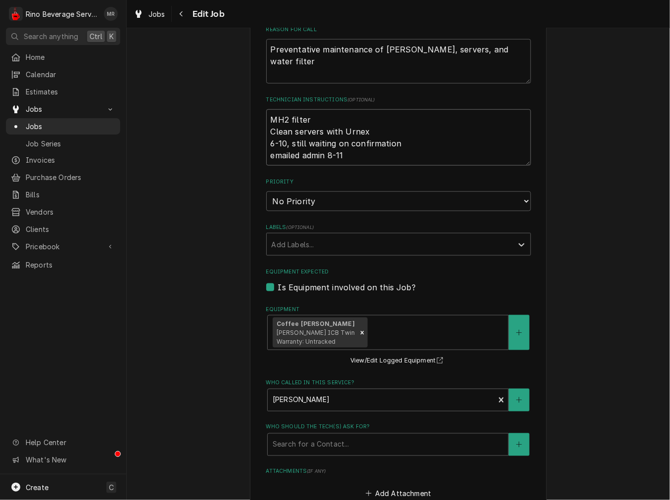
type textarea "x"
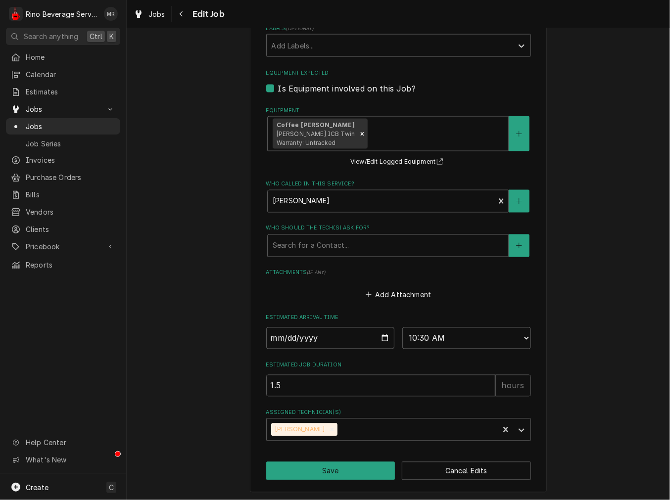
type textarea "MH2 filter Clean servers with Urnex 6-10, still waiting on confirmation emailed…"
click at [384, 340] on input "[DATE]" at bounding box center [330, 339] width 129 height 22
type input "[DATE]"
click at [320, 469] on button "Save" at bounding box center [330, 471] width 129 height 18
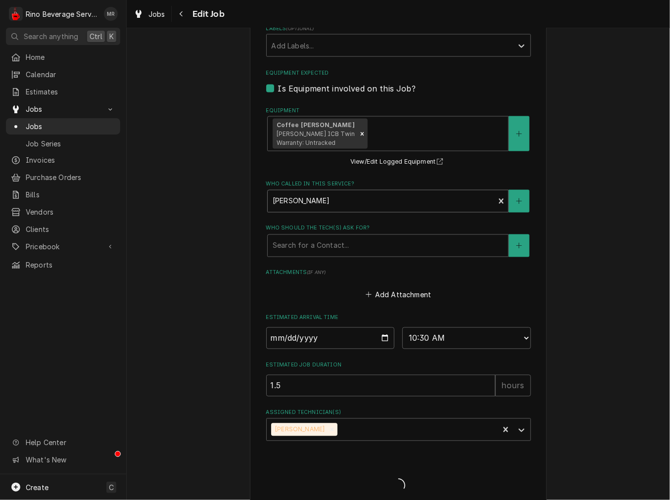
type textarea "x"
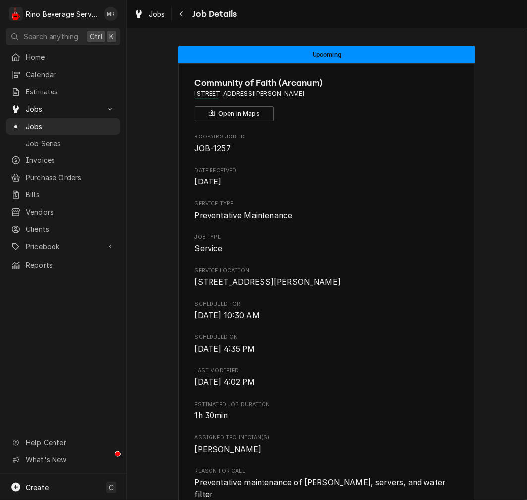
click at [245, 94] on span "[STREET_ADDRESS][PERSON_NAME]" at bounding box center [326, 94] width 265 height 9
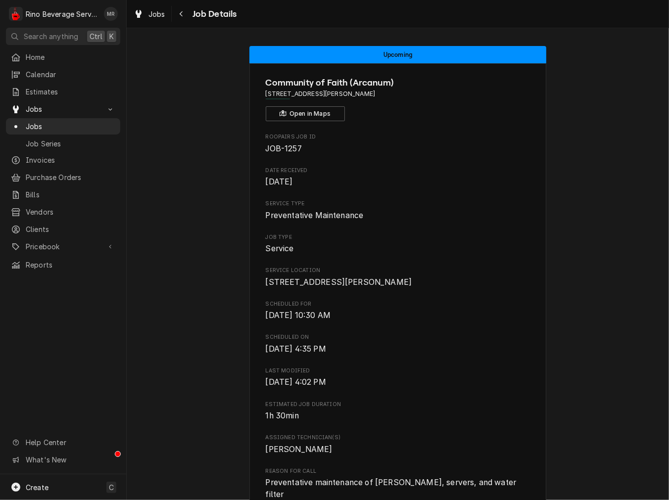
click at [159, 221] on div "Upcoming Community of Faith (Arcanum) [STREET_ADDRESS][PERSON_NAME] Open in Map…" at bounding box center [398, 476] width 542 height 875
click at [38, 121] on span "Jobs" at bounding box center [71, 126] width 90 height 10
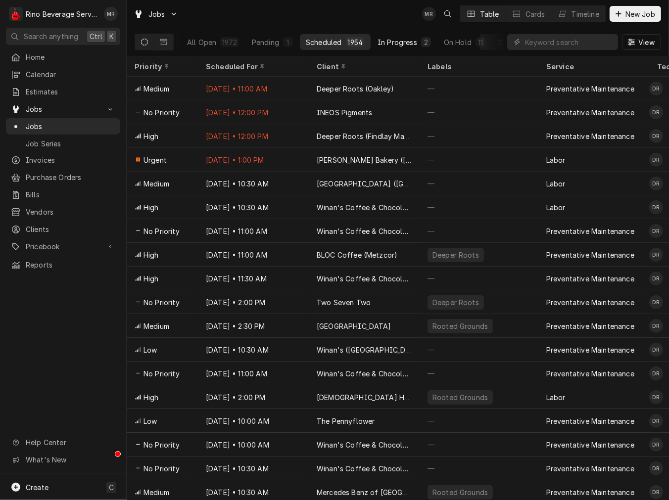
click at [431, 40] on button "In Progress 2" at bounding box center [404, 42] width 65 height 16
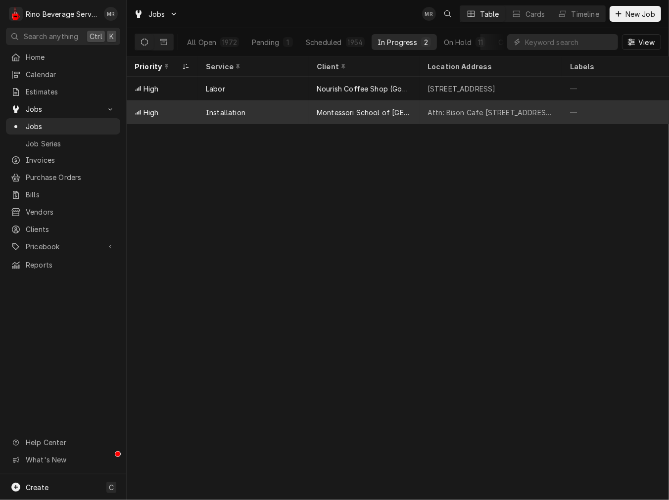
click at [340, 111] on div "Montessori School of [GEOGRAPHIC_DATA]" at bounding box center [364, 112] width 95 height 10
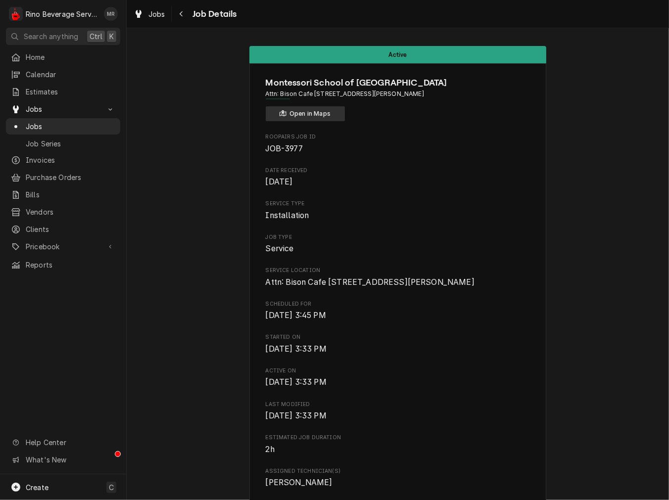
click at [295, 109] on button "Open in Maps" at bounding box center [305, 113] width 79 height 15
